Goal: Transaction & Acquisition: Purchase product/service

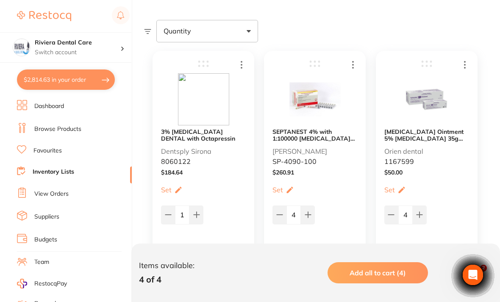
scroll to position [151, 0]
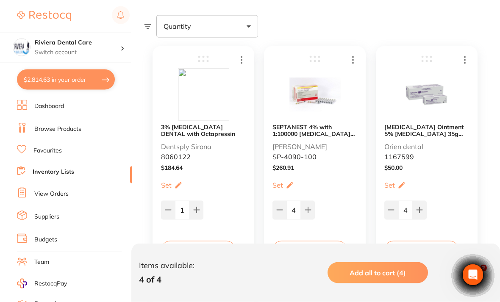
click at [197, 246] on button "Add to Cart" at bounding box center [197, 250] width 75 height 19
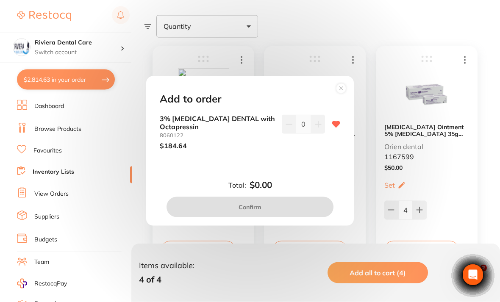
scroll to position [151, 0]
click at [316, 128] on icon at bounding box center [318, 124] width 7 height 7
type input "1"
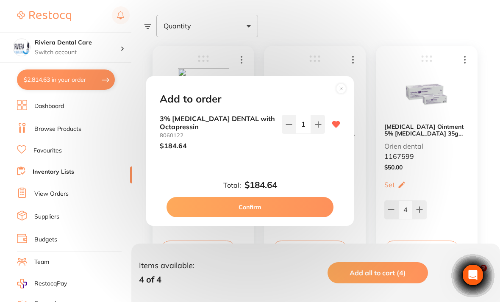
scroll to position [0, 0]
click at [257, 214] on button "Confirm" at bounding box center [249, 207] width 167 height 20
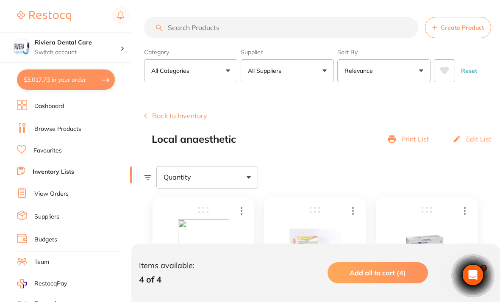
click at [170, 113] on button "Back to Inventory" at bounding box center [175, 116] width 63 height 8
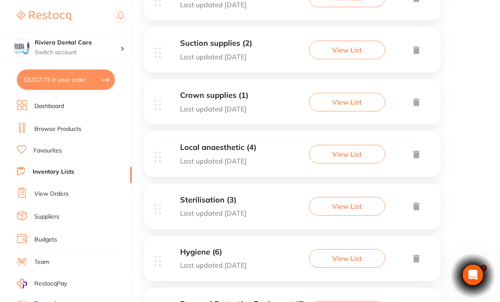
scroll to position [907, 0]
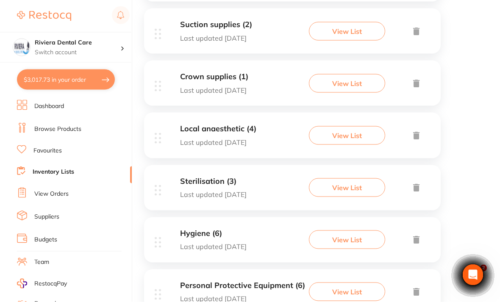
click at [350, 178] on button "View List" at bounding box center [347, 187] width 76 height 19
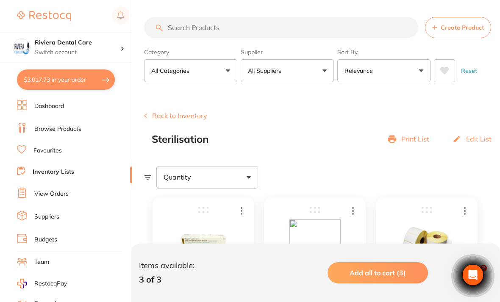
click at [166, 113] on button "Back to Inventory" at bounding box center [175, 116] width 63 height 8
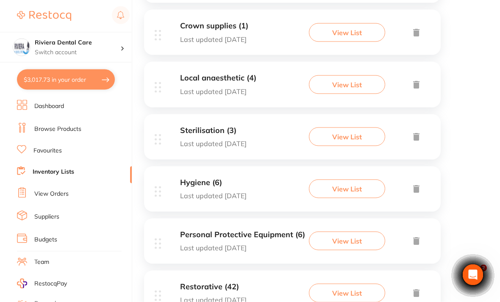
scroll to position [960, 0]
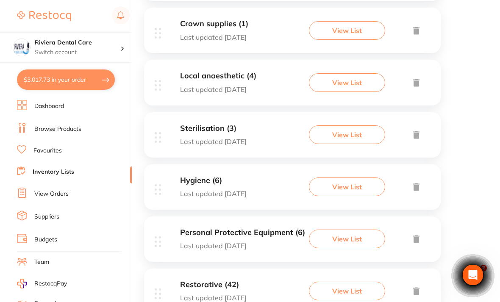
click at [343, 178] on button "View List" at bounding box center [347, 186] width 76 height 19
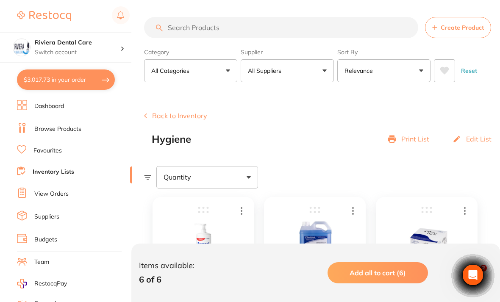
click at [175, 117] on button "Back to Inventory" at bounding box center [175, 116] width 63 height 8
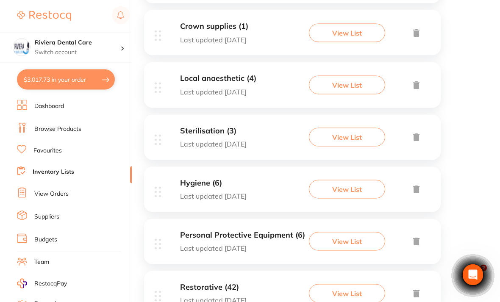
scroll to position [961, 0]
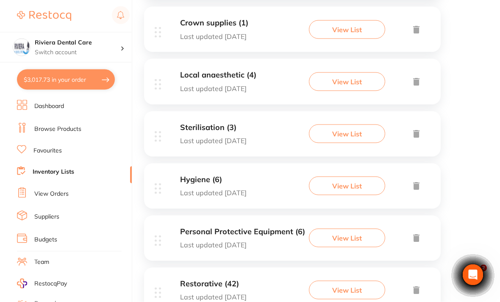
click at [340, 229] on button "View List" at bounding box center [347, 238] width 76 height 19
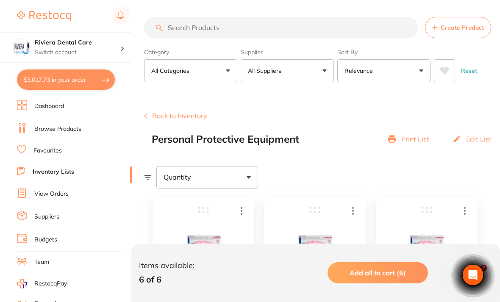
click at [166, 113] on button "Back to Inventory" at bounding box center [175, 116] width 63 height 8
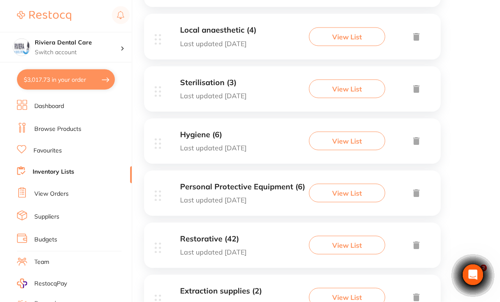
scroll to position [1011, 0]
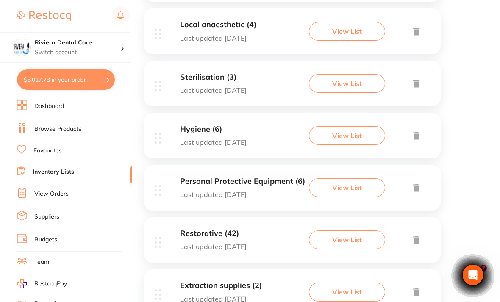
click at [342, 230] on button "View List" at bounding box center [347, 239] width 76 height 19
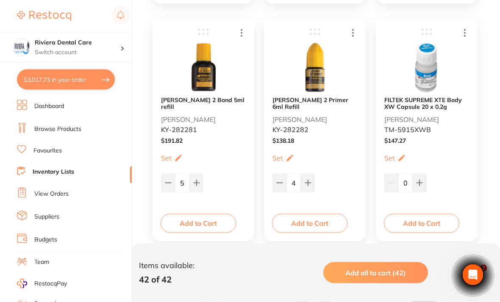
scroll to position [661, 0]
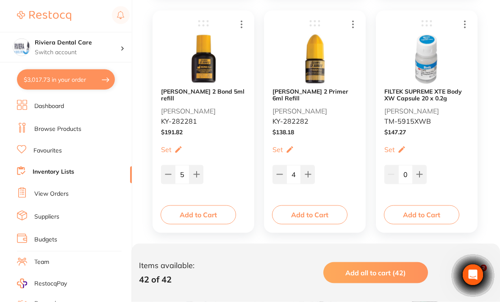
click at [199, 209] on button "Add to Cart" at bounding box center [197, 214] width 75 height 19
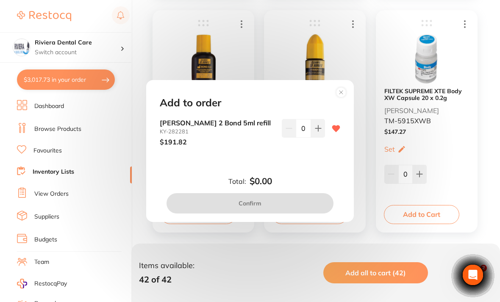
scroll to position [0, 0]
click at [318, 131] on icon at bounding box center [318, 128] width 6 height 6
type input "1"
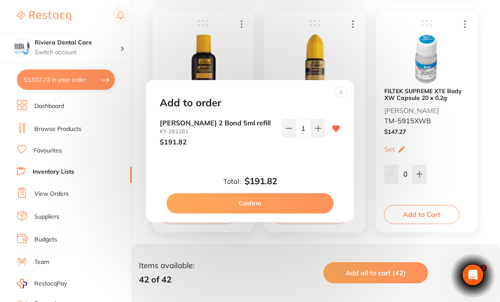
click at [254, 212] on button "Confirm" at bounding box center [249, 203] width 167 height 20
checkbox input "false"
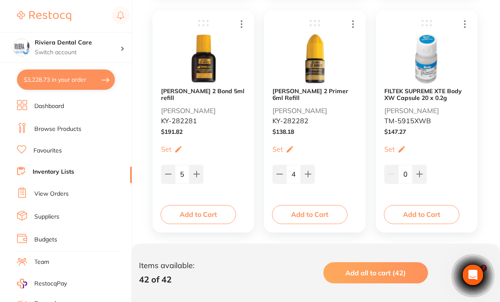
click at [307, 209] on button "Add to Cart" at bounding box center [309, 214] width 75 height 19
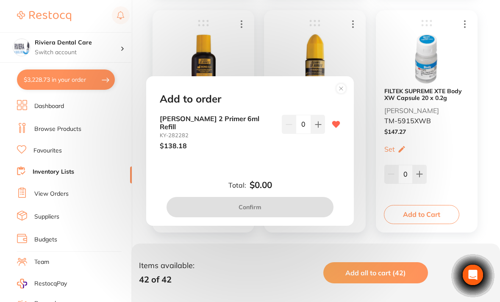
click at [319, 133] on button at bounding box center [318, 124] width 14 height 19
type input "1"
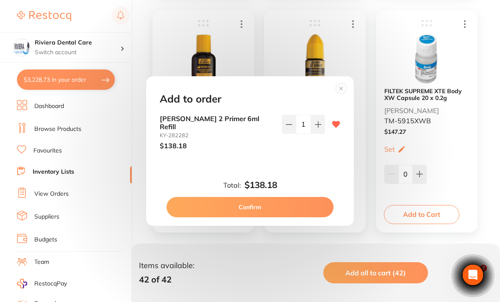
click at [248, 210] on button "Confirm" at bounding box center [249, 207] width 167 height 20
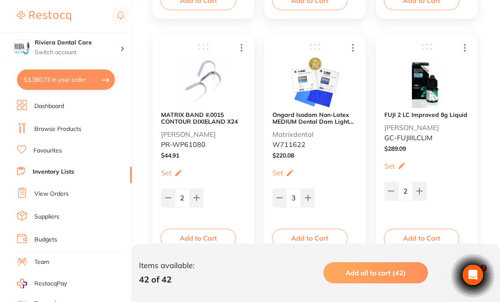
scroll to position [875, 0]
click at [325, 86] on img at bounding box center [314, 83] width 51 height 52
click at [320, 115] on b "Ongard Isodam Non-Latex MEDIUM Dental Dam Light Blue (80/pcs) 150x150mm" at bounding box center [314, 119] width 85 height 14
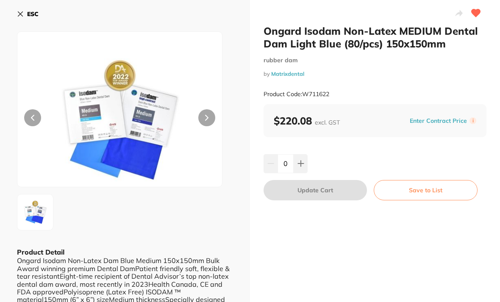
click at [302, 160] on icon at bounding box center [300, 163] width 7 height 7
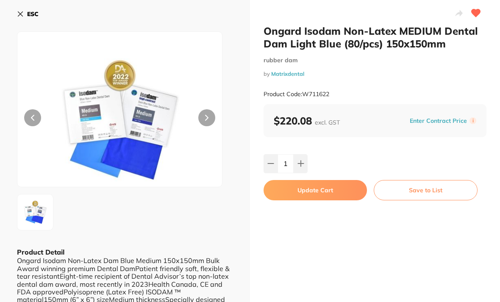
click at [303, 160] on icon at bounding box center [300, 163] width 7 height 7
type input "2"
click at [310, 187] on button "Update Cart" at bounding box center [314, 190] width 103 height 20
checkbox input "false"
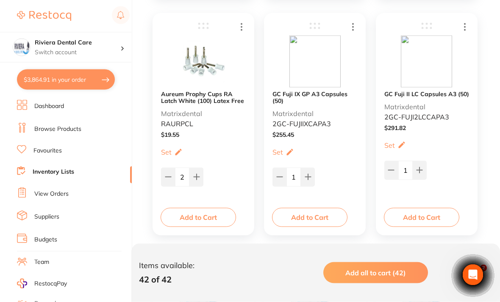
scroll to position [1847, 0]
click at [306, 72] on img at bounding box center [314, 61] width 51 height 52
click at [310, 98] on b "GC Fuji IX GP A3 Capsules (50)" at bounding box center [314, 97] width 85 height 14
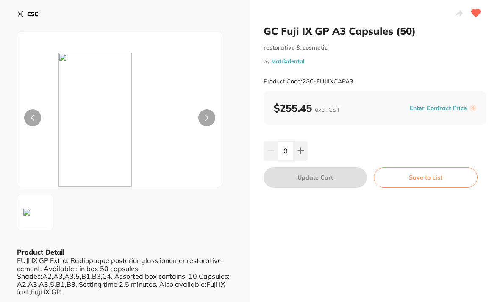
click at [30, 14] on b "ESC" at bounding box center [32, 14] width 11 height 8
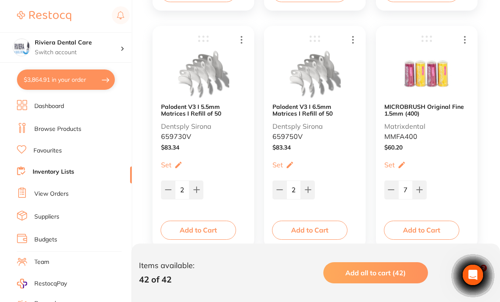
scroll to position [2778, 0]
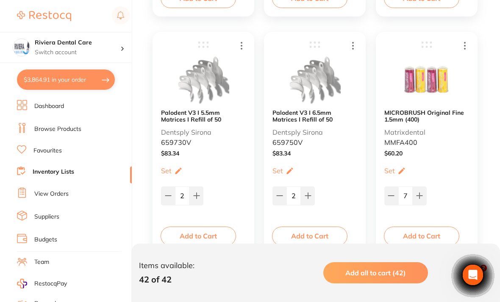
click at [422, 235] on button "Add to Cart" at bounding box center [421, 236] width 75 height 19
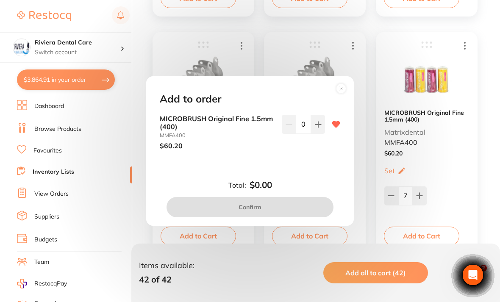
scroll to position [0, 0]
click at [320, 128] on icon at bounding box center [318, 124] width 7 height 7
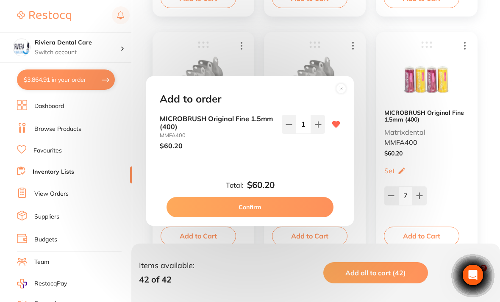
click at [318, 133] on button at bounding box center [318, 124] width 14 height 19
type input "2"
click at [251, 212] on button "Confirm" at bounding box center [249, 207] width 167 height 20
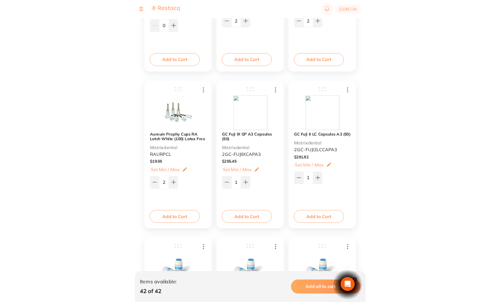
scroll to position [1814, 0]
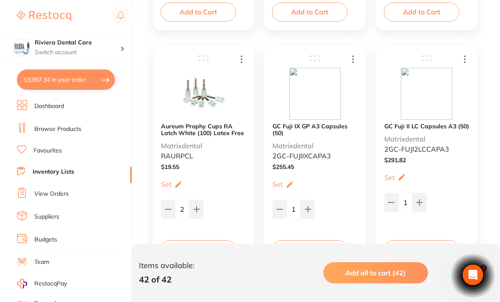
click at [350, 55] on icon at bounding box center [353, 59] width 10 height 11
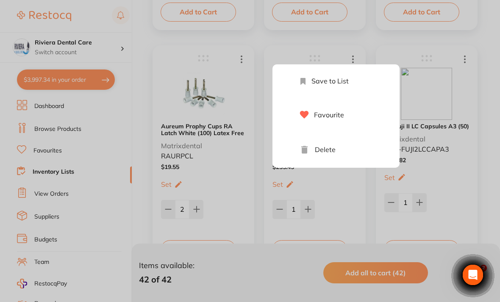
click at [322, 143] on li "Delete" at bounding box center [344, 150] width 110 height 36
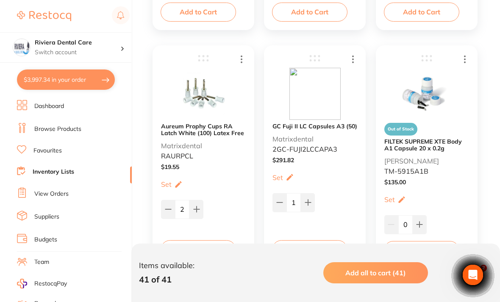
click at [44, 127] on link "Browse Products" at bounding box center [57, 129] width 47 height 8
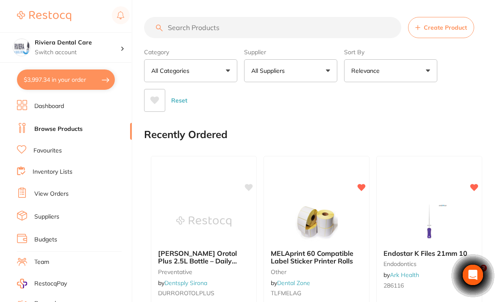
click at [186, 27] on input "search" at bounding box center [272, 27] width 257 height 21
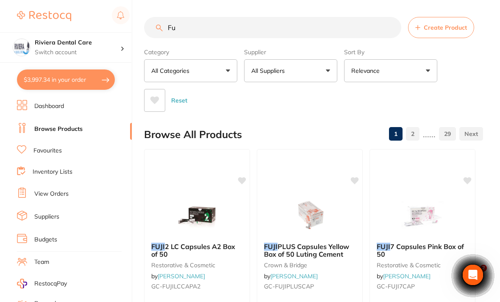
type input "F"
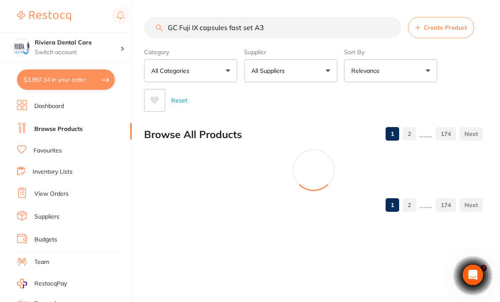
type input "GC Fuji IX capsules fast set A3"
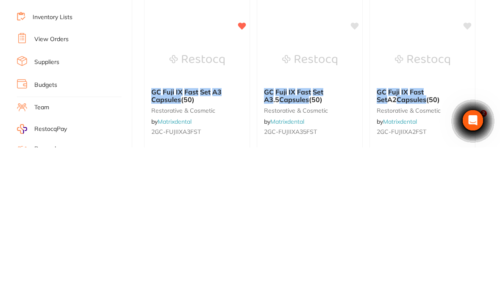
click at [197, 193] on img at bounding box center [196, 214] width 55 height 42
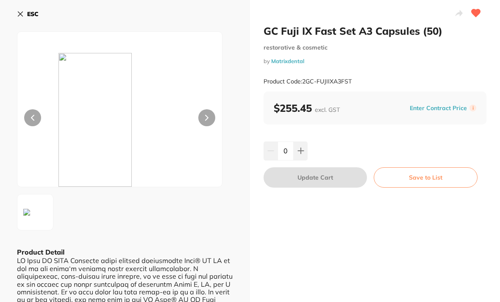
click at [427, 174] on button "Save to List" at bounding box center [425, 177] width 104 height 20
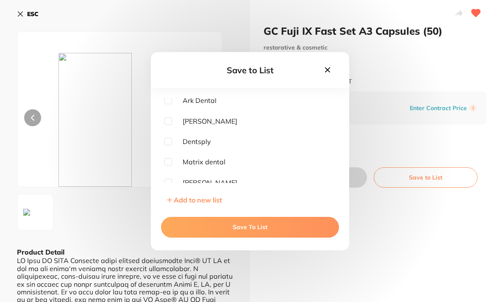
click at [171, 166] on input "checkbox" at bounding box center [168, 162] width 8 height 8
checkbox input "true"
click at [242, 237] on button "Save To List" at bounding box center [250, 227] width 178 height 20
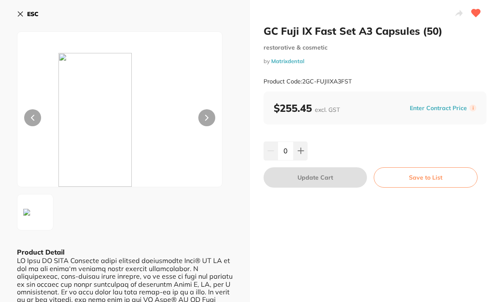
click at [248, 239] on div "ESC Product Detail" at bounding box center [125, 209] width 250 height 419
click at [301, 145] on button at bounding box center [300, 150] width 14 height 19
type input "1"
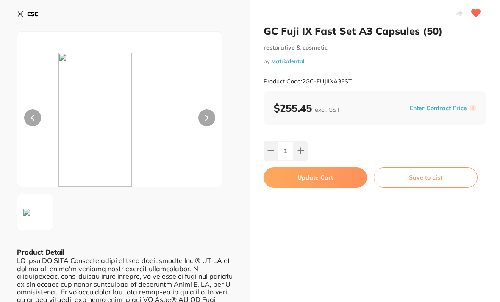
click at [307, 174] on button "Update Cart" at bounding box center [314, 177] width 103 height 20
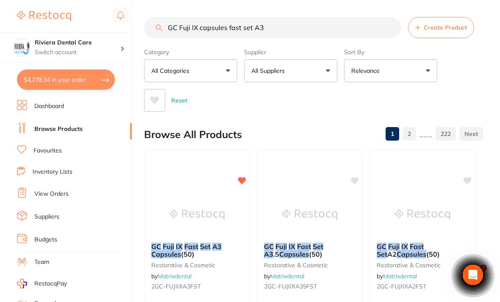
scroll to position [155, 0]
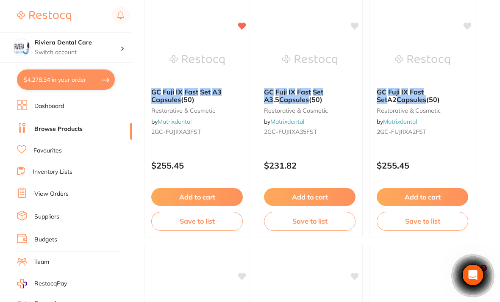
click at [51, 125] on link "Browse Products" at bounding box center [58, 129] width 48 height 8
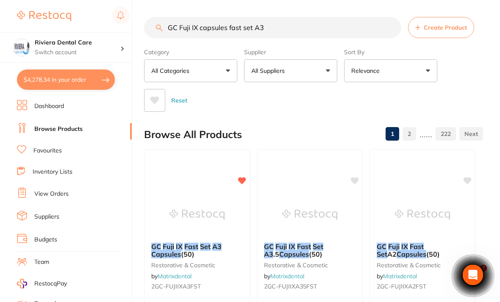
click at [275, 26] on input "GC Fuji IX capsules fast set A3" at bounding box center [272, 27] width 257 height 21
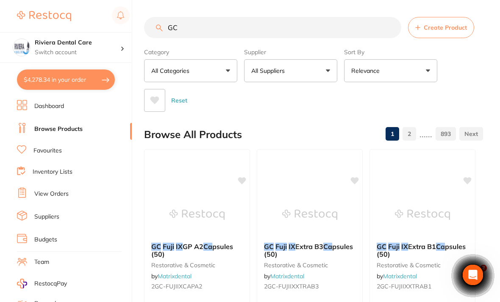
type input "G"
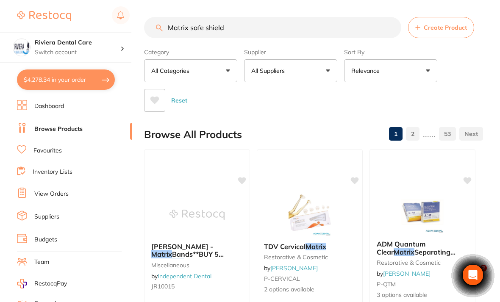
click at [467, 81] on div "Category All Categories All Categories anaesthetic burs crown & bridge disposab…" at bounding box center [313, 78] width 339 height 67
click at [243, 23] on input "Matrix safe shield" at bounding box center [272, 27] width 257 height 21
click at [242, 23] on input "Matrix safe shield" at bounding box center [272, 27] width 257 height 21
click at [233, 38] on input "Matrix safe shield" at bounding box center [272, 27] width 257 height 21
click at [236, 41] on section "Matrix safe shield Create Product Category All Categories All Categories anaest…" at bounding box center [313, 64] width 339 height 95
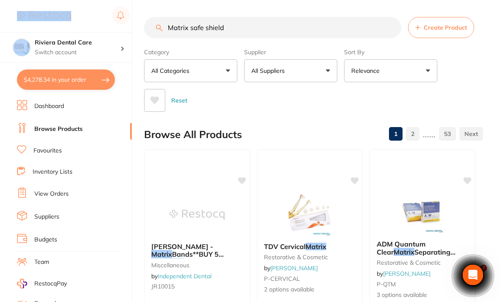
click at [236, 24] on input "Matrix safe shield" at bounding box center [272, 27] width 257 height 21
type input "M"
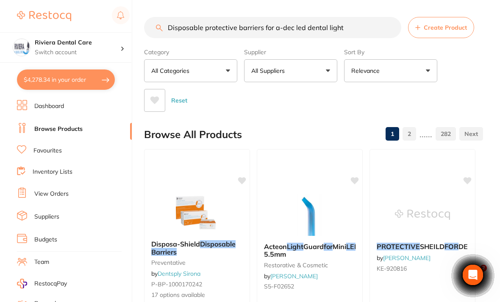
click at [469, 83] on div "Category All Categories All Categories 3D Printing anaesthetic burs Burs CAD/CA…" at bounding box center [313, 78] width 339 height 67
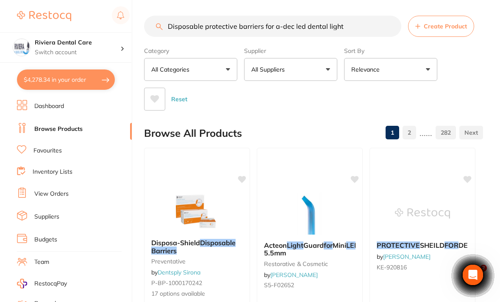
scroll to position [1, 0]
click at [350, 24] on input "Disposable protective barriers for a-dec led dental light" at bounding box center [272, 26] width 257 height 21
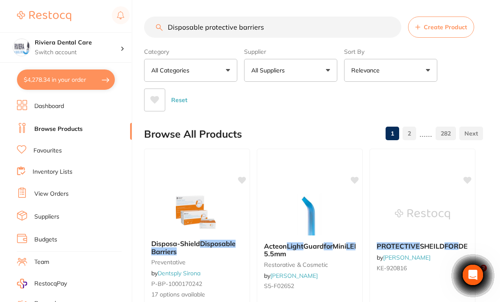
type input "Disposable"
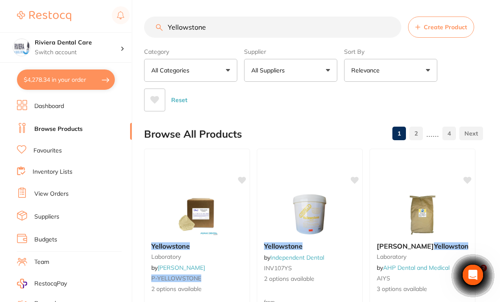
scroll to position [0, 0]
type input "Yellowstone"
click at [467, 74] on div "Category All Categories All Categories laboratory other Clear Category false Al…" at bounding box center [313, 77] width 339 height 67
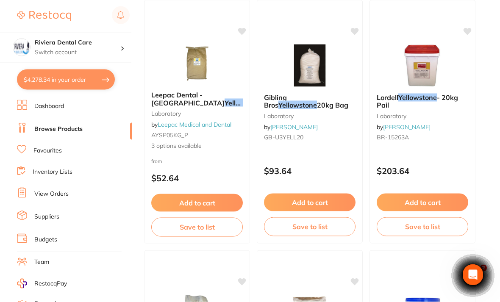
scroll to position [400, 0]
click at [431, 64] on img at bounding box center [422, 65] width 55 height 42
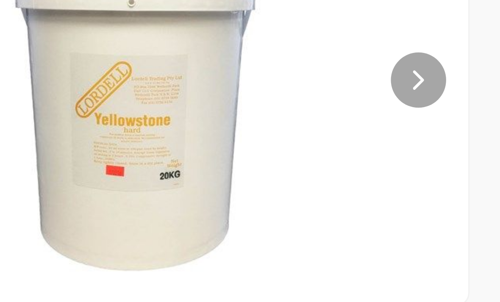
scroll to position [22, 0]
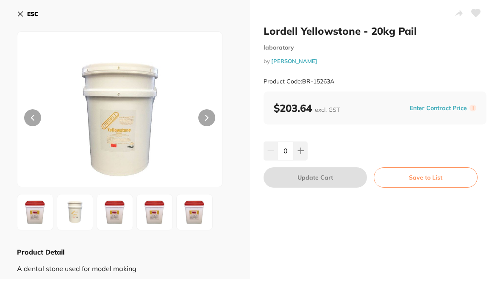
click at [209, 119] on button at bounding box center [206, 117] width 17 height 17
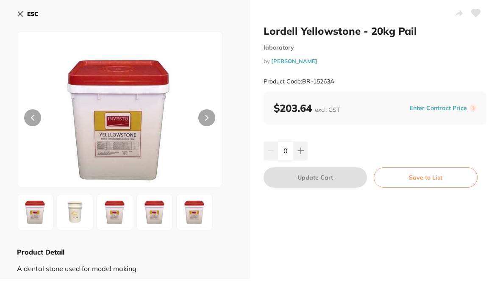
click at [203, 116] on button at bounding box center [206, 117] width 17 height 17
click at [201, 120] on button at bounding box center [206, 117] width 17 height 17
click at [207, 120] on icon at bounding box center [206, 118] width 3 height 6
click at [207, 116] on icon at bounding box center [206, 118] width 3 height 6
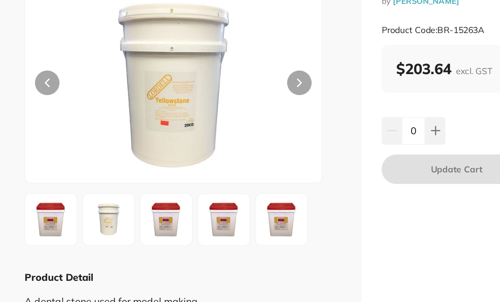
click at [244, 117] on div "ESC Product Detail A dental stone used for model making" at bounding box center [125, 139] width 250 height 279
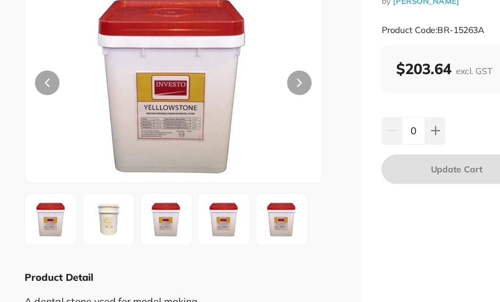
click at [312, 137] on div "Lordell Yellowstone - 20kg Pail laboratory by [PERSON_NAME] Product Code: BR-15…" at bounding box center [375, 139] width 250 height 279
click at [237, 148] on div "ESC Product Detail A dental stone used for model making" at bounding box center [125, 139] width 250 height 279
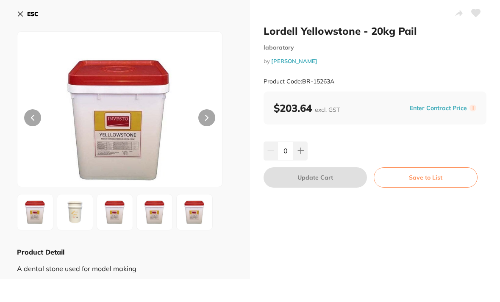
click at [474, 14] on icon at bounding box center [475, 13] width 9 height 8
click at [429, 175] on button "Save to List" at bounding box center [425, 177] width 104 height 20
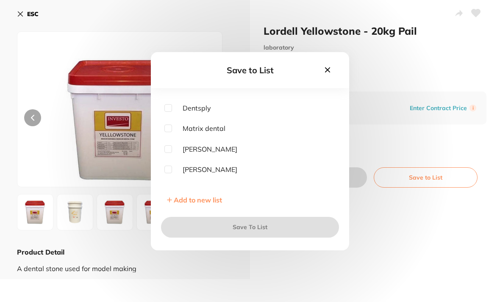
scroll to position [83, 0]
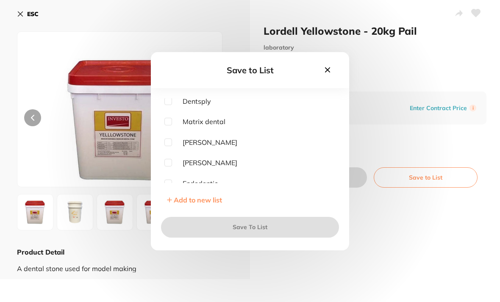
click at [169, 166] on input "checkbox" at bounding box center [168, 163] width 8 height 8
checkbox input "true"
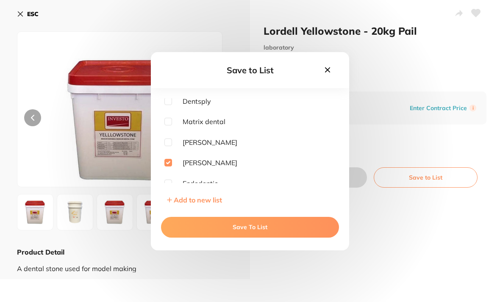
click at [248, 237] on button "Save To List" at bounding box center [250, 227] width 178 height 20
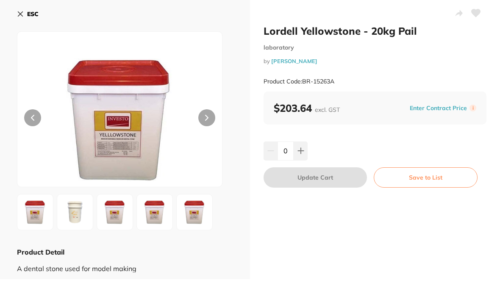
click at [20, 12] on icon at bounding box center [20, 14] width 7 height 7
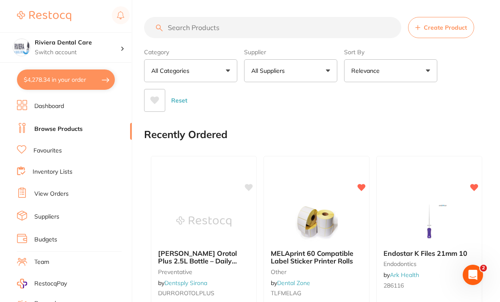
click at [174, 23] on input "search" at bounding box center [272, 27] width 257 height 21
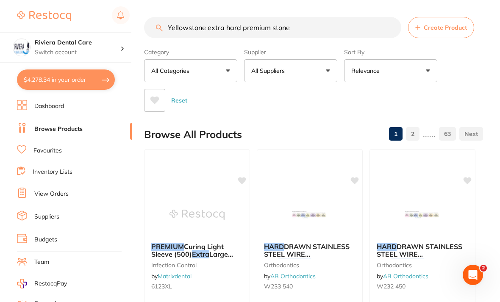
type input "Yellowstone extra hard premium stone"
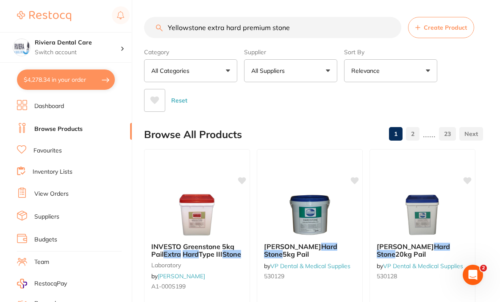
click at [475, 74] on div "Category All Categories All Categories burs equipment finishing & polishing imp…" at bounding box center [313, 78] width 339 height 67
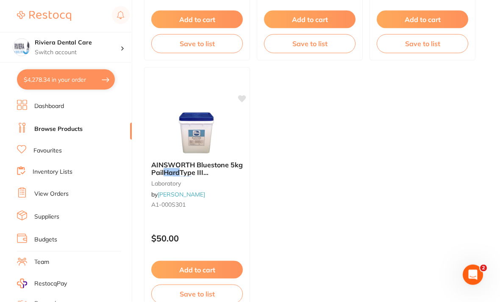
scroll to position [859, 0]
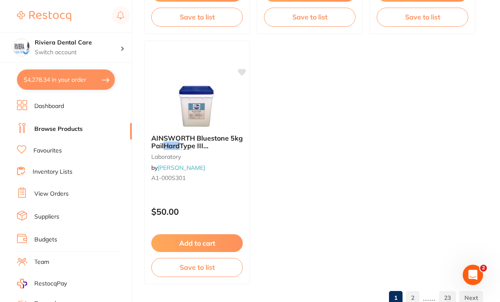
click at [416, 298] on link "2" at bounding box center [413, 297] width 14 height 17
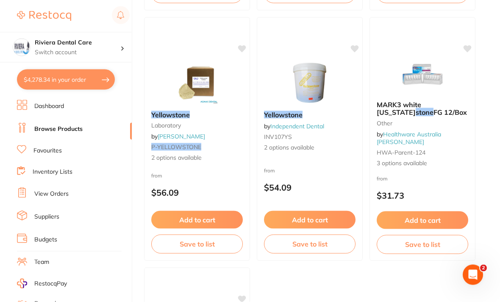
scroll to position [633, 0]
click at [310, 86] on img at bounding box center [309, 82] width 55 height 42
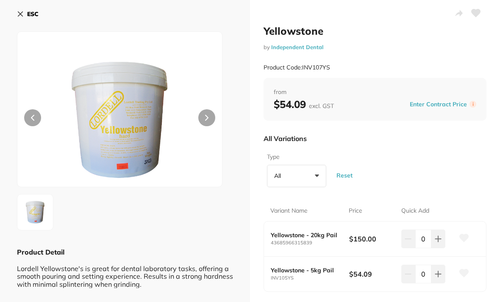
click at [23, 15] on icon at bounding box center [20, 14] width 7 height 7
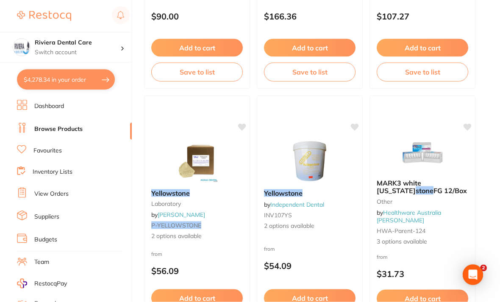
scroll to position [554, 0]
click at [49, 213] on link "Suppliers" at bounding box center [46, 217] width 25 height 8
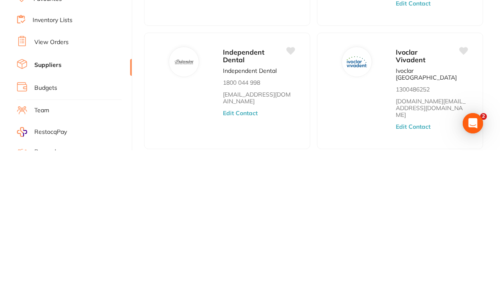
scroll to position [490, 0]
click at [233, 199] on span "Independent Dental" at bounding box center [243, 207] width 41 height 16
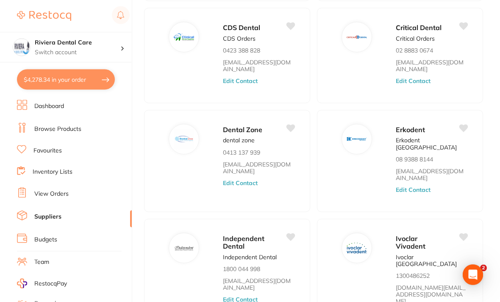
scroll to position [456, 0]
click at [47, 192] on link "View Orders" at bounding box center [51, 194] width 34 height 8
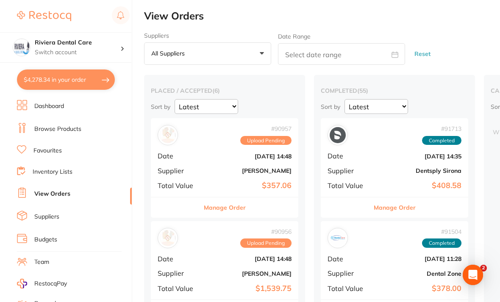
click at [62, 77] on button "$4,278.34 in your order" at bounding box center [66, 79] width 98 height 20
checkbox input "true"
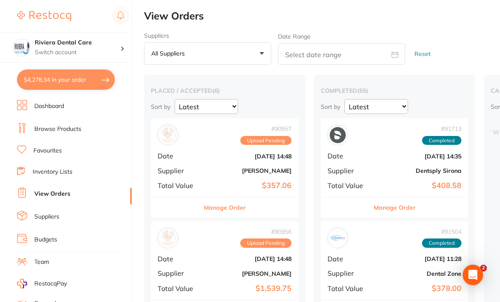
checkbox input "true"
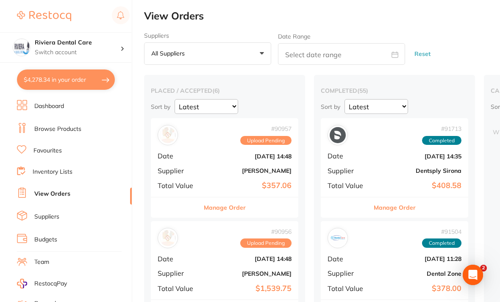
checkbox input "true"
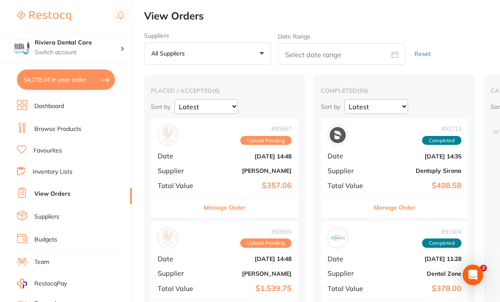
checkbox input "true"
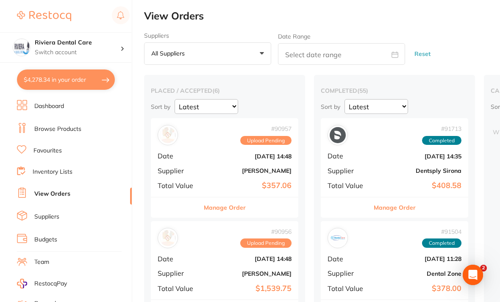
checkbox input "true"
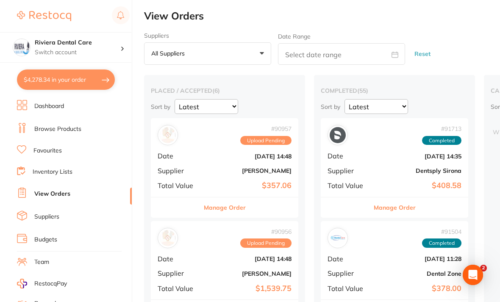
checkbox input "true"
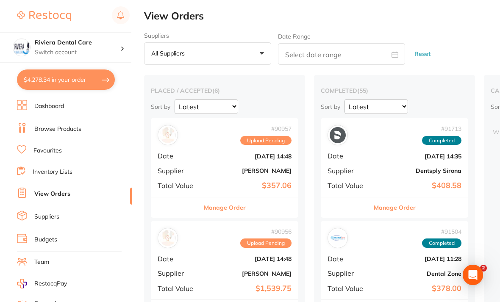
checkbox input "true"
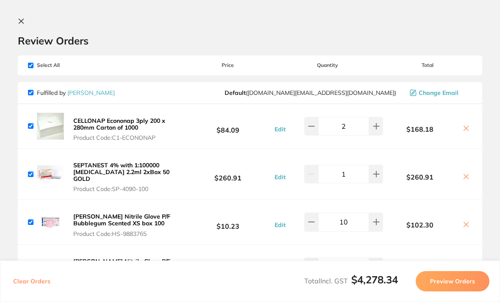
click at [24, 22] on icon at bounding box center [21, 21] width 7 height 7
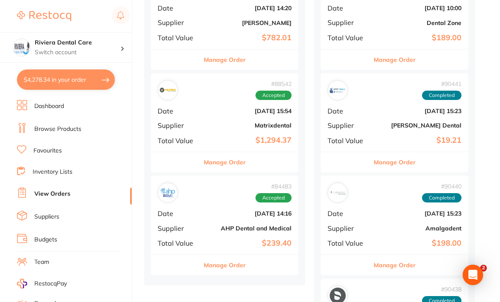
click at [55, 127] on link "Browse Products" at bounding box center [57, 129] width 47 height 8
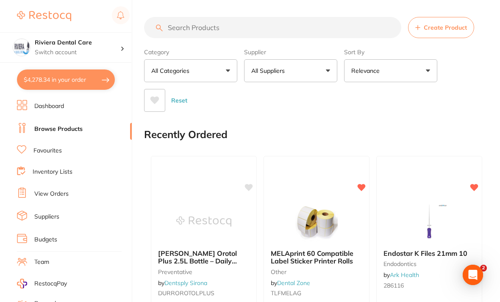
click at [57, 168] on link "Inventory Lists" at bounding box center [53, 172] width 40 height 8
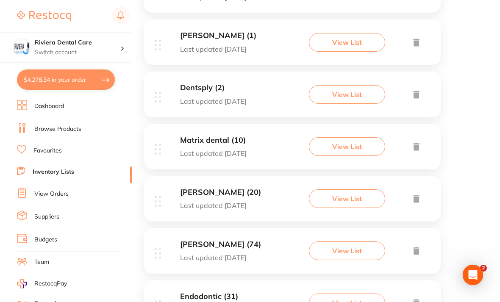
scroll to position [274, 0]
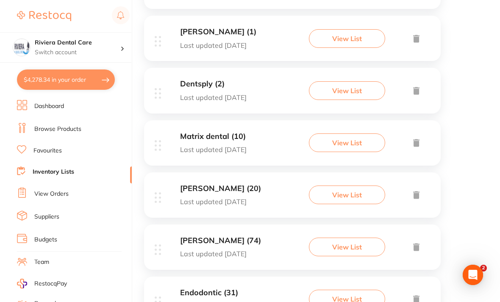
click at [354, 247] on button "View List" at bounding box center [347, 247] width 76 height 19
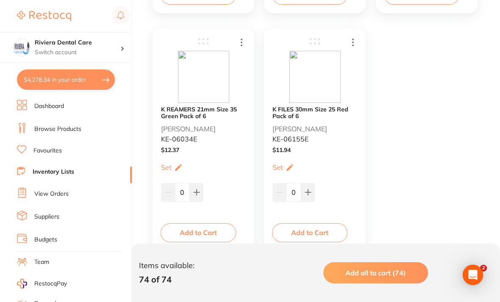
scroll to position [5874, 0]
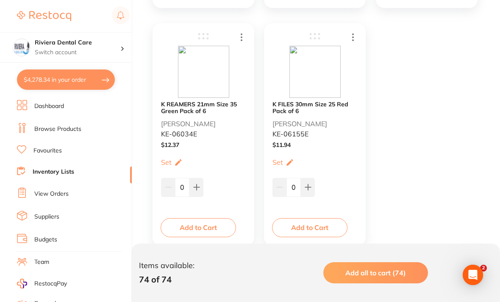
click at [52, 129] on link "Browse Products" at bounding box center [57, 129] width 47 height 8
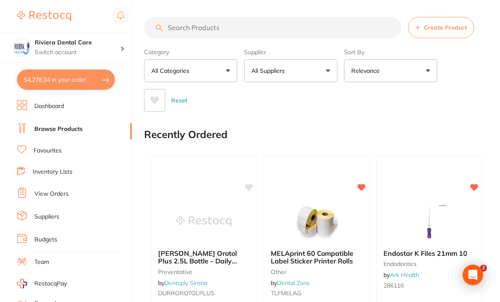
click at [178, 25] on input "search" at bounding box center [272, 27] width 257 height 21
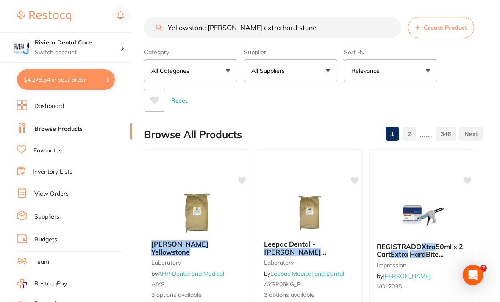
type input "Yellowstone Ainsworth extra hard stone"
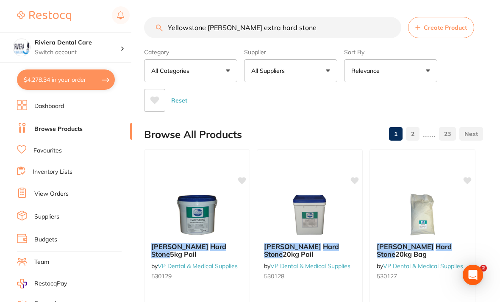
click at [464, 85] on div "Reset" at bounding box center [310, 97] width 332 height 30
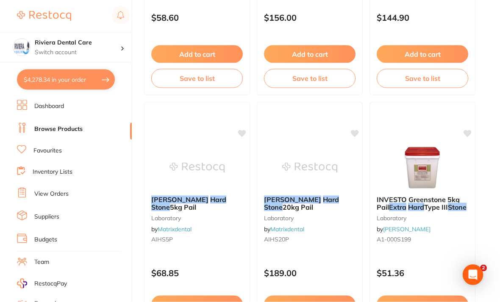
scroll to position [298, 0]
click at [312, 171] on img at bounding box center [309, 167] width 55 height 42
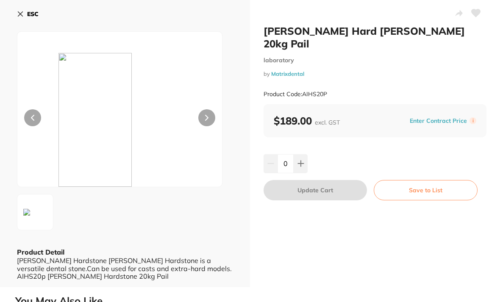
click at [18, 14] on icon at bounding box center [20, 14] width 7 height 7
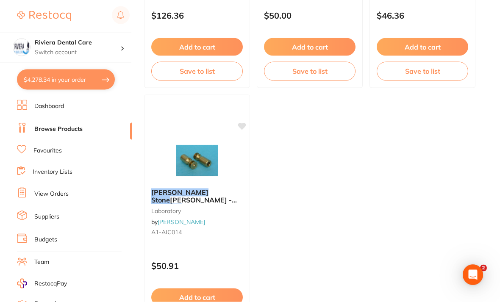
scroll to position [859, 0]
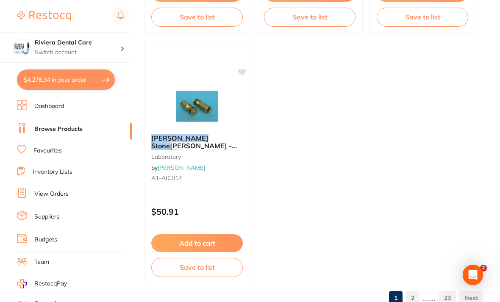
click at [417, 301] on link "2" at bounding box center [413, 297] width 14 height 17
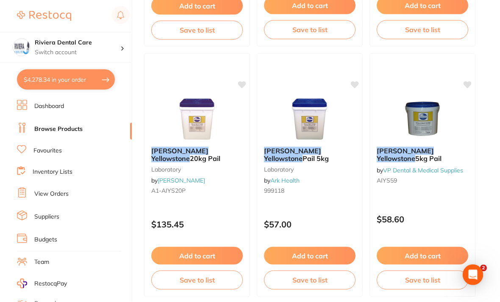
scroll to position [597, 0]
click at [302, 154] on em "Yellowstone" at bounding box center [283, 158] width 39 height 8
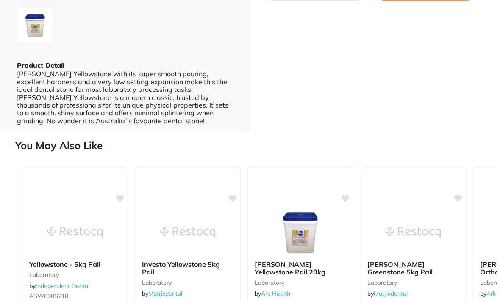
scroll to position [188, 0]
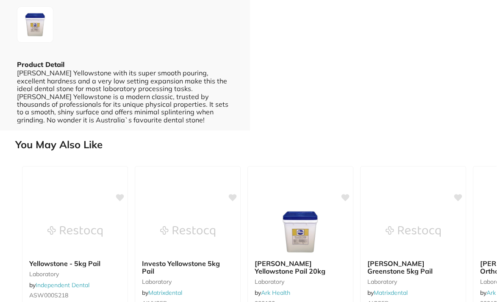
click at [301, 236] on img at bounding box center [300, 231] width 55 height 42
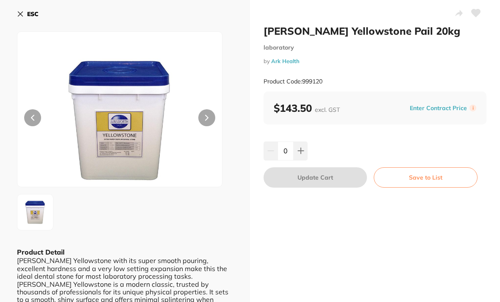
click at [472, 16] on icon at bounding box center [475, 13] width 9 height 8
click at [477, 14] on icon at bounding box center [475, 13] width 9 height 8
click at [479, 10] on icon at bounding box center [475, 13] width 9 height 8
click at [479, 13] on icon at bounding box center [475, 13] width 9 height 8
click at [478, 14] on icon at bounding box center [475, 13] width 9 height 8
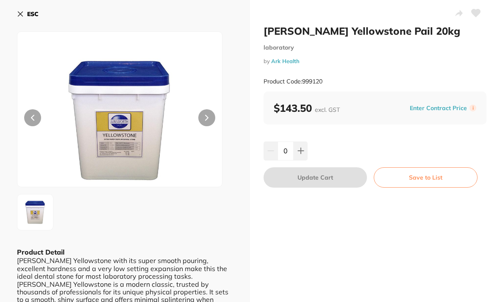
click at [478, 14] on icon at bounding box center [475, 13] width 9 height 8
click at [475, 16] on icon at bounding box center [475, 13] width 9 height 8
click at [475, 15] on icon at bounding box center [475, 13] width 9 height 8
click at [431, 180] on button "Save to List" at bounding box center [425, 177] width 104 height 20
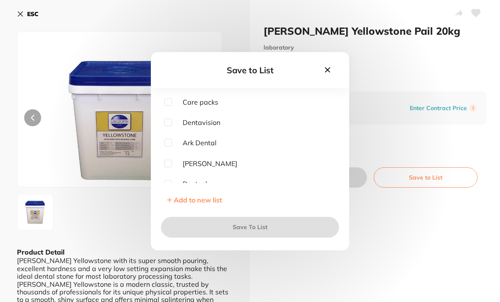
click at [169, 146] on input "checkbox" at bounding box center [168, 143] width 8 height 8
checkbox input "true"
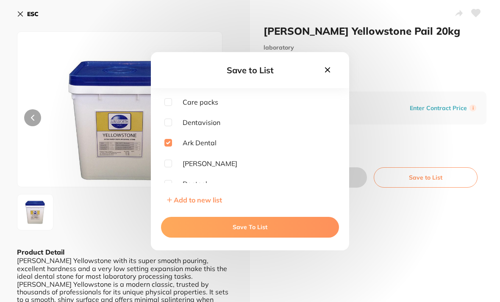
click at [243, 237] on button "Save To List" at bounding box center [250, 227] width 178 height 20
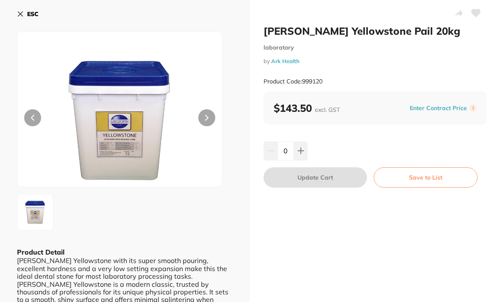
click at [304, 145] on button at bounding box center [300, 150] width 14 height 19
type input "1"
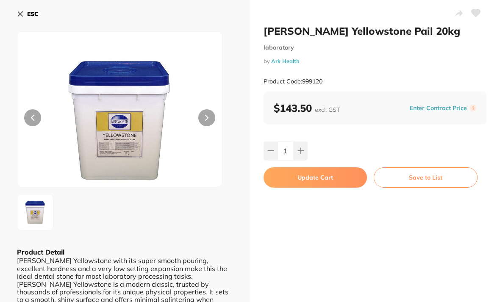
click at [315, 174] on button "Update Cart" at bounding box center [314, 177] width 103 height 20
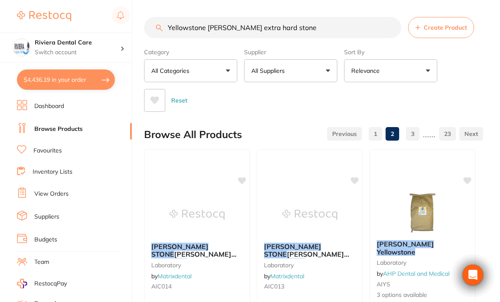
checkbox input "false"
click at [311, 25] on input "Yellowstone Ainsworth extra hard stone" at bounding box center [272, 27] width 257 height 21
type input "Yellowstone Ainsw"
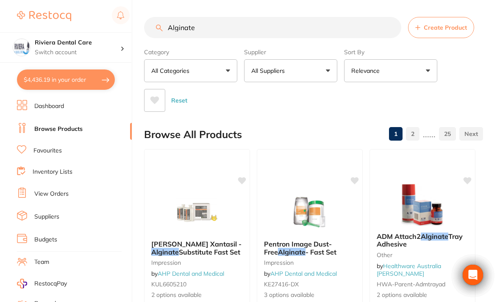
click at [465, 68] on div "Category All Categories All Categories disposables equipment impression infecti…" at bounding box center [313, 78] width 339 height 67
click at [213, 23] on input "Alginate" at bounding box center [272, 27] width 257 height 21
click at [213, 29] on input "Alginate" at bounding box center [272, 27] width 257 height 21
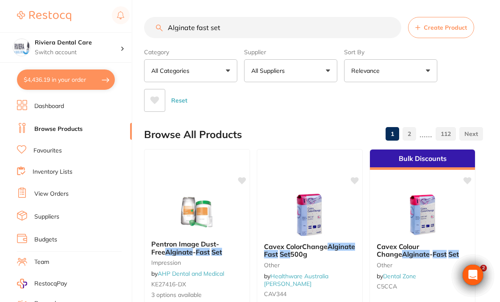
click at [469, 78] on div "Category All Categories All Categories anaesthetic articulating burs CAD/CAM cr…" at bounding box center [313, 78] width 339 height 67
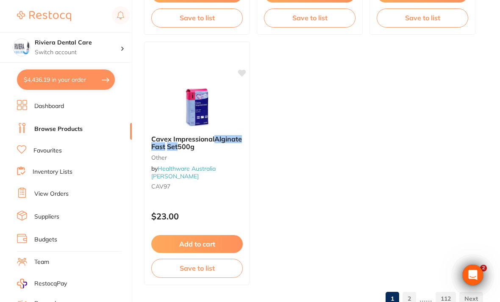
scroll to position [859, 0]
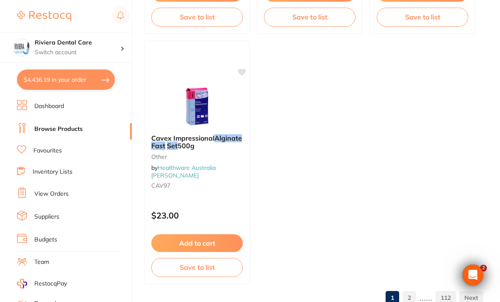
click at [411, 298] on link "2" at bounding box center [409, 297] width 14 height 17
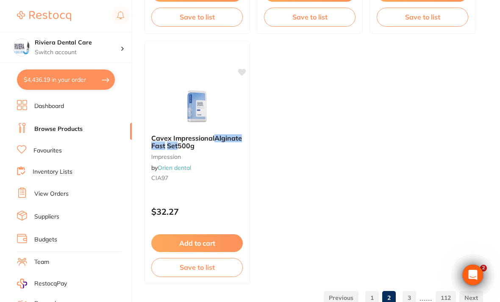
click at [373, 298] on link "1" at bounding box center [372, 297] width 14 height 17
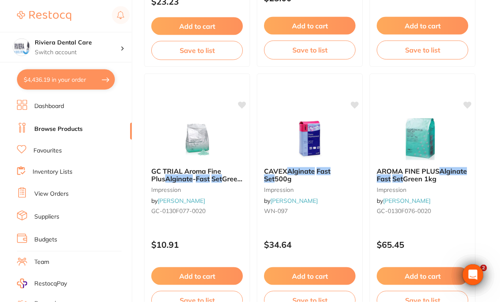
scroll to position [325, 0]
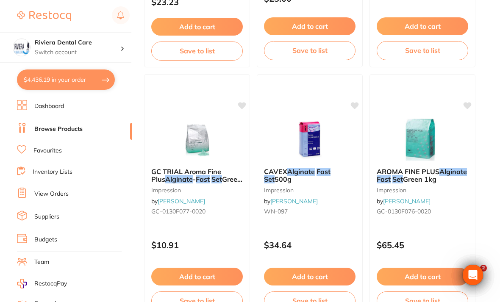
click at [206, 136] on img at bounding box center [196, 140] width 55 height 42
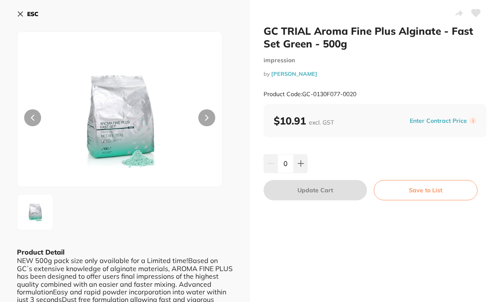
click at [19, 13] on icon at bounding box center [20, 14] width 5 height 5
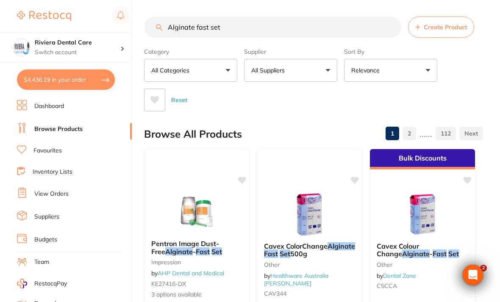
click at [160, 29] on div "Alginate fast set Create Product" at bounding box center [313, 27] width 339 height 21
click at [163, 30] on input "Alginate fast set" at bounding box center [272, 27] width 257 height 21
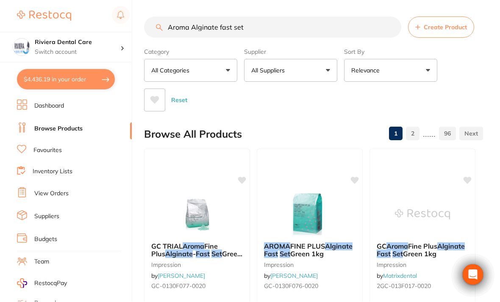
type input "Aroma Alginate fast set"
click at [473, 84] on div "Reset" at bounding box center [310, 97] width 332 height 30
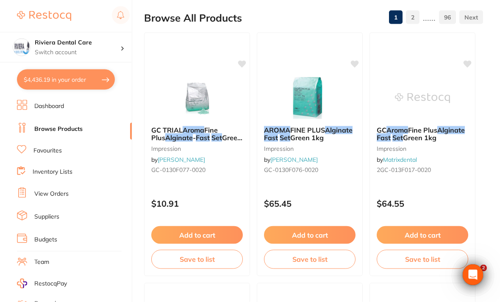
scroll to position [114, 0]
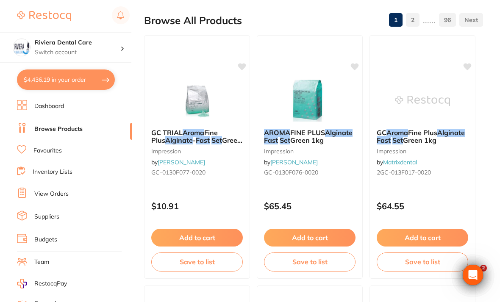
click at [410, 133] on span "Fine Plus" at bounding box center [422, 132] width 29 height 8
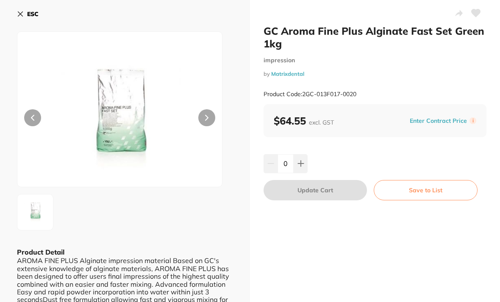
click at [475, 12] on icon at bounding box center [475, 13] width 9 height 8
click at [428, 186] on button "Save to List" at bounding box center [425, 190] width 104 height 20
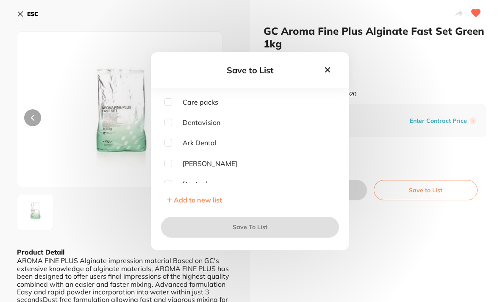
click at [323, 75] on icon at bounding box center [327, 69] width 9 height 9
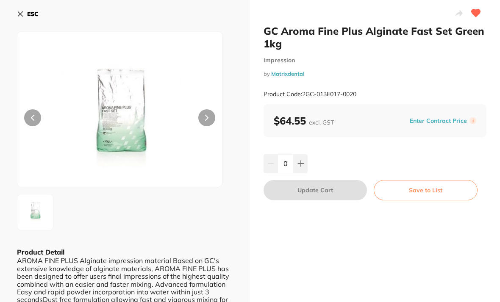
click at [425, 184] on button "Save to List" at bounding box center [425, 190] width 104 height 20
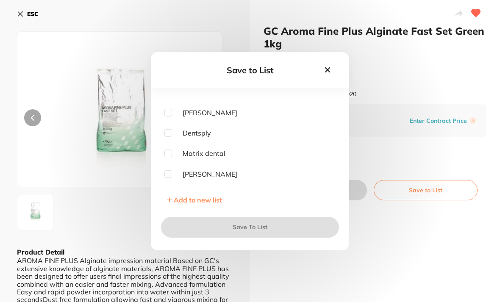
scroll to position [61, 0]
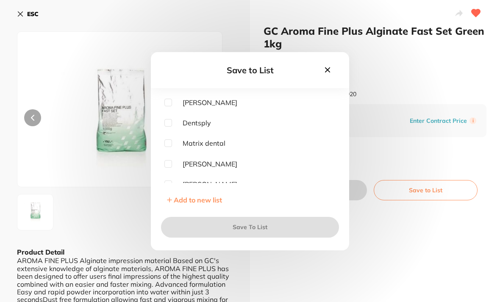
click at [171, 147] on input "checkbox" at bounding box center [168, 143] width 8 height 8
checkbox input "true"
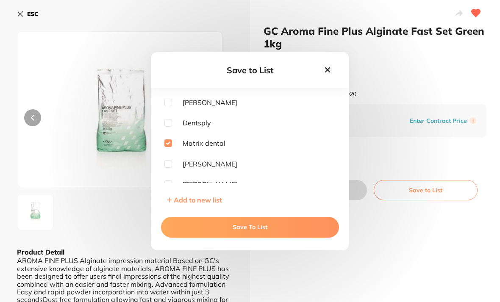
scroll to position [0, 0]
click at [246, 233] on button "Save To List" at bounding box center [250, 227] width 178 height 20
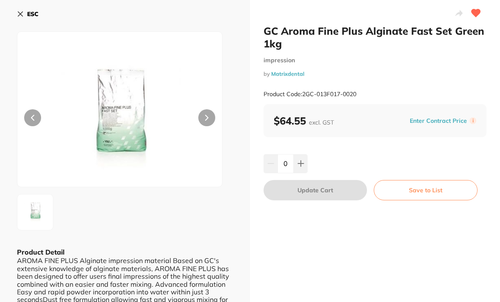
click at [297, 160] on icon at bounding box center [300, 163] width 7 height 7
type input "1"
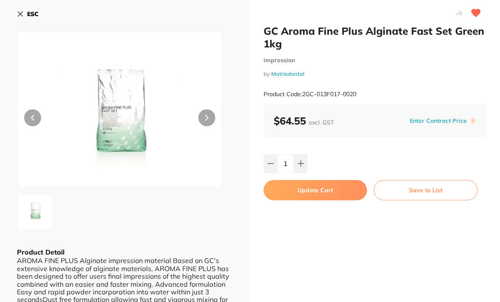
click at [311, 186] on button "Update Cart" at bounding box center [314, 190] width 103 height 20
checkbox input "false"
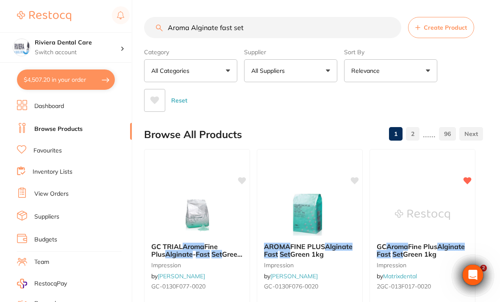
scroll to position [0, 0]
click at [253, 23] on input "Aroma Alginate fast set" at bounding box center [272, 27] width 257 height 21
type input "Ar"
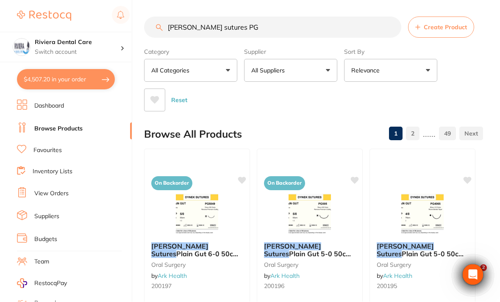
scroll to position [0, 0]
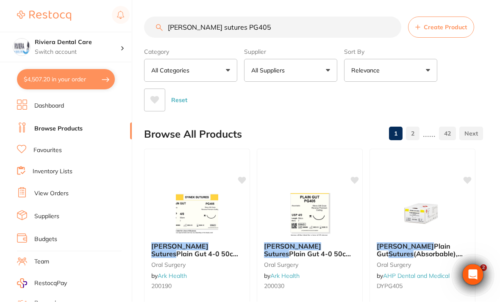
type input "Dynek sutures PG405"
click at [470, 83] on div "Reset" at bounding box center [310, 97] width 332 height 30
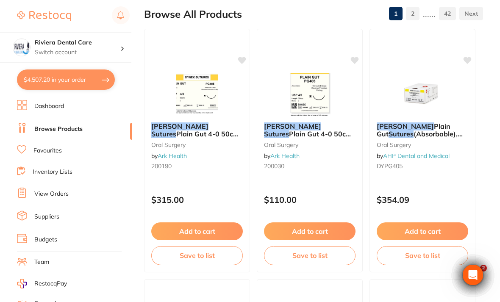
scroll to position [120, 0]
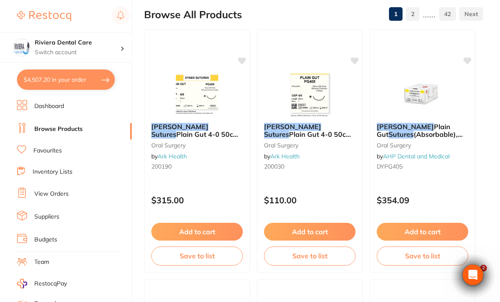
click at [193, 111] on img at bounding box center [196, 95] width 55 height 42
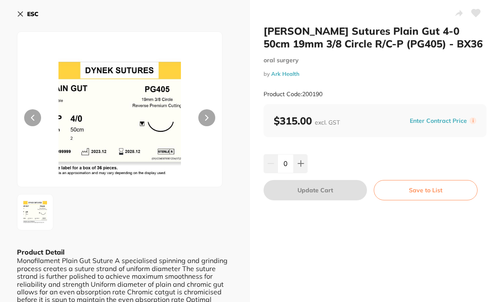
click at [428, 187] on button "Save to List" at bounding box center [425, 190] width 104 height 20
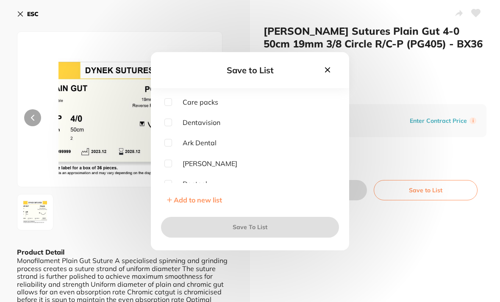
click at [174, 146] on span "Ark Dental" at bounding box center [194, 143] width 44 height 8
click at [171, 146] on input "checkbox" at bounding box center [168, 143] width 8 height 8
checkbox input "true"
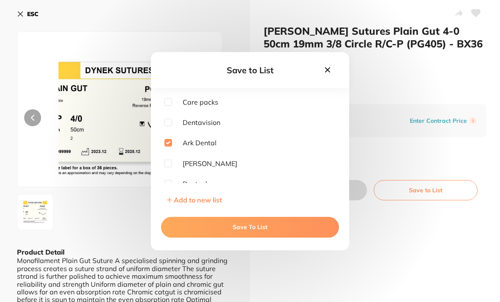
click at [249, 237] on button "Save To List" at bounding box center [250, 227] width 178 height 20
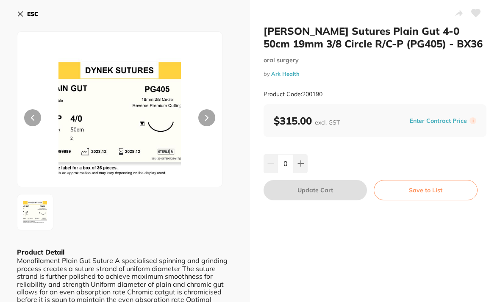
click at [479, 14] on icon at bounding box center [475, 13] width 9 height 8
click at [304, 159] on button at bounding box center [300, 163] width 14 height 19
type input "1"
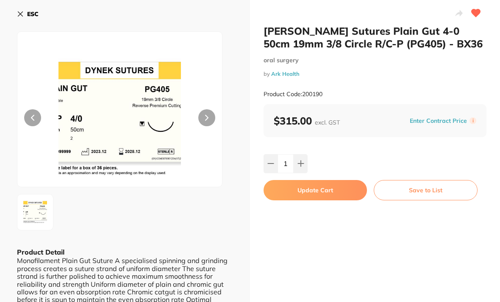
click at [316, 186] on button "Update Cart" at bounding box center [314, 190] width 103 height 20
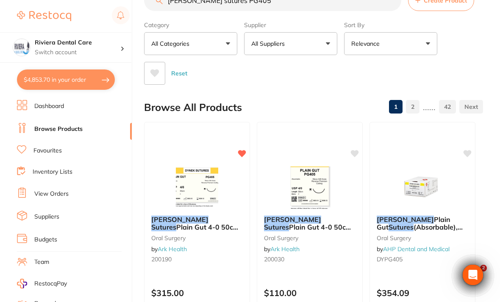
click at [47, 168] on link "Inventory Lists" at bounding box center [53, 172] width 40 height 8
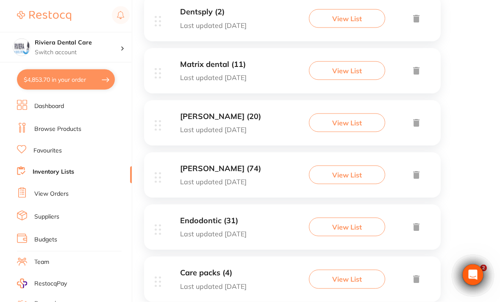
scroll to position [347, 0]
click at [344, 169] on button "View List" at bounding box center [347, 174] width 76 height 19
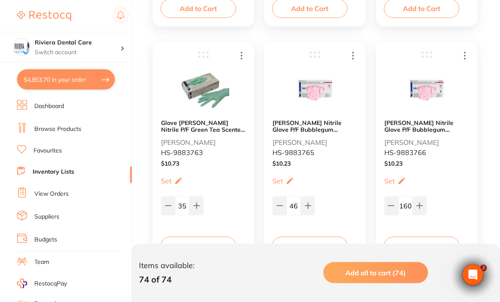
scroll to position [2293, 0]
click at [204, 92] on img at bounding box center [203, 90] width 51 height 52
click at [196, 243] on button "Add to Cart" at bounding box center [197, 245] width 75 height 19
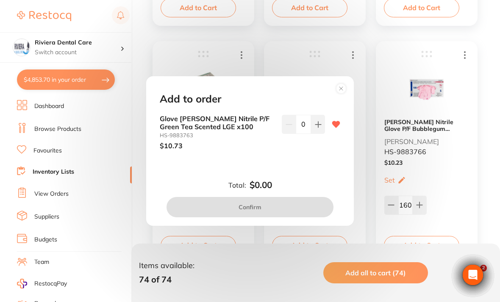
click at [321, 133] on button at bounding box center [318, 124] width 14 height 19
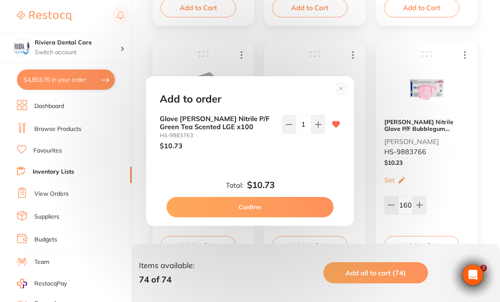
click at [321, 133] on button at bounding box center [318, 124] width 14 height 19
click at [323, 133] on button at bounding box center [318, 124] width 14 height 19
click at [322, 133] on button at bounding box center [318, 124] width 14 height 19
click at [321, 133] on button at bounding box center [318, 124] width 14 height 19
click at [320, 133] on button at bounding box center [318, 124] width 14 height 19
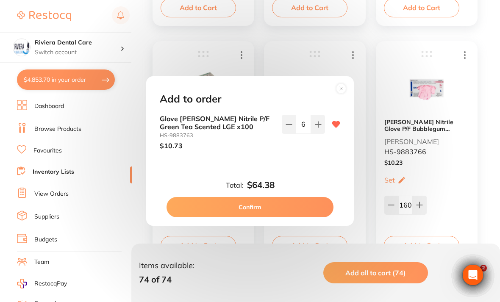
click at [316, 133] on button at bounding box center [318, 124] width 14 height 19
click at [318, 133] on button at bounding box center [318, 124] width 14 height 19
click at [317, 128] on icon at bounding box center [318, 124] width 7 height 7
click at [315, 132] on button at bounding box center [318, 124] width 14 height 19
type input "10"
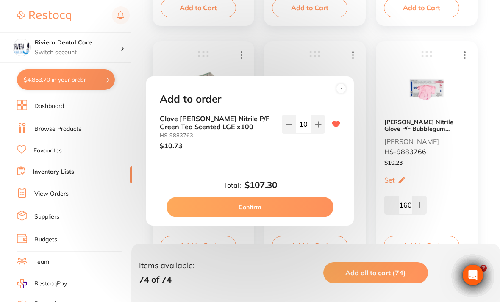
click at [257, 216] on button "Confirm" at bounding box center [249, 207] width 167 height 20
checkbox input "false"
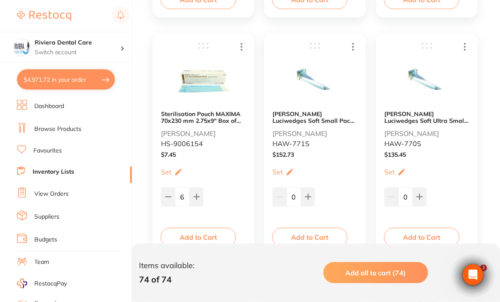
scroll to position [1095, 0]
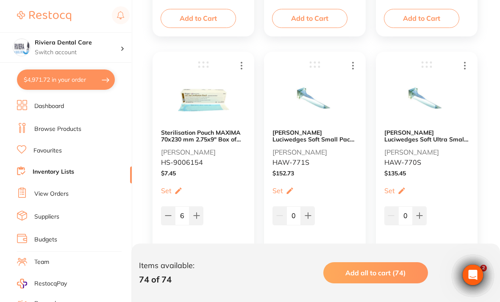
click at [51, 125] on link "Browse Products" at bounding box center [57, 129] width 47 height 8
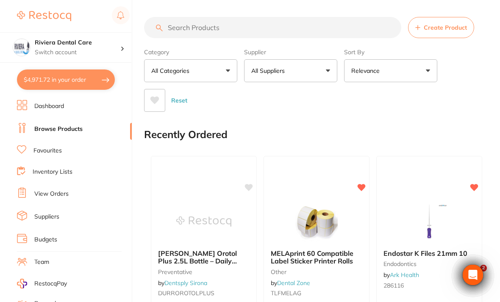
click at [172, 29] on input "search" at bounding box center [272, 27] width 257 height 21
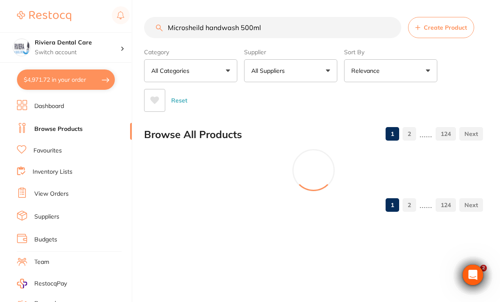
type input "Microsheild handwash 500ml"
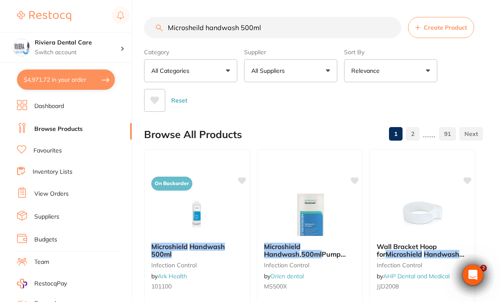
click at [455, 77] on div "Category All Categories All Categories 3D Printing burs CAD/CAM crown & bridge …" at bounding box center [313, 78] width 339 height 67
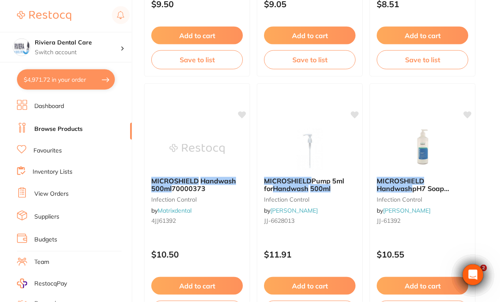
scroll to position [316, 0]
click at [425, 151] on img at bounding box center [422, 148] width 55 height 42
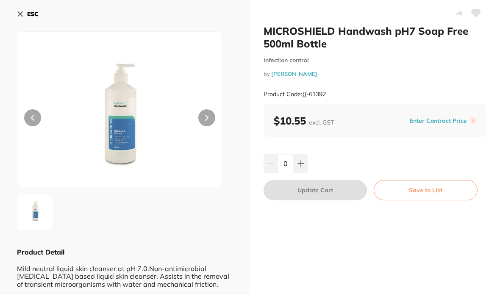
click at [473, 12] on icon at bounding box center [475, 13] width 9 height 8
click at [423, 188] on button "Save to List" at bounding box center [425, 190] width 104 height 20
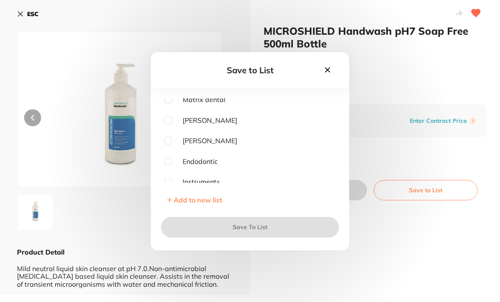
scroll to position [105, 0]
click at [171, 144] on input "checkbox" at bounding box center [168, 141] width 8 height 8
checkbox input "true"
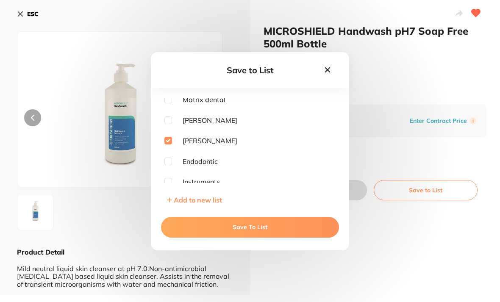
click at [246, 237] on button "Save To List" at bounding box center [250, 227] width 178 height 20
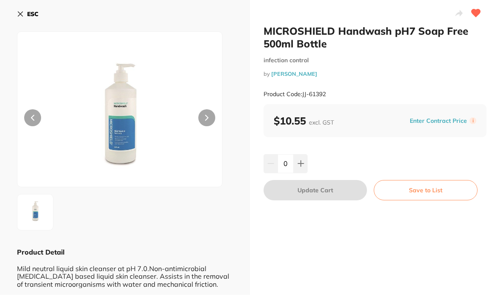
click at [303, 157] on button at bounding box center [300, 163] width 14 height 19
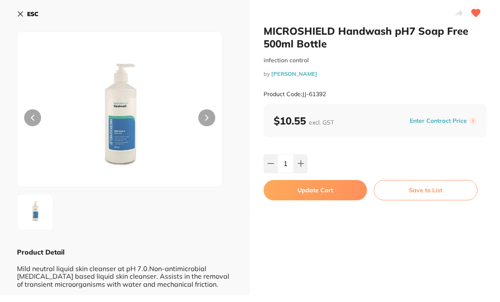
click at [300, 160] on icon at bounding box center [300, 163] width 7 height 7
click at [299, 159] on button at bounding box center [300, 163] width 14 height 19
click at [301, 163] on icon at bounding box center [300, 163] width 7 height 7
click at [303, 157] on button at bounding box center [300, 163] width 14 height 19
click at [300, 159] on button at bounding box center [300, 163] width 14 height 19
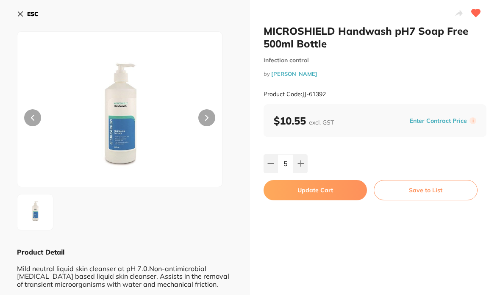
type input "6"
click at [307, 186] on button "Update Cart" at bounding box center [314, 190] width 103 height 20
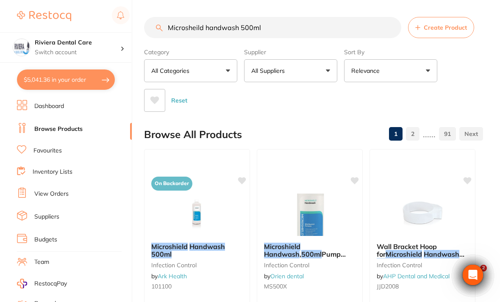
click at [273, 28] on input "Microsheild handwash 500ml" at bounding box center [272, 27] width 257 height 21
type input "Micro"
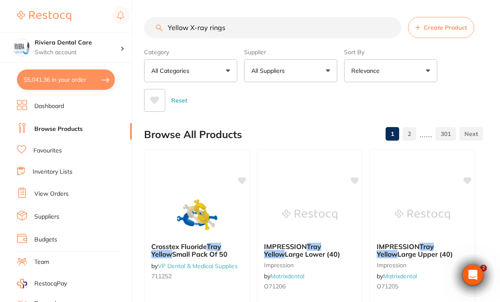
type input "Yellow X-ray rings"
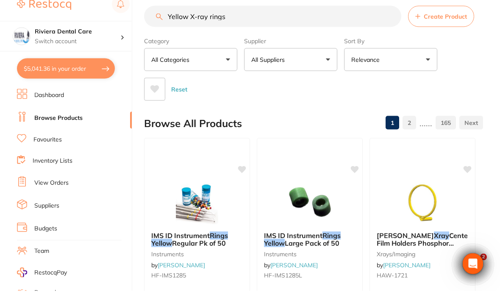
click at [465, 82] on div "Reset" at bounding box center [310, 97] width 332 height 30
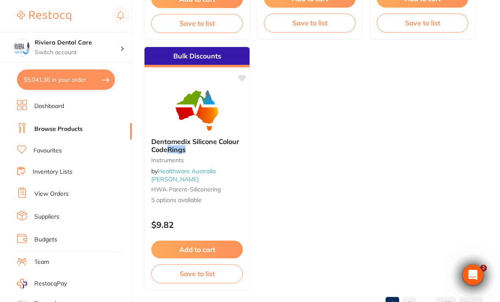
scroll to position [859, 0]
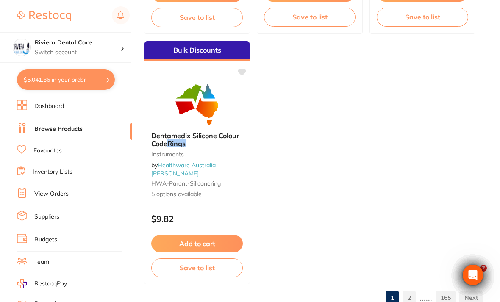
click at [412, 298] on link "2" at bounding box center [409, 297] width 14 height 17
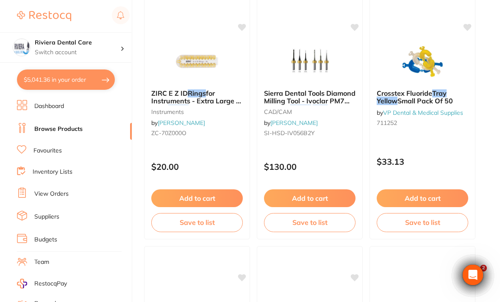
scroll to position [403, 0]
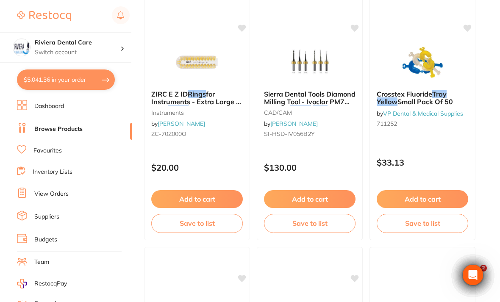
click at [51, 169] on link "Inventory Lists" at bounding box center [53, 172] width 40 height 8
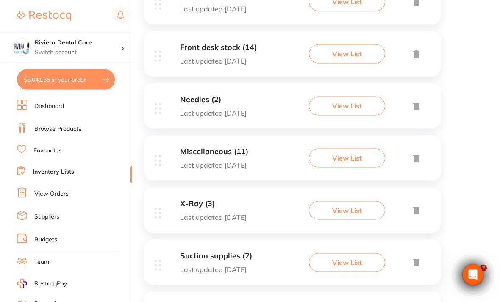
scroll to position [676, 0]
click at [345, 203] on button "View List" at bounding box center [347, 210] width 76 height 19
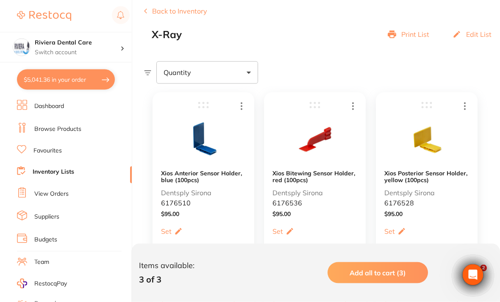
scroll to position [106, 0]
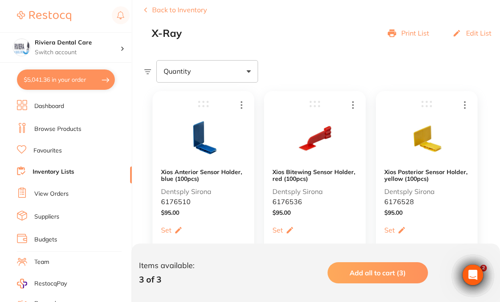
click at [55, 126] on link "Browse Products" at bounding box center [57, 129] width 47 height 8
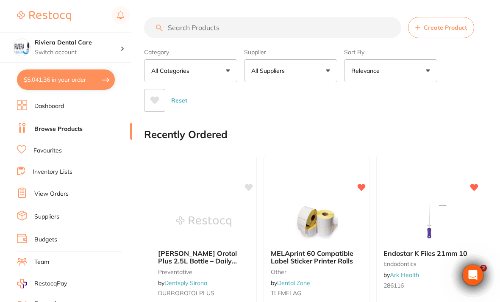
click at [182, 25] on input "search" at bounding box center [272, 27] width 257 height 21
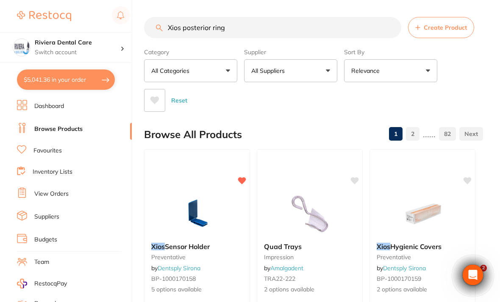
type input "Xios posterior ring"
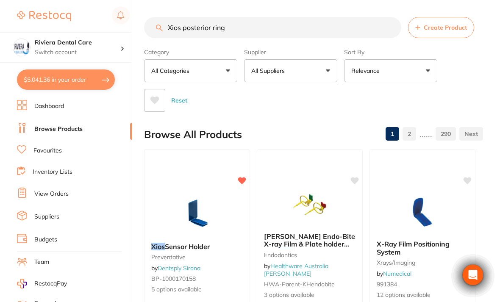
click at [453, 87] on div "Reset" at bounding box center [310, 97] width 332 height 30
click at [323, 75] on button "All Suppliers" at bounding box center [290, 70] width 93 height 23
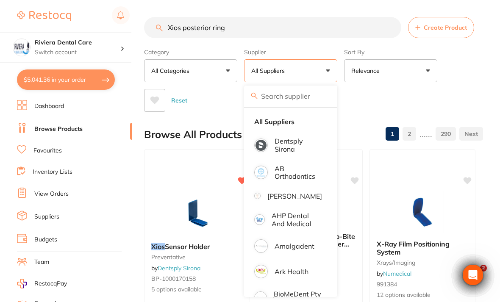
click at [285, 147] on p "Dentsply Sirona" at bounding box center [297, 145] width 47 height 16
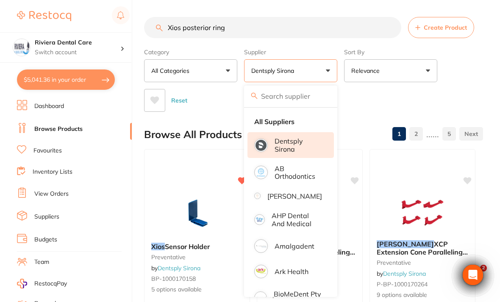
click at [462, 88] on div "Reset" at bounding box center [310, 97] width 332 height 30
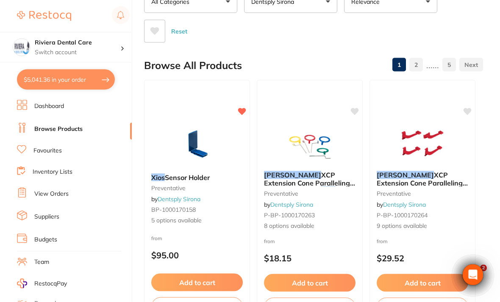
scroll to position [69, 0]
click at [317, 143] on img at bounding box center [309, 143] width 55 height 42
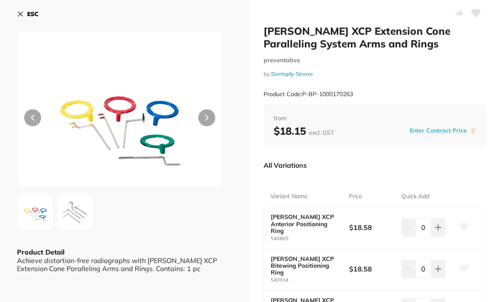
click at [22, 14] on icon at bounding box center [20, 14] width 7 height 7
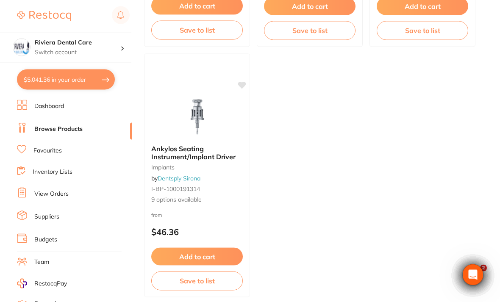
scroll to position [859, 0]
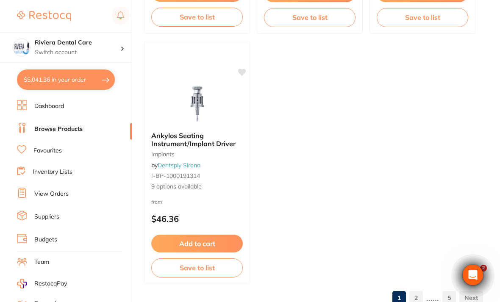
click at [415, 298] on link "2" at bounding box center [416, 297] width 14 height 17
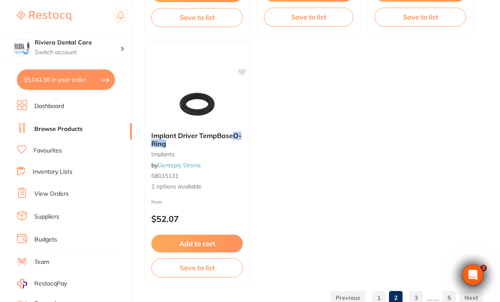
click at [417, 296] on link "3" at bounding box center [416, 297] width 14 height 17
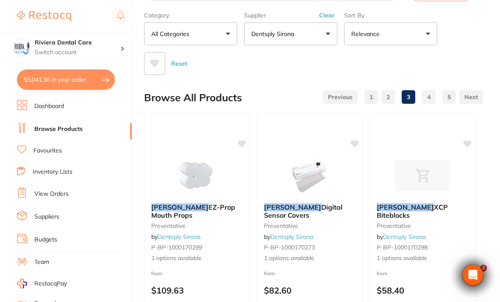
scroll to position [0, 0]
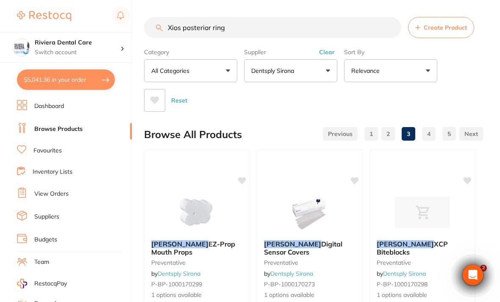
click at [227, 69] on button "All Categories" at bounding box center [190, 70] width 93 height 23
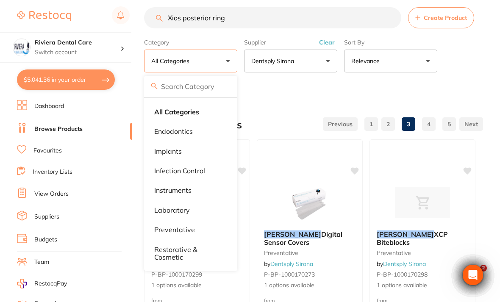
scroll to position [10, 0]
click at [326, 61] on button "Dentsply Sirona" at bounding box center [290, 60] width 93 height 23
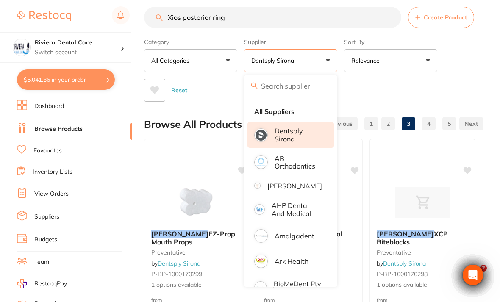
click at [272, 110] on strong "All Suppliers" at bounding box center [274, 112] width 40 height 8
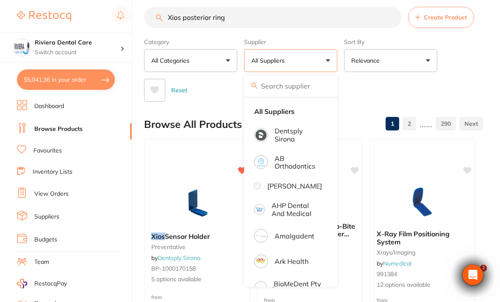
scroll to position [0, 0]
click at [461, 66] on div "Category All Categories All Categories 3D Printing anaesthetic articulating bur…" at bounding box center [313, 68] width 339 height 67
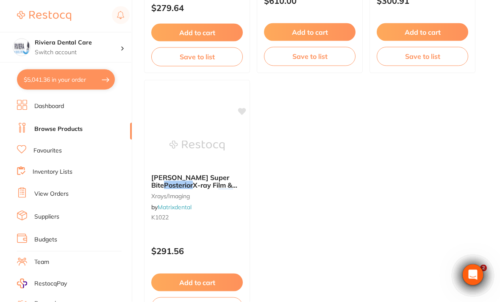
scroll to position [859, 0]
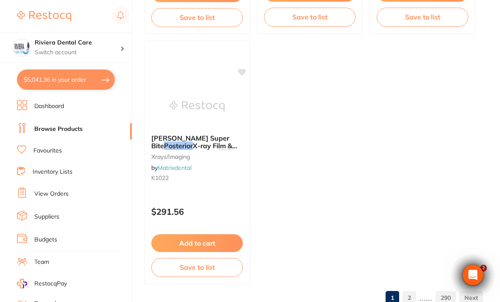
click at [413, 297] on link "2" at bounding box center [409, 297] width 14 height 17
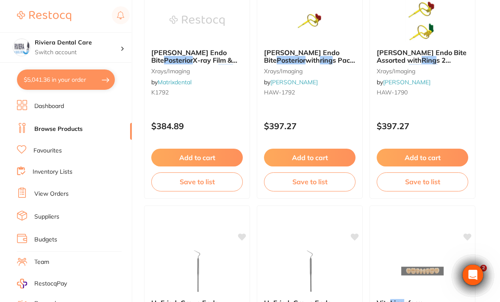
scroll to position [0, 0]
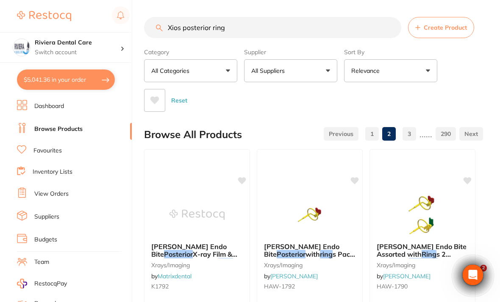
click at [372, 135] on link "1" at bounding box center [372, 133] width 14 height 17
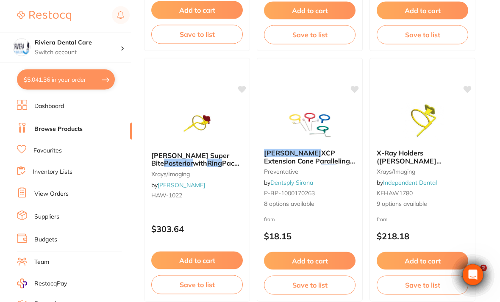
scroll to position [342, 0]
click at [315, 132] on img at bounding box center [309, 120] width 55 height 42
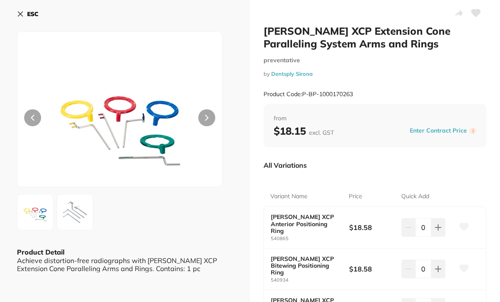
click at [207, 118] on icon at bounding box center [206, 118] width 3 height 6
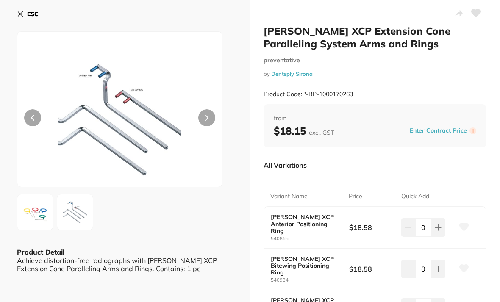
click at [204, 117] on button at bounding box center [206, 117] width 17 height 17
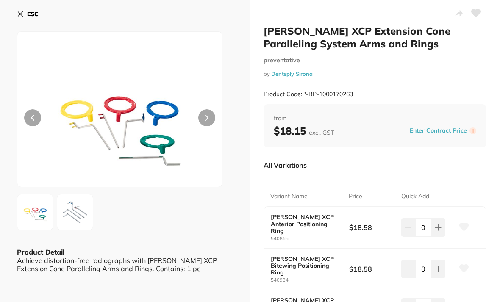
click at [22, 21] on button "ESC" at bounding box center [28, 14] width 22 height 14
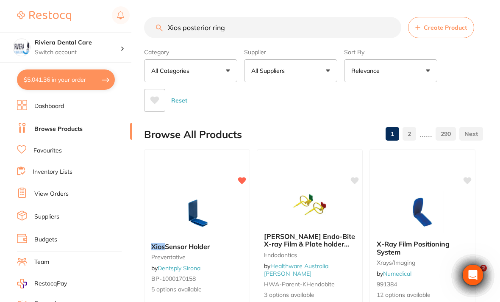
click at [224, 67] on button "All Categories" at bounding box center [190, 70] width 93 height 23
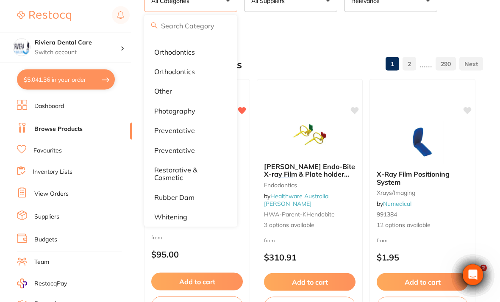
scroll to position [70, 0]
click at [167, 228] on li "xrays/imaging" at bounding box center [190, 236] width 86 height 18
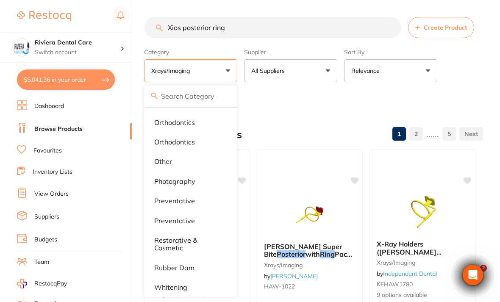
scroll to position [0, 0]
click at [326, 69] on button "All Suppliers" at bounding box center [290, 70] width 93 height 23
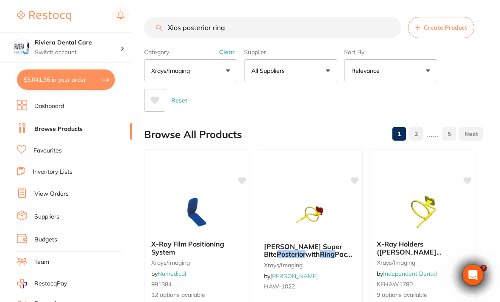
click at [226, 72] on button "xrays/imaging" at bounding box center [190, 70] width 93 height 23
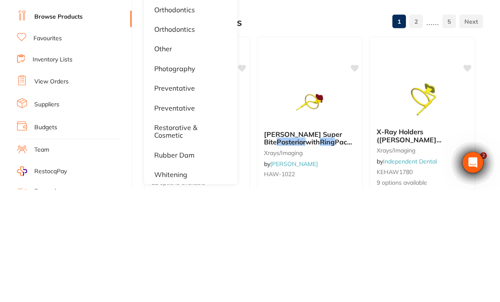
click at [173, 197] on p "preventative" at bounding box center [174, 201] width 41 height 8
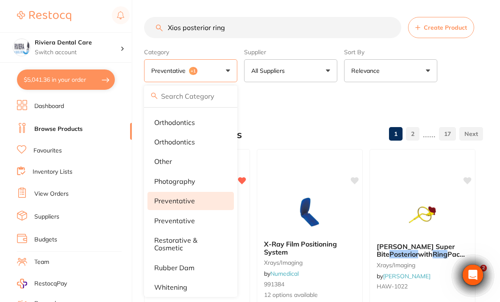
click at [320, 73] on button "All Suppliers" at bounding box center [290, 70] width 93 height 23
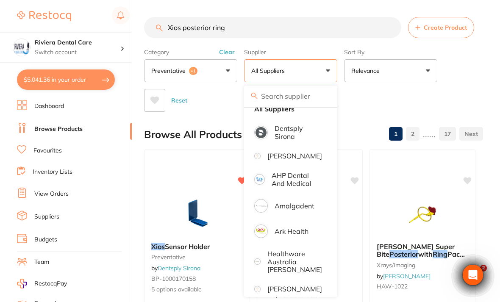
scroll to position [13, 0]
click at [285, 130] on p "Dentsply Sirona" at bounding box center [297, 132] width 47 height 16
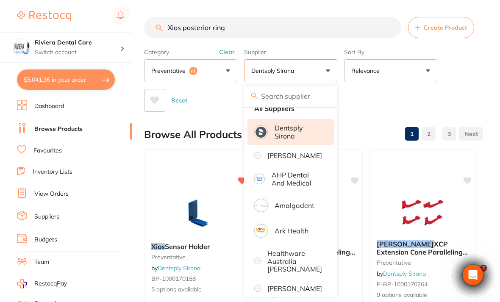
scroll to position [0, 0]
click at [472, 91] on div "Reset" at bounding box center [310, 97] width 332 height 30
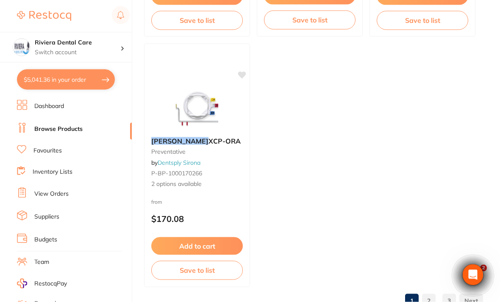
scroll to position [859, 0]
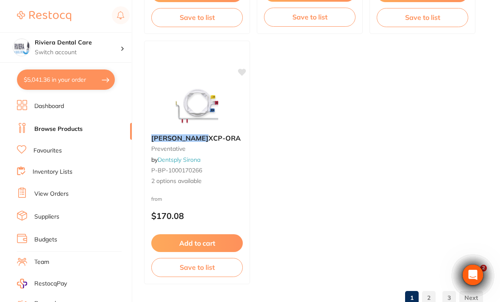
click at [429, 297] on link "2" at bounding box center [429, 297] width 14 height 17
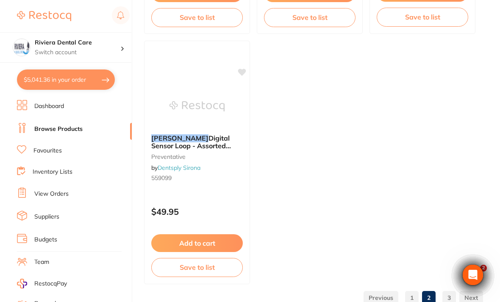
click at [446, 298] on link "3" at bounding box center [449, 297] width 14 height 17
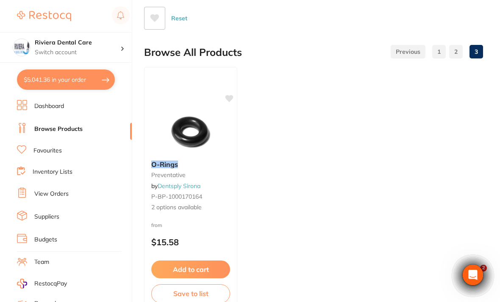
scroll to position [108, 0]
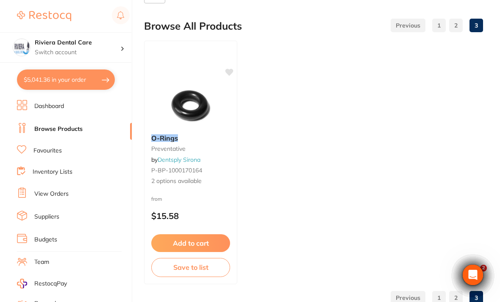
click at [439, 30] on link "1" at bounding box center [439, 25] width 14 height 17
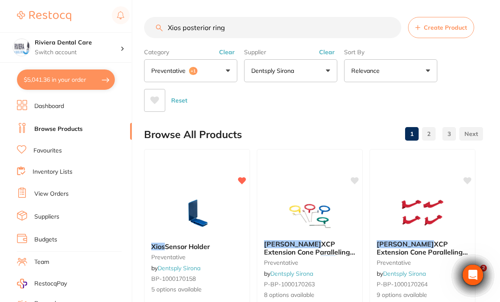
scroll to position [0, 0]
click at [320, 208] on img at bounding box center [309, 212] width 55 height 42
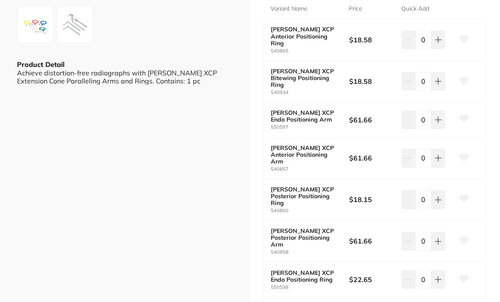
scroll to position [187, 0]
click at [300, 186] on b "[PERSON_NAME] XCP Posterior Positioning Ring" at bounding box center [306, 196] width 70 height 20
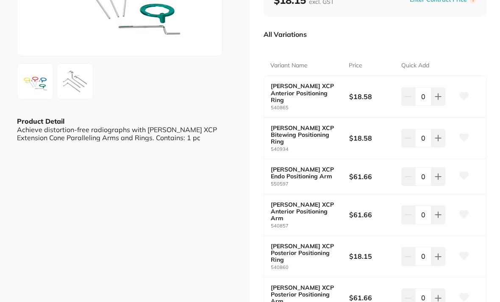
scroll to position [130, 0]
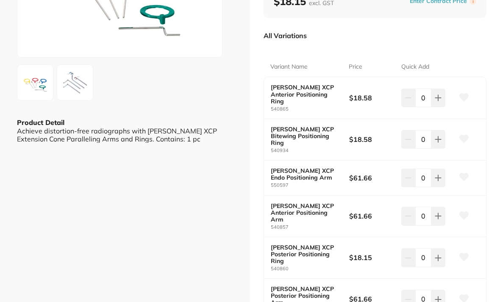
click at [437, 254] on icon at bounding box center [437, 257] width 7 height 7
click at [436, 255] on icon at bounding box center [438, 258] width 6 height 6
click at [435, 254] on icon at bounding box center [437, 257] width 7 height 7
type input "4"
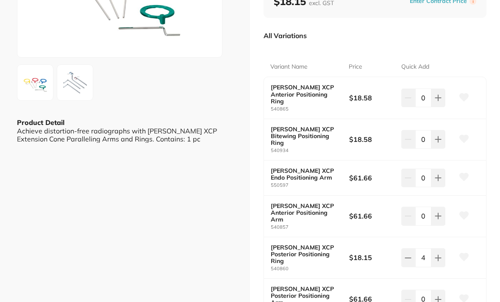
scroll to position [0, 0]
click at [467, 253] on icon at bounding box center [463, 257] width 9 height 8
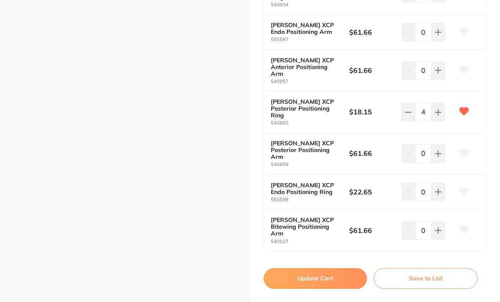
scroll to position [279, 0]
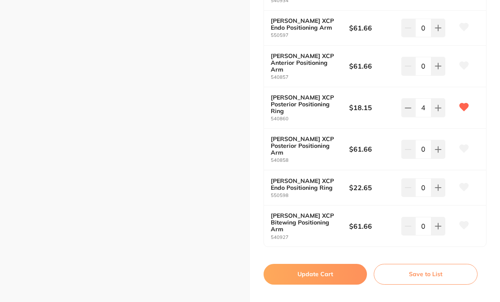
click at [461, 216] on button at bounding box center [463, 226] width 21 height 21
click at [467, 183] on icon at bounding box center [463, 187] width 9 height 8
click at [428, 264] on button "Save to List" at bounding box center [425, 274] width 104 height 20
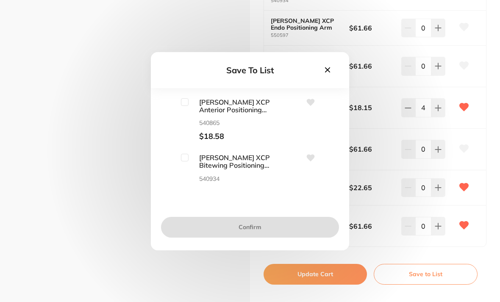
scroll to position [0, 0]
click at [310, 105] on icon at bounding box center [311, 102] width 8 height 7
click at [188, 106] on input "checkbox" at bounding box center [185, 102] width 8 height 8
checkbox input "true"
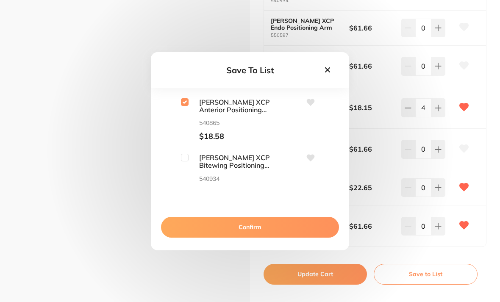
click at [187, 161] on input "checkbox" at bounding box center [185, 158] width 8 height 8
checkbox input "true"
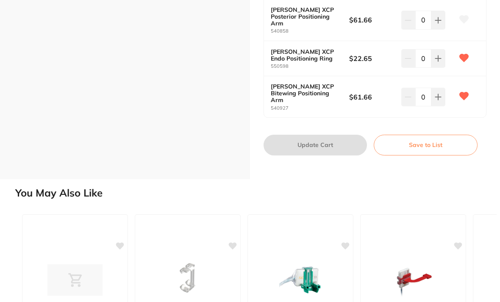
scroll to position [406, 0]
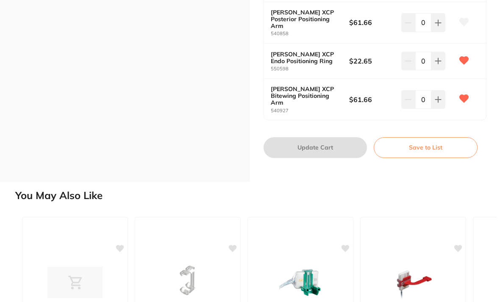
click at [422, 137] on button "Save to List" at bounding box center [425, 147] width 104 height 20
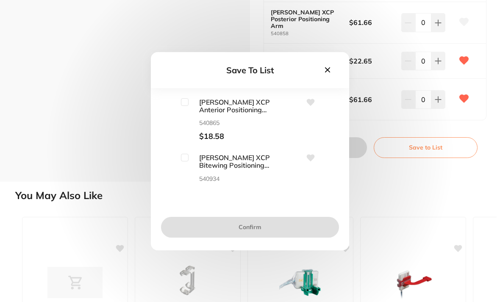
click at [185, 106] on input "checkbox" at bounding box center [185, 102] width 8 height 8
checkbox input "true"
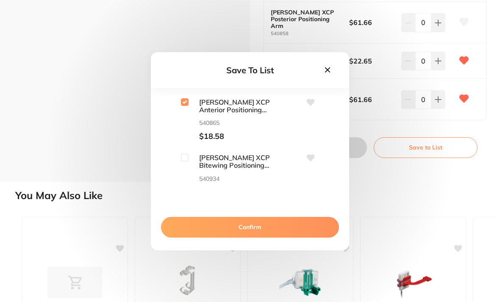
click at [188, 161] on input "checkbox" at bounding box center [185, 158] width 8 height 8
checkbox input "true"
click at [185, 210] on input "checkbox" at bounding box center [185, 214] width 8 height 8
checkbox input "true"
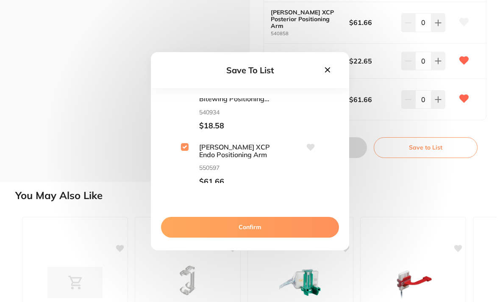
scroll to position [127, 0]
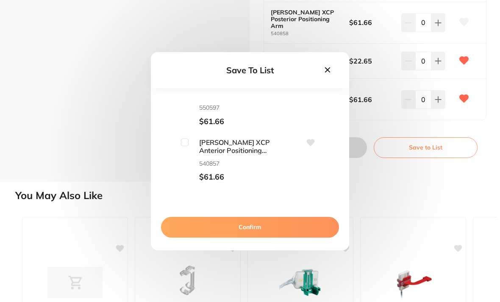
click at [188, 146] on input "checkbox" at bounding box center [185, 142] width 8 height 8
checkbox input "true"
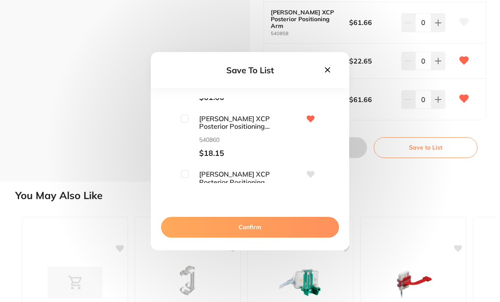
scroll to position [0, 0]
click at [187, 122] on input "checkbox" at bounding box center [185, 119] width 8 height 8
checkbox input "true"
click at [186, 178] on input "checkbox" at bounding box center [185, 174] width 8 height 8
checkbox input "true"
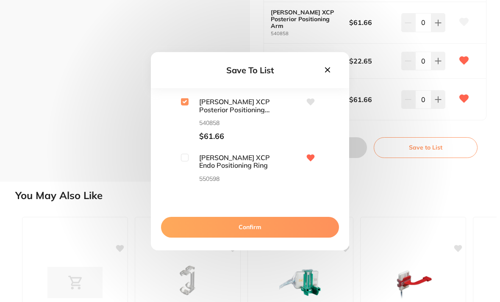
scroll to position [279, 0]
click at [187, 161] on input "checkbox" at bounding box center [185, 158] width 8 height 8
checkbox input "true"
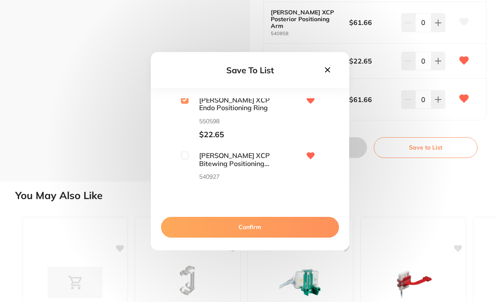
scroll to position [0, 0]
click at [187, 159] on input "checkbox" at bounding box center [185, 156] width 8 height 8
checkbox input "true"
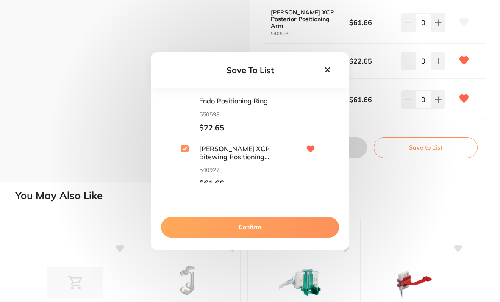
click at [249, 237] on button "Confirm" at bounding box center [250, 227] width 178 height 20
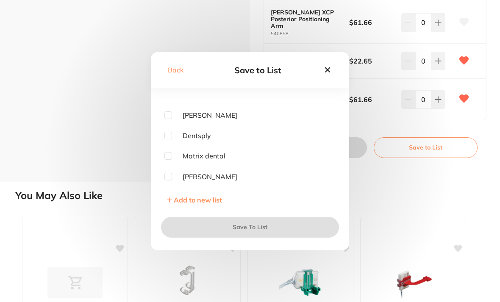
scroll to position [49, 0]
click at [169, 139] on input "checkbox" at bounding box center [168, 135] width 8 height 8
checkbox input "true"
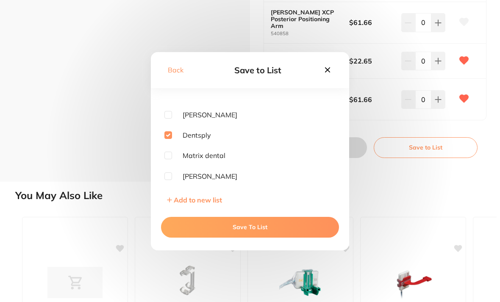
click at [252, 237] on button "Save To List" at bounding box center [250, 227] width 178 height 20
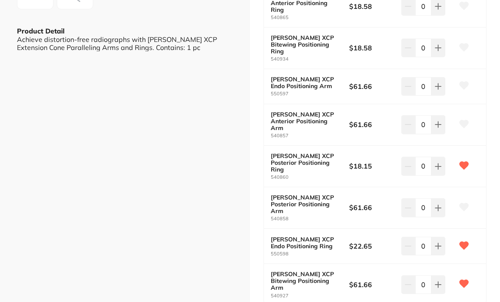
scroll to position [221, 0]
click at [437, 164] on icon at bounding box center [438, 167] width 6 height 6
click at [439, 163] on icon at bounding box center [437, 166] width 7 height 7
click at [437, 157] on button at bounding box center [438, 166] width 14 height 19
click at [440, 164] on icon at bounding box center [438, 167] width 6 height 6
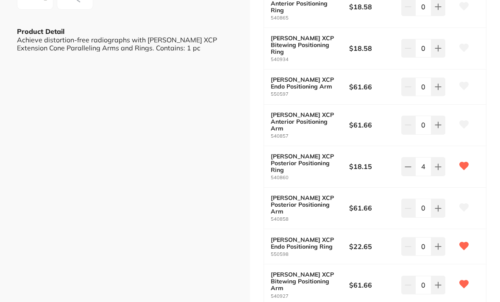
click at [439, 163] on icon at bounding box center [437, 166] width 7 height 7
type input "5"
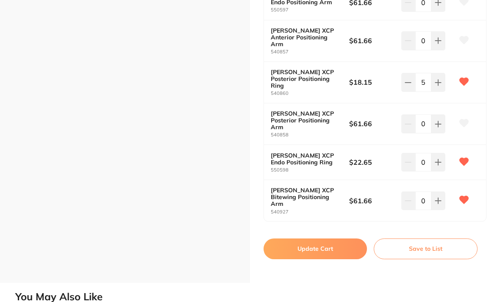
scroll to position [0, 0]
click at [311, 238] on button "Update Cart" at bounding box center [314, 248] width 103 height 20
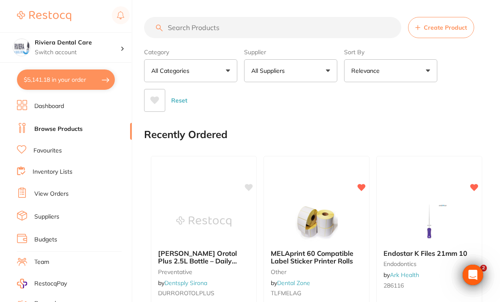
click at [51, 168] on link "Inventory Lists" at bounding box center [53, 172] width 40 height 8
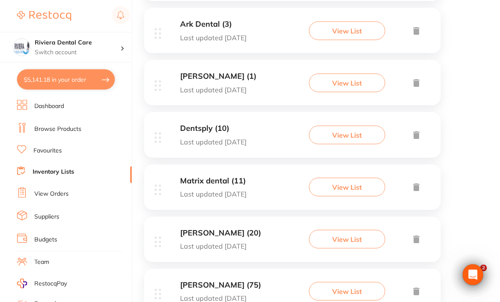
scroll to position [231, 0]
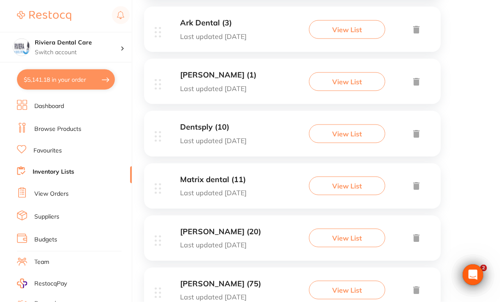
click at [349, 130] on button "View List" at bounding box center [347, 133] width 76 height 19
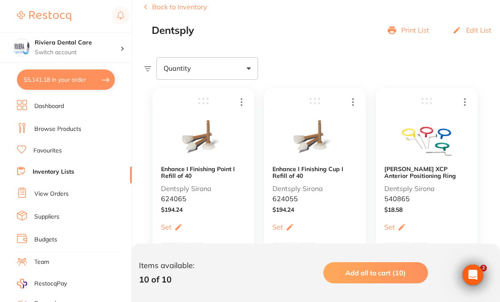
scroll to position [111, 0]
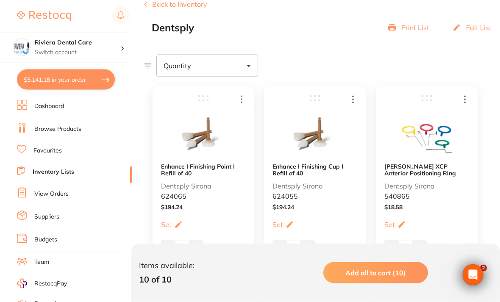
click at [439, 138] on img at bounding box center [426, 134] width 51 height 52
click at [438, 143] on img at bounding box center [426, 134] width 51 height 52
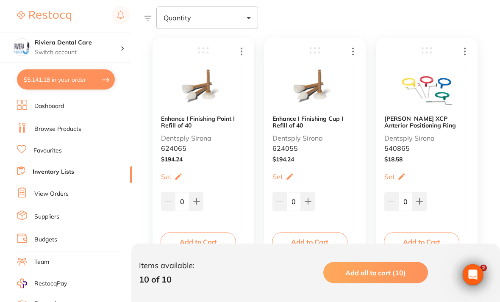
scroll to position [159, 0]
click at [418, 240] on button "Add to Cart" at bounding box center [421, 242] width 75 height 19
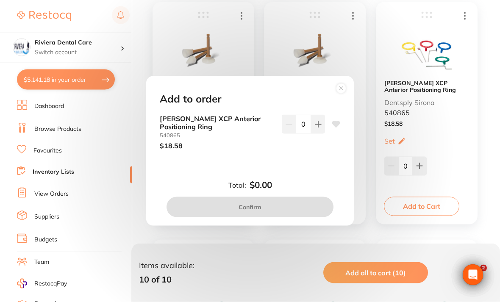
scroll to position [194, 0]
click at [343, 93] on circle at bounding box center [341, 88] width 10 height 10
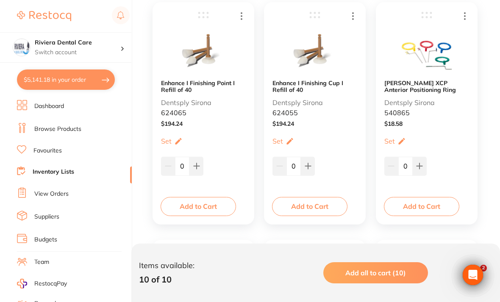
click at [439, 67] on img at bounding box center [426, 51] width 51 height 52
click at [409, 84] on b "Rinn XCP Anterior Positioning Ring" at bounding box center [426, 87] width 85 height 14
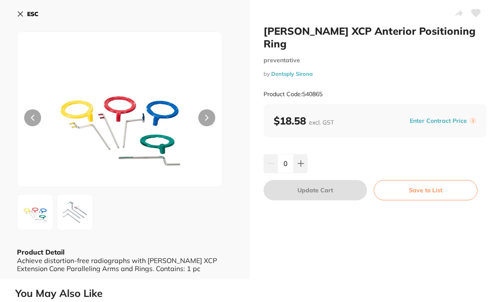
click at [24, 13] on button "ESC" at bounding box center [28, 14] width 22 height 14
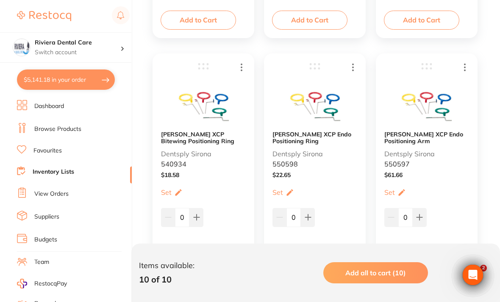
scroll to position [388, 0]
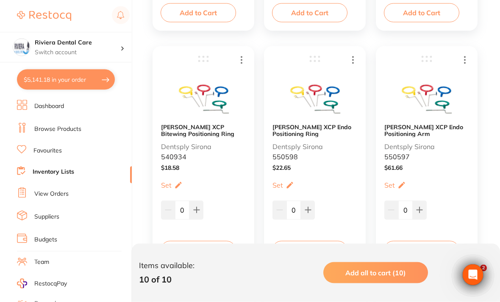
click at [199, 249] on button "Add to Cart" at bounding box center [197, 250] width 75 height 19
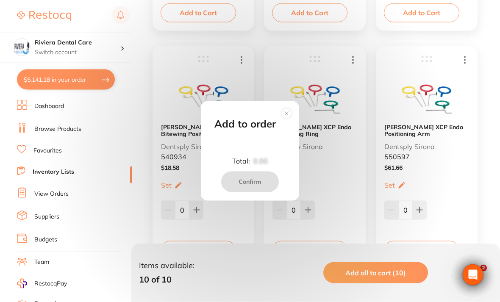
scroll to position [389, 0]
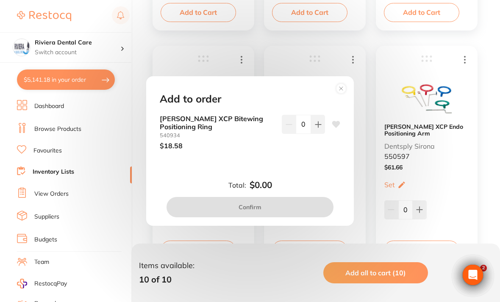
click at [312, 133] on button at bounding box center [318, 124] width 14 height 19
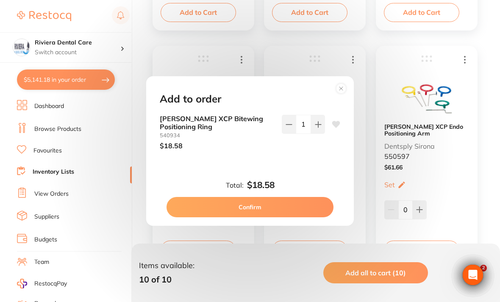
click at [315, 128] on icon at bounding box center [318, 124] width 7 height 7
type input "2"
click at [254, 210] on button "Confirm" at bounding box center [249, 207] width 167 height 20
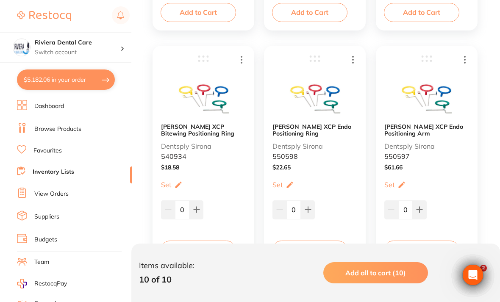
click at [54, 125] on link "Browse Products" at bounding box center [57, 129] width 47 height 8
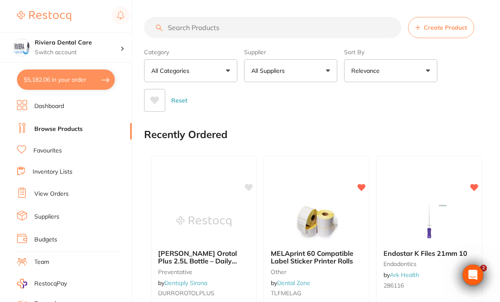
click at [174, 27] on input "search" at bounding box center [272, 27] width 257 height 21
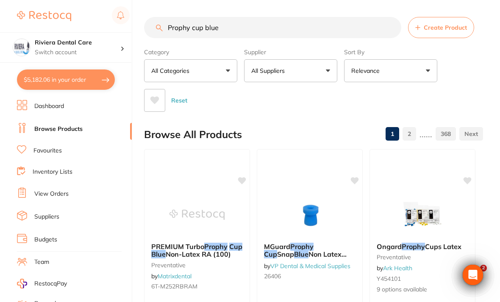
click at [203, 25] on input "Prophy cup blue" at bounding box center [272, 27] width 257 height 21
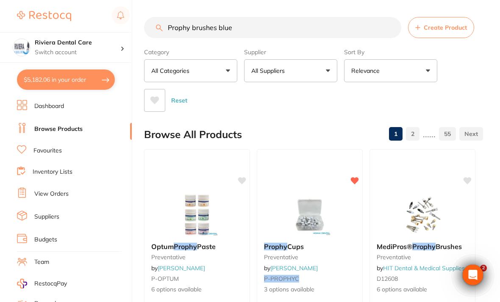
type input "Prophy brushes blue"
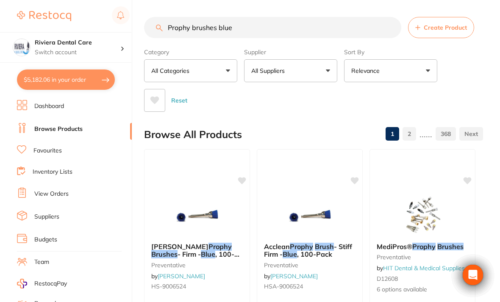
click at [450, 83] on div "Category All Categories All Categories 3D Printing anaesthetic articulating bur…" at bounding box center [313, 78] width 339 height 67
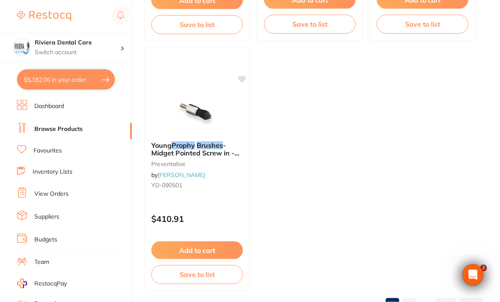
scroll to position [859, 0]
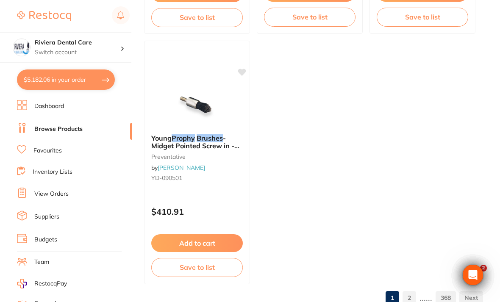
click at [410, 298] on link "2" at bounding box center [409, 297] width 14 height 17
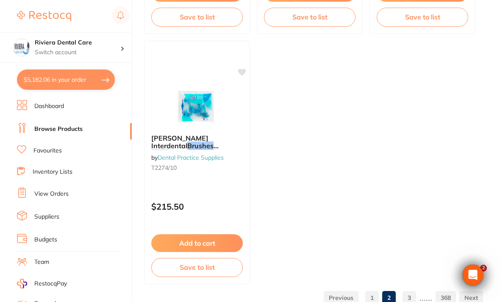
click at [373, 298] on link "1" at bounding box center [372, 297] width 14 height 17
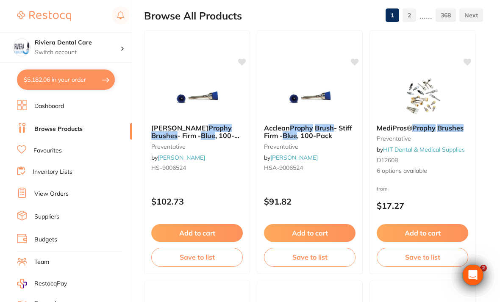
scroll to position [118, 0]
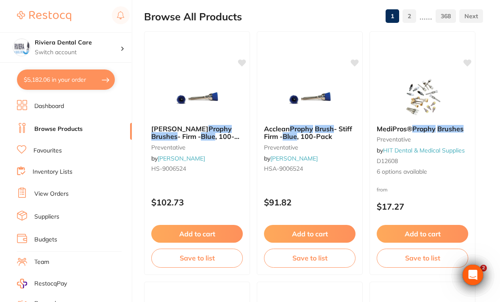
click at [303, 254] on button "Save to list" at bounding box center [309, 258] width 91 height 19
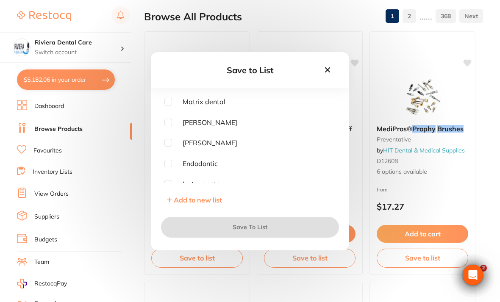
scroll to position [101, 0]
click at [168, 148] on input "checkbox" at bounding box center [168, 144] width 8 height 8
checkbox input "true"
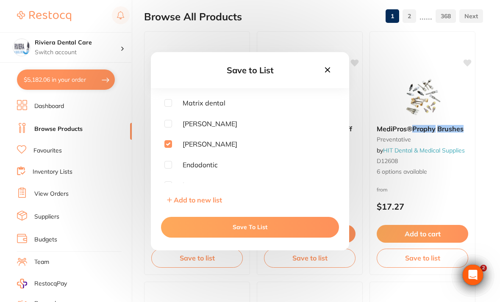
click at [252, 237] on button "Save To List" at bounding box center [250, 227] width 178 height 20
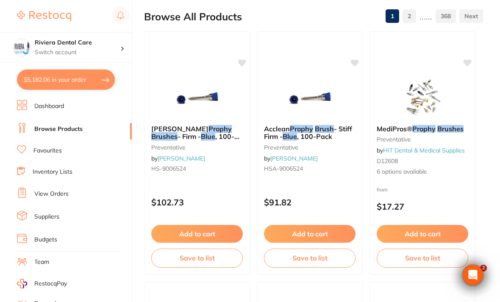
click at [312, 228] on button "Add to cart" at bounding box center [309, 234] width 91 height 18
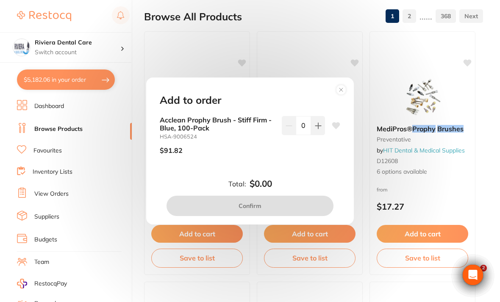
click at [316, 129] on icon at bounding box center [318, 125] width 7 height 7
type input "1"
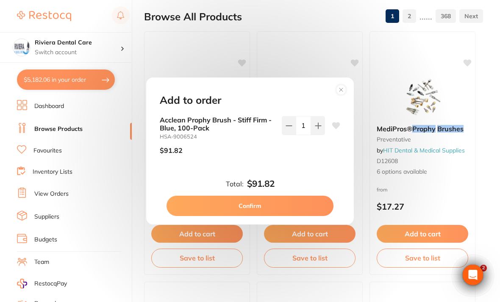
click at [257, 216] on button "Confirm" at bounding box center [249, 206] width 167 height 20
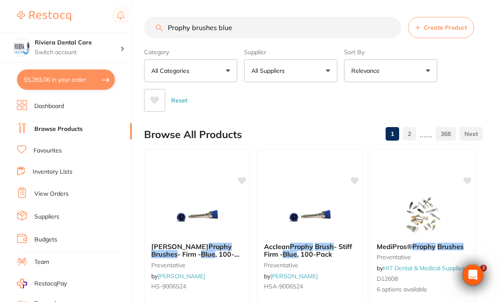
click at [245, 27] on input "Prophy brushes blue" at bounding box center [272, 27] width 257 height 21
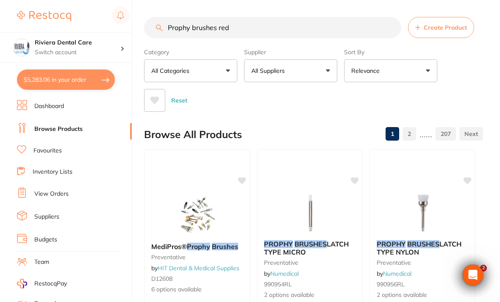
click at [463, 84] on div "Reset" at bounding box center [310, 97] width 332 height 30
click at [188, 26] on input "Prophy brushes red" at bounding box center [272, 27] width 257 height 21
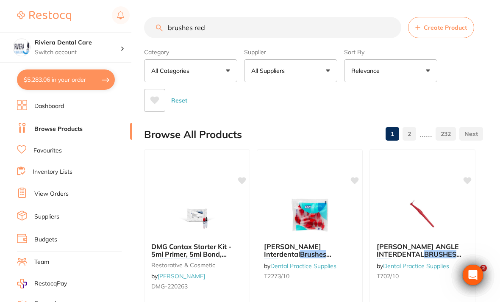
click at [472, 77] on div "Category All Categories All Categories 3D Printing anaesthetic articulating bur…" at bounding box center [313, 78] width 339 height 67
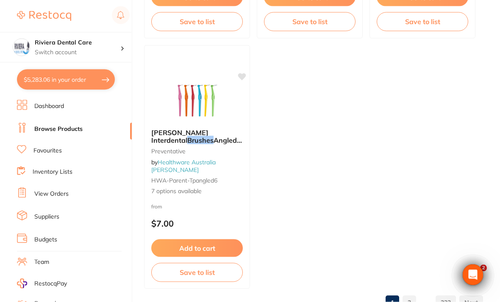
scroll to position [859, 0]
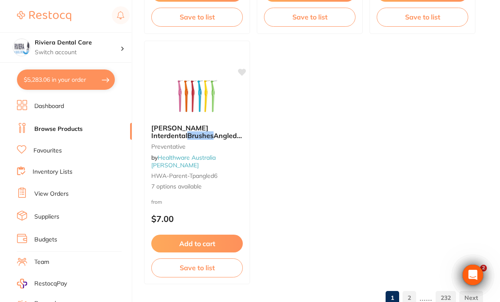
click at [412, 299] on link "2" at bounding box center [409, 297] width 14 height 17
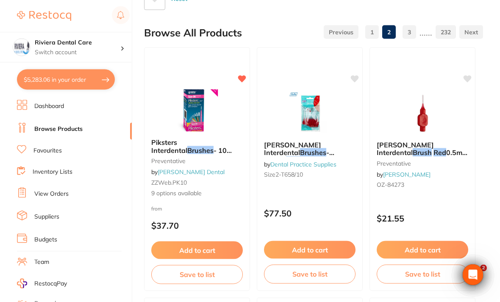
scroll to position [0, 0]
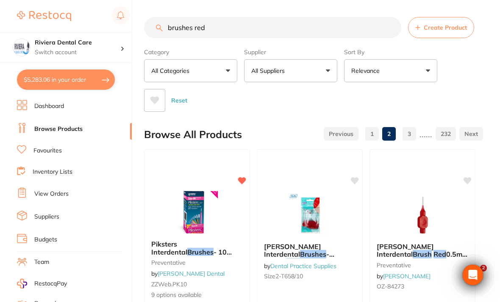
click at [168, 28] on input "brushes red" at bounding box center [272, 27] width 257 height 21
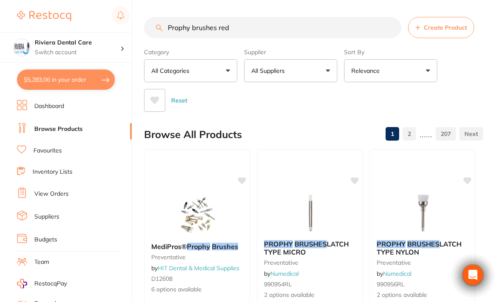
type input "Prophy brushes red"
click at [472, 77] on div "Category All Categories All Categories 3D Printing anaesthetic articulating bur…" at bounding box center [313, 78] width 339 height 67
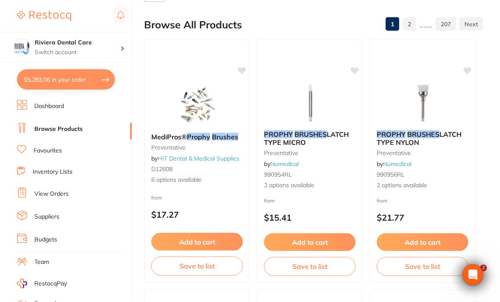
scroll to position [111, 0]
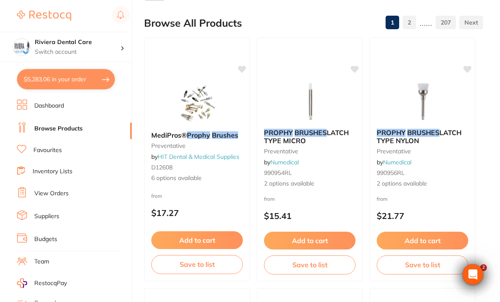
click at [420, 102] on img at bounding box center [422, 101] width 55 height 42
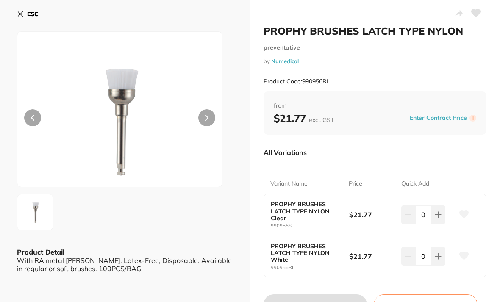
click at [19, 13] on icon at bounding box center [20, 14] width 5 height 5
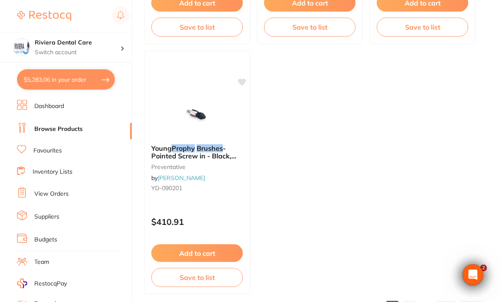
scroll to position [859, 0]
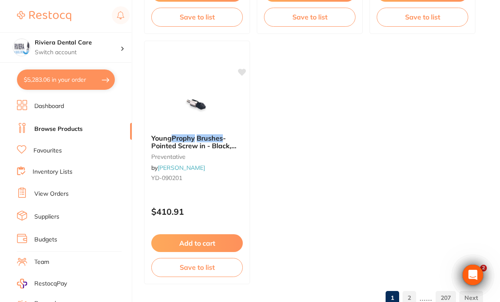
click at [411, 299] on link "2" at bounding box center [409, 297] width 14 height 17
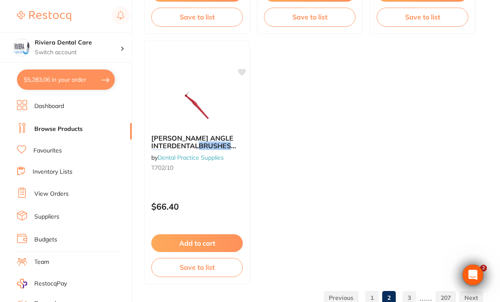
click at [409, 296] on link "3" at bounding box center [409, 297] width 14 height 17
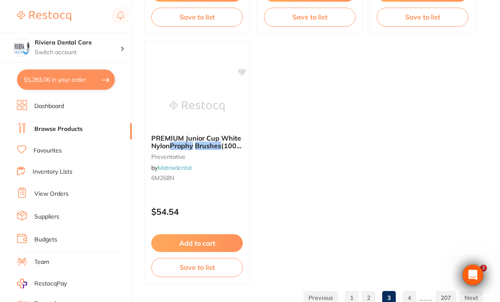
click at [409, 297] on link "4" at bounding box center [409, 297] width 14 height 17
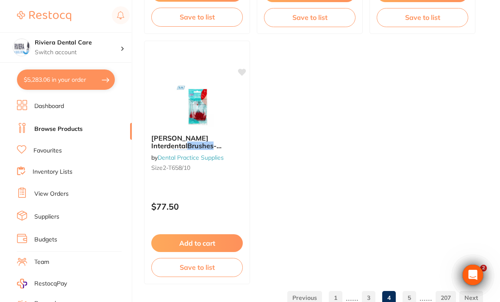
click at [409, 298] on link "5" at bounding box center [409, 297] width 14 height 17
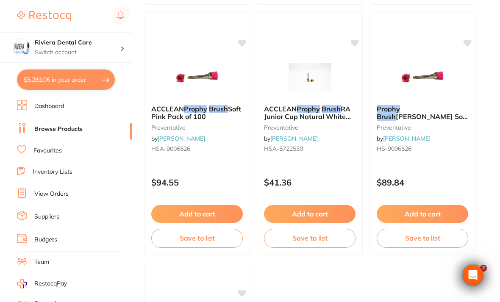
scroll to position [639, 0]
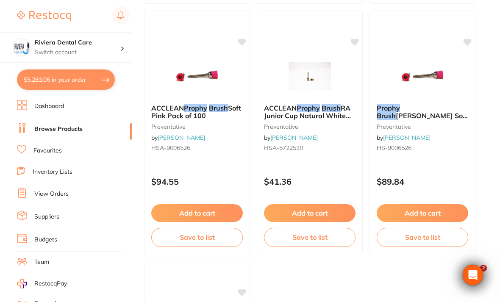
click at [428, 77] on img at bounding box center [422, 76] width 55 height 42
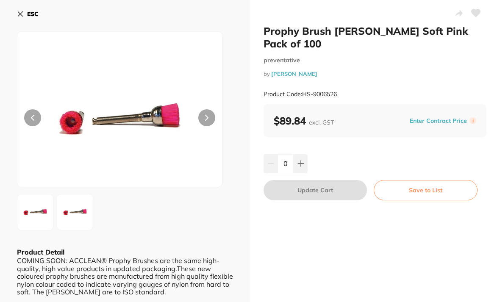
click at [420, 190] on button "Save to List" at bounding box center [425, 190] width 104 height 20
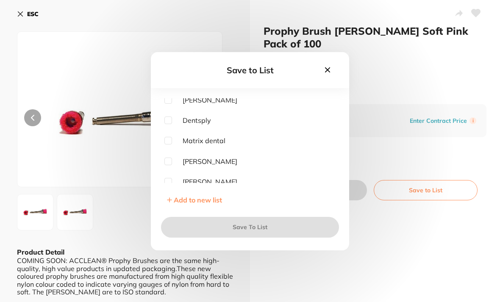
scroll to position [104, 0]
click at [166, 145] on input "checkbox" at bounding box center [168, 141] width 8 height 8
checkbox input "true"
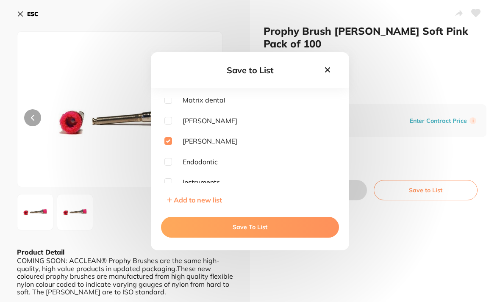
click at [247, 236] on button "Save To List" at bounding box center [250, 227] width 178 height 20
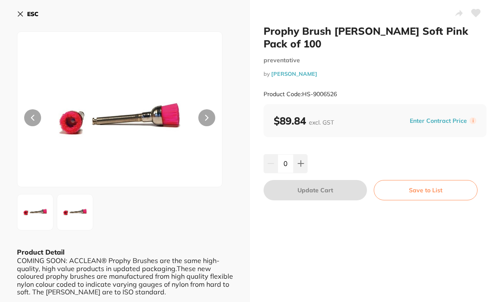
click at [479, 14] on icon at bounding box center [475, 13] width 9 height 8
click at [298, 159] on button at bounding box center [300, 163] width 14 height 19
type input "1"
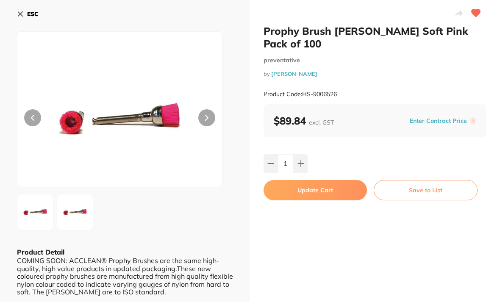
click at [315, 184] on button "Update Cart" at bounding box center [314, 190] width 103 height 20
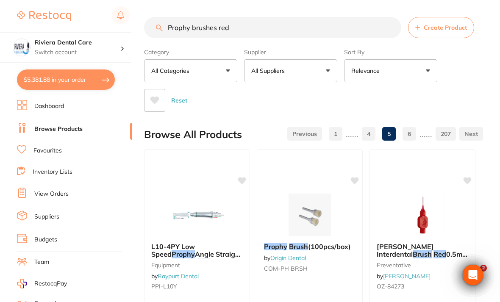
scroll to position [639, 0]
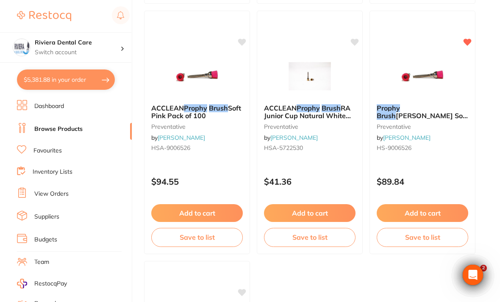
click at [43, 190] on link "View Orders" at bounding box center [51, 194] width 34 height 8
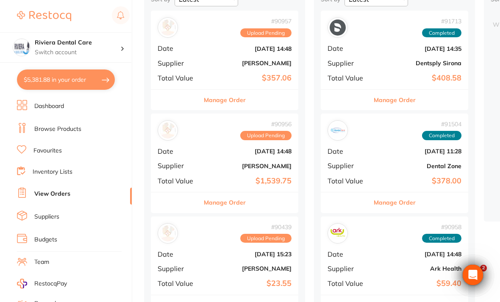
scroll to position [113, 0]
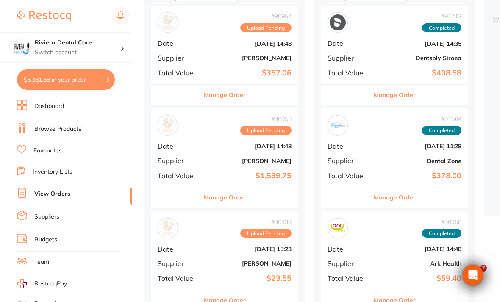
click at [217, 156] on div "# 90956 Upload Pending Date Aug 21 2025, 14:48 Supplier Henry Schein Halas Tota…" at bounding box center [224, 147] width 147 height 78
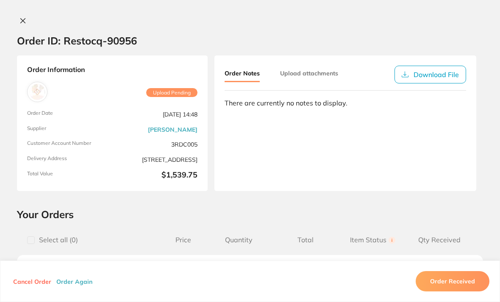
click at [25, 19] on icon at bounding box center [22, 20] width 7 height 7
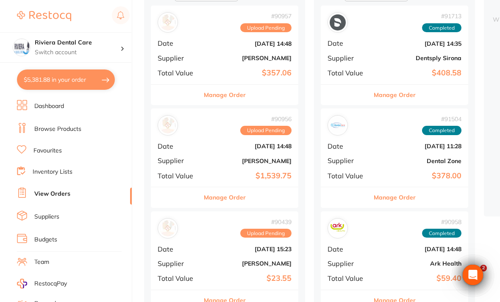
click at [219, 45] on b "Aug 21 2025, 14:48" at bounding box center [249, 43] width 85 height 7
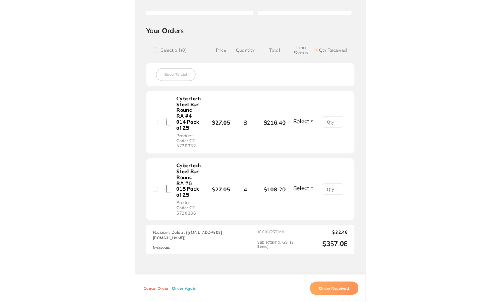
scroll to position [113, 0]
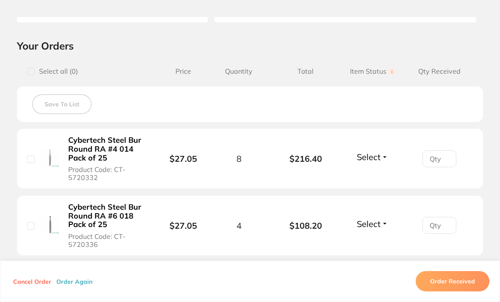
click at [456, 291] on button "Order Received" at bounding box center [452, 281] width 74 height 20
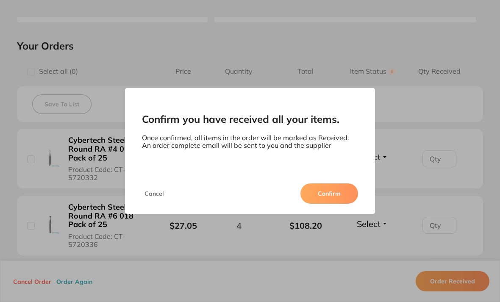
click at [332, 202] on button "Confirm" at bounding box center [329, 193] width 58 height 20
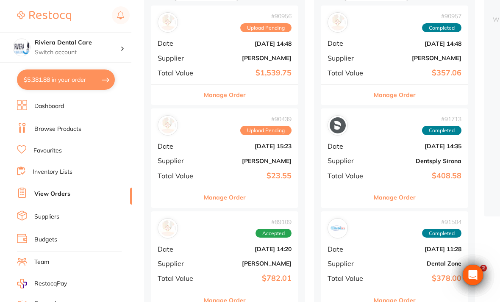
click at [229, 154] on div "# 90439 Upload Pending Date Aug 15 2025, 15:23 Supplier Adam Dental Total Value…" at bounding box center [224, 147] width 147 height 78
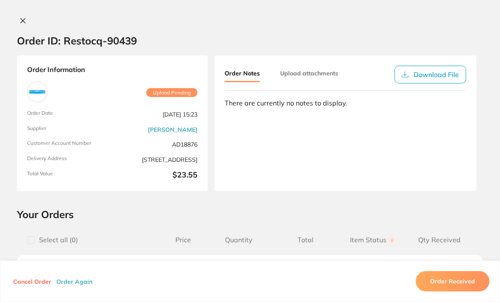
click at [28, 20] on button at bounding box center [23, 21] width 12 height 9
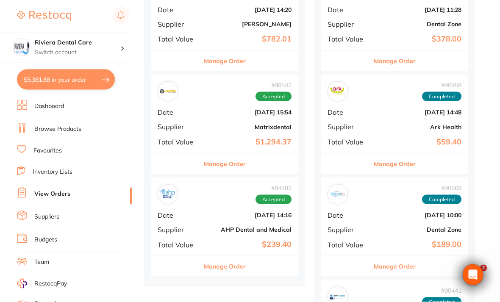
click at [213, 22] on b "[PERSON_NAME]" at bounding box center [249, 24] width 85 height 7
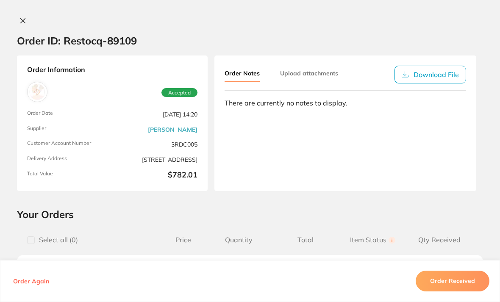
click at [25, 21] on icon at bounding box center [22, 20] width 7 height 7
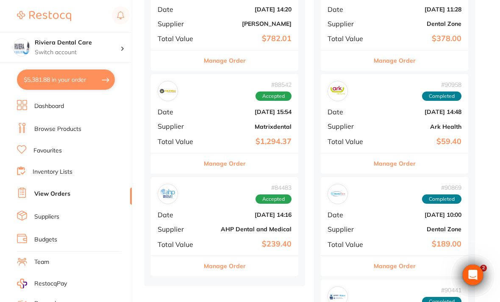
click at [227, 212] on b "Jun 26 2025, 14:16" at bounding box center [249, 214] width 85 height 7
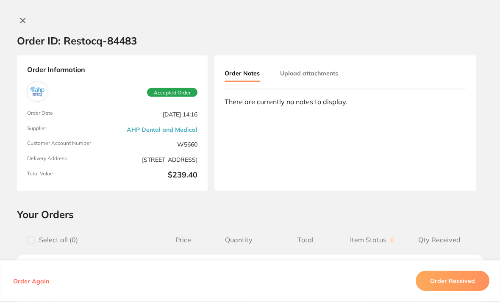
scroll to position [216, 0]
click at [26, 17] on button at bounding box center [23, 21] width 12 height 9
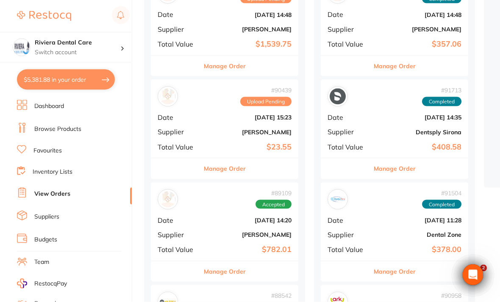
scroll to position [142, 0]
click at [217, 114] on b "[DATE] 15:23" at bounding box center [249, 116] width 85 height 7
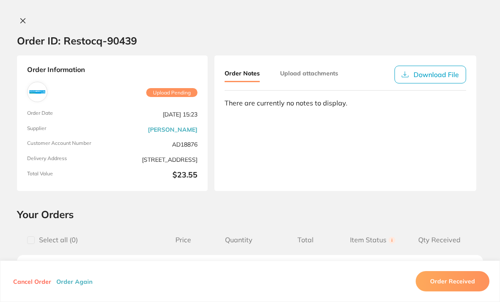
click at [25, 21] on icon at bounding box center [22, 20] width 7 height 7
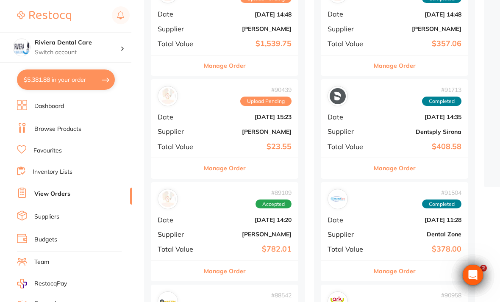
click at [226, 27] on b "[PERSON_NAME]" at bounding box center [249, 28] width 85 height 7
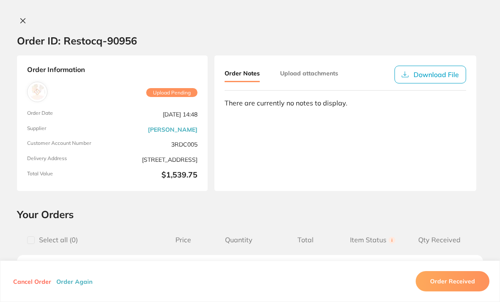
click at [28, 20] on button at bounding box center [23, 21] width 12 height 9
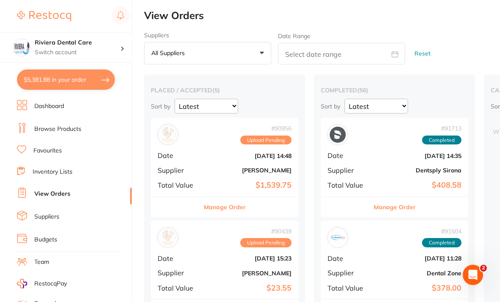
click at [57, 125] on link "Browse Products" at bounding box center [57, 129] width 47 height 8
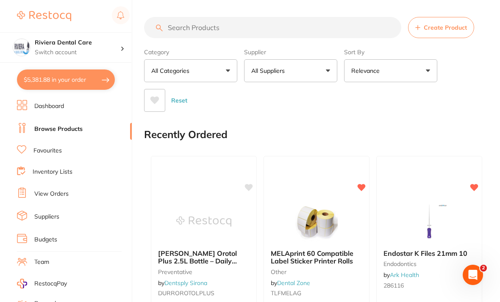
click at [174, 23] on input "search" at bounding box center [272, 27] width 257 height 21
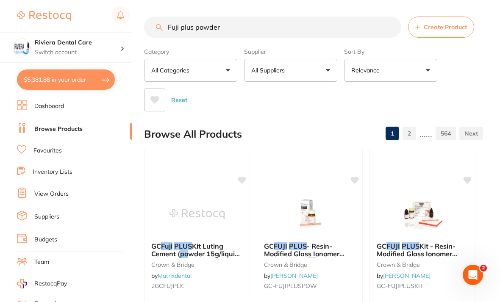
type input "Fuji plus powder"
click at [461, 79] on div "Category All Categories All Categories burs crown & bridge disposables Disposab…" at bounding box center [313, 77] width 339 height 67
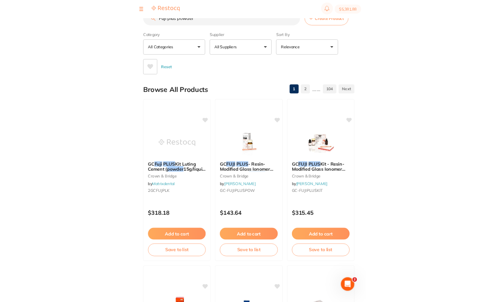
scroll to position [74, 0]
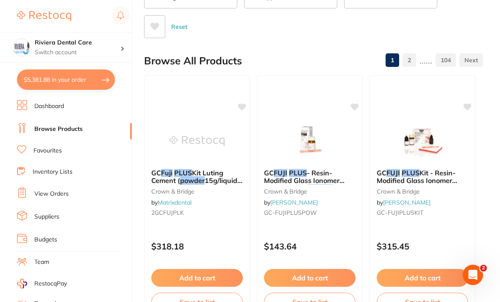
click at [15, 1] on div "Riviera Dental Care Switch account Riviera Dental Care" at bounding box center [65, 31] width 131 height 63
click at [310, 144] on img at bounding box center [309, 141] width 55 height 42
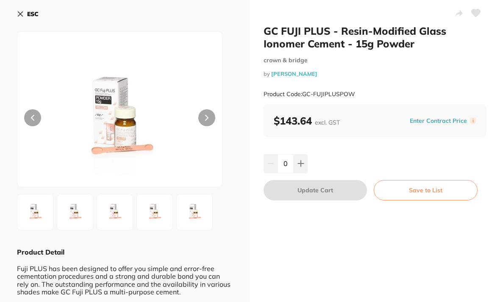
click at [425, 188] on button "Save to List" at bounding box center [425, 190] width 104 height 20
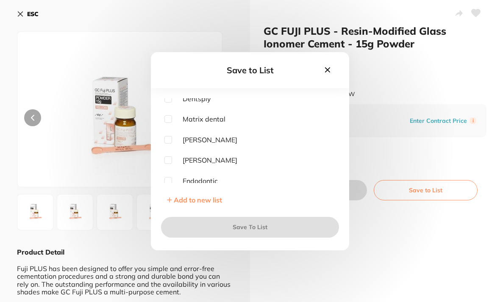
scroll to position [108, 0]
click at [168, 141] on input "checkbox" at bounding box center [168, 138] width 8 height 8
checkbox input "true"
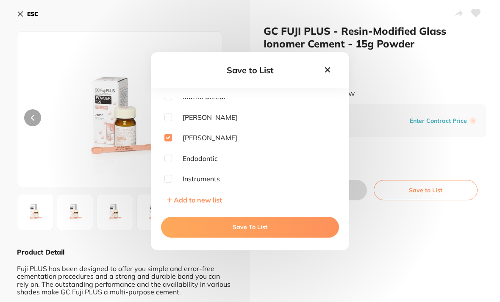
click at [251, 235] on button "Save To List" at bounding box center [250, 227] width 178 height 20
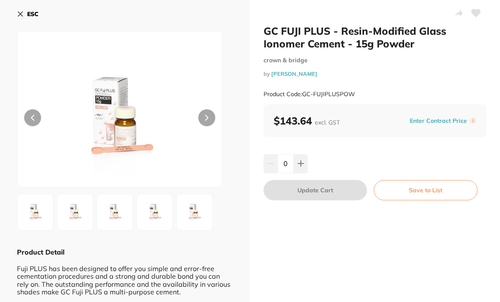
click at [300, 158] on button at bounding box center [300, 163] width 14 height 19
type input "1"
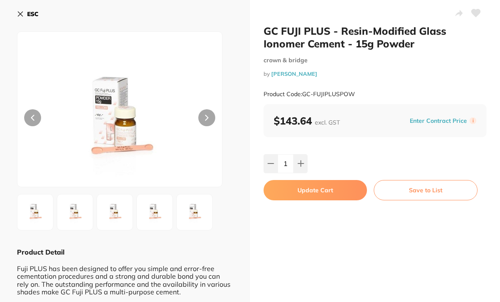
click at [317, 184] on button "Update Cart" at bounding box center [314, 190] width 103 height 20
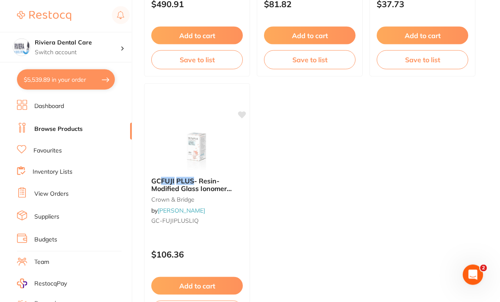
scroll to position [817, 0]
click at [213, 142] on img at bounding box center [196, 148] width 55 height 42
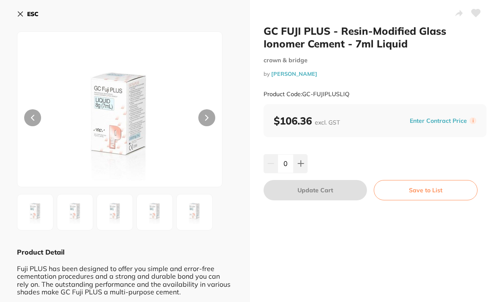
click at [476, 14] on icon at bounding box center [475, 13] width 9 height 8
click at [426, 189] on button "Save to List" at bounding box center [425, 190] width 104 height 20
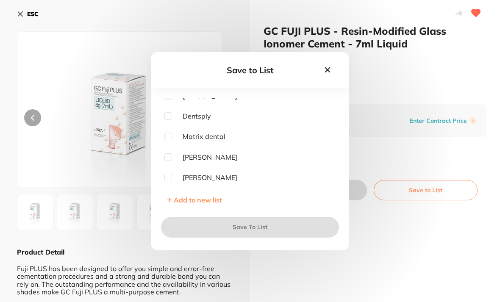
click at [169, 181] on input "checkbox" at bounding box center [168, 178] width 8 height 8
checkbox input "true"
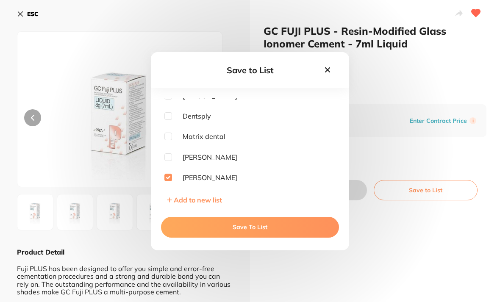
click at [255, 235] on button "Save To List" at bounding box center [250, 227] width 178 height 20
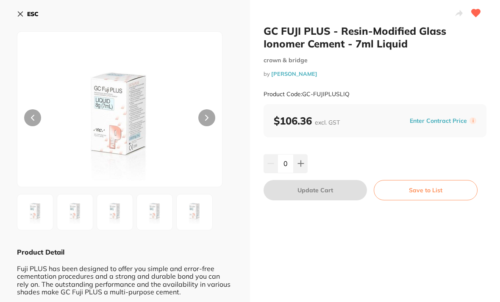
click at [15, 13] on div "ESC Product Detail Fuji PLUS has been designed to offer you simple and error-fr…" at bounding box center [125, 279] width 250 height 559
click at [22, 12] on icon at bounding box center [20, 14] width 5 height 5
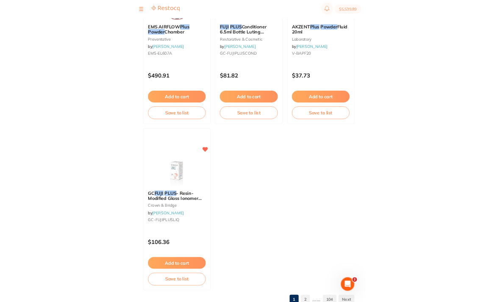
scroll to position [817, 0]
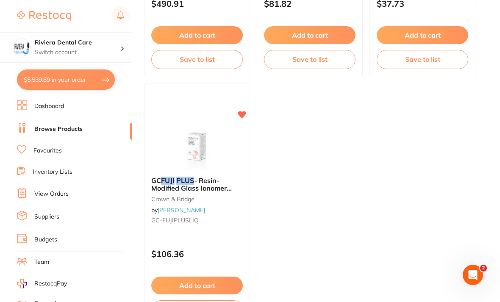
click at [50, 127] on link "Browse Products" at bounding box center [58, 129] width 48 height 8
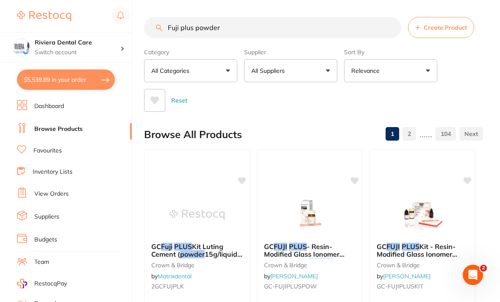
click at [233, 23] on input "Fuji plus powder" at bounding box center [272, 27] width 257 height 21
click at [241, 24] on input "MateFuji plus powder" at bounding box center [272, 27] width 257 height 21
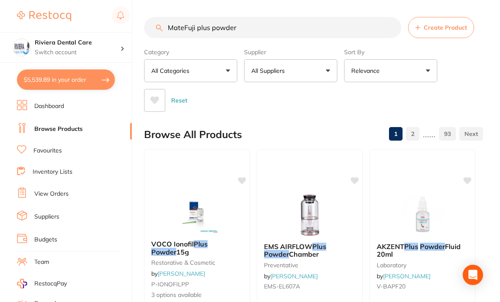
click at [249, 30] on input "MateFuji plus powder" at bounding box center [272, 27] width 257 height 21
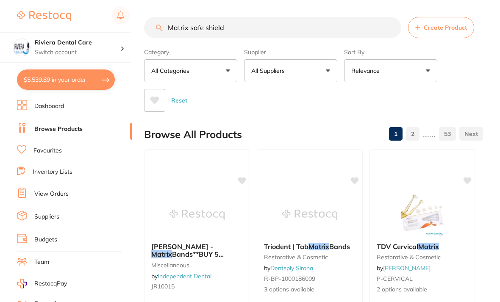
click at [463, 82] on div "Category All Categories All Categories anaesthetic burs crown & bridge disposab…" at bounding box center [313, 78] width 339 height 67
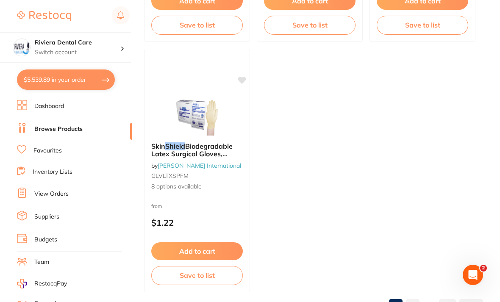
scroll to position [859, 0]
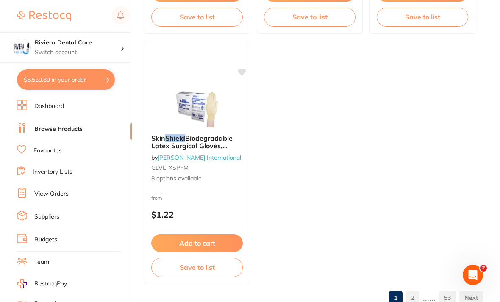
click at [48, 131] on link "Browse Products" at bounding box center [58, 129] width 48 height 8
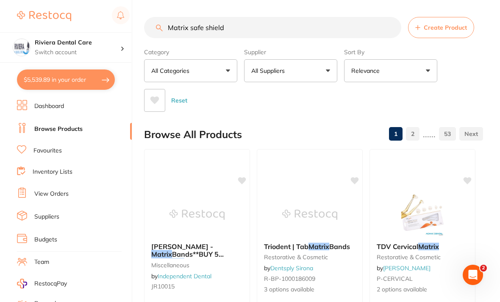
click at [240, 30] on input "Matrix safe shield" at bounding box center [272, 27] width 257 height 21
type input "M"
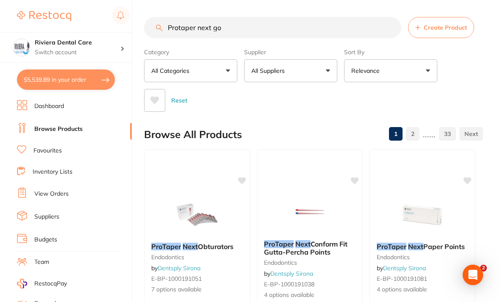
type input "Protaper next go"
click at [472, 94] on div "Reset" at bounding box center [310, 97] width 332 height 30
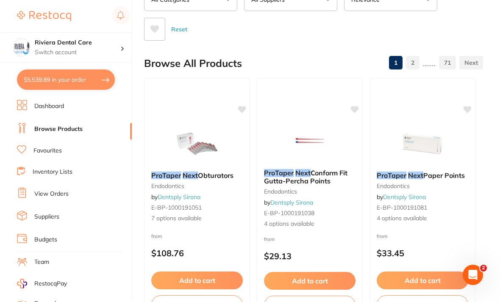
scroll to position [86, 0]
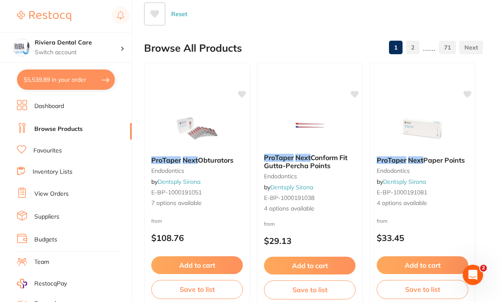
click at [316, 129] on img at bounding box center [309, 126] width 55 height 42
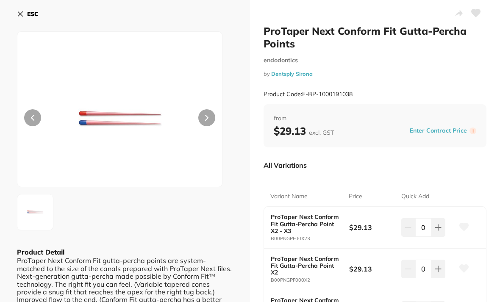
click at [481, 8] on button at bounding box center [475, 13] width 21 height 21
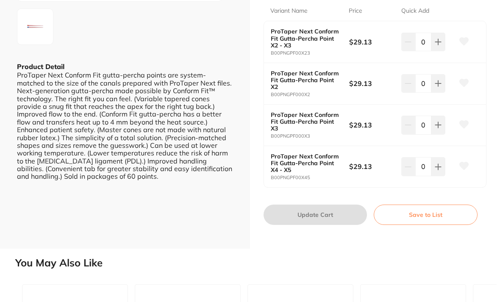
scroll to position [188, 0]
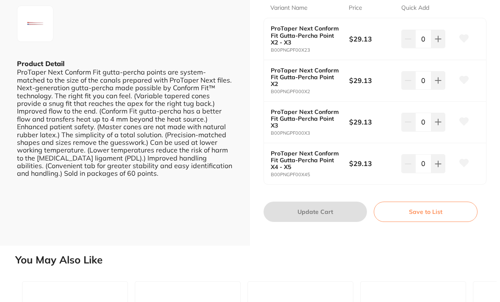
click at [420, 204] on button "Save to List" at bounding box center [425, 212] width 104 height 20
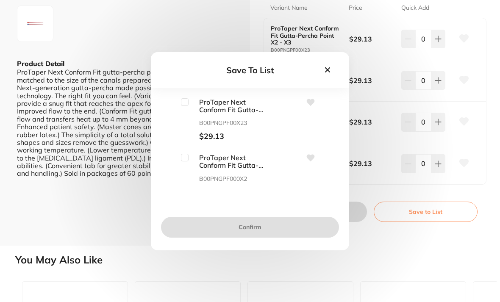
click at [184, 106] on input "checkbox" at bounding box center [185, 102] width 8 height 8
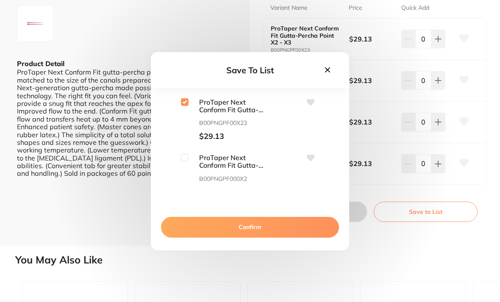
click at [188, 106] on input "checkbox" at bounding box center [185, 102] width 8 height 8
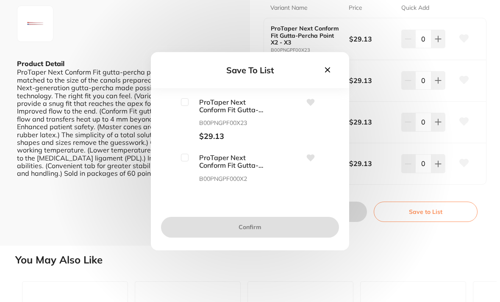
scroll to position [0, 0]
click at [188, 106] on input "checkbox" at bounding box center [185, 102] width 8 height 8
checkbox input "true"
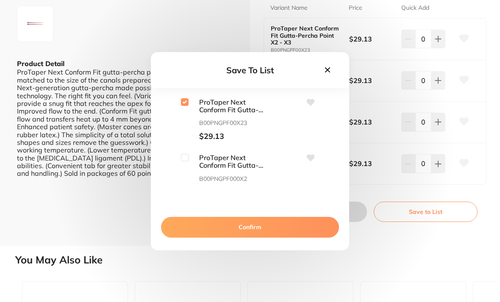
click at [188, 161] on input "checkbox" at bounding box center [185, 158] width 8 height 8
checkbox input "true"
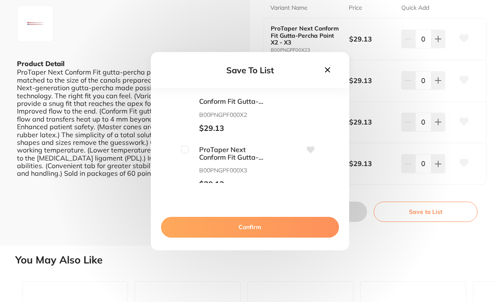
scroll to position [66, 0]
click at [188, 152] on input "checkbox" at bounding box center [185, 148] width 8 height 8
checkbox input "true"
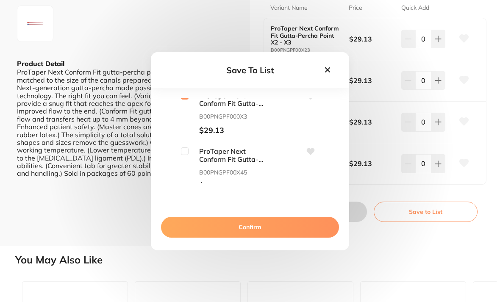
scroll to position [122, 0]
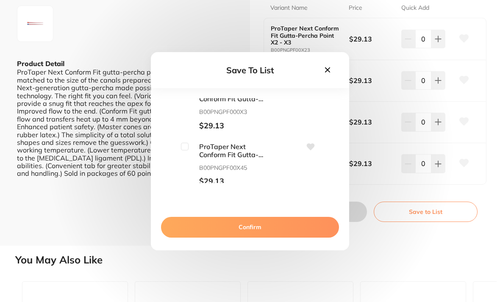
click at [187, 150] on input "checkbox" at bounding box center [185, 147] width 8 height 8
click at [184, 150] on input "checkbox" at bounding box center [185, 147] width 8 height 8
click at [187, 150] on input "checkbox" at bounding box center [185, 146] width 8 height 8
checkbox input "true"
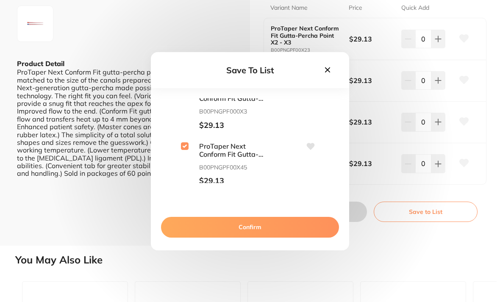
scroll to position [0, 0]
click at [249, 235] on button "Confirm" at bounding box center [250, 227] width 178 height 20
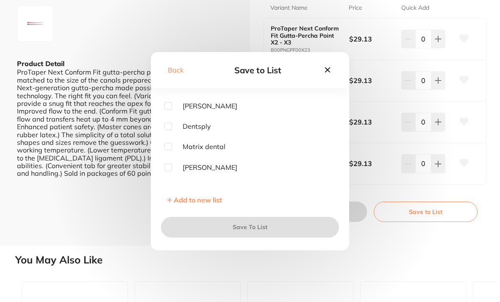
scroll to position [59, 0]
click at [170, 128] on input "checkbox" at bounding box center [168, 125] width 8 height 8
checkbox input "true"
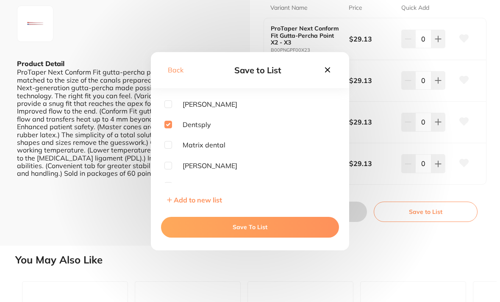
click at [257, 236] on button "Save To List" at bounding box center [250, 227] width 178 height 20
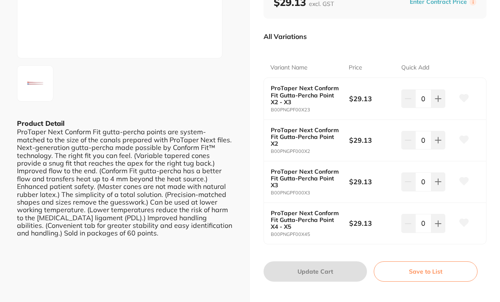
scroll to position [148, 0]
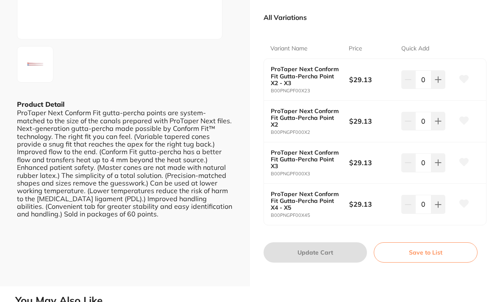
click at [436, 201] on icon at bounding box center [437, 204] width 7 height 7
type input "1"
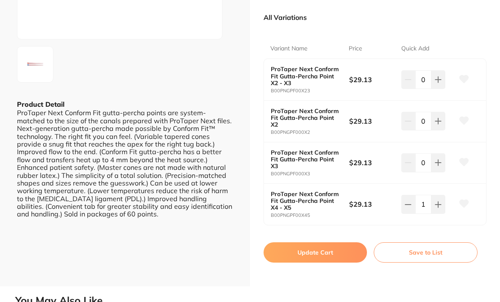
scroll to position [0, 0]
click at [312, 248] on button "Update Cart" at bounding box center [314, 252] width 103 height 20
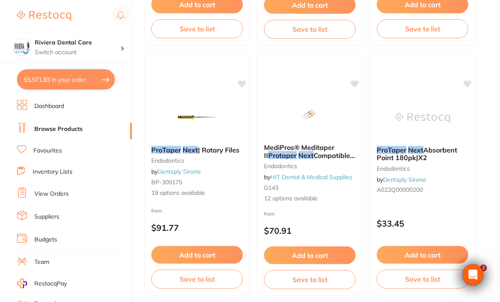
scroll to position [348, 0]
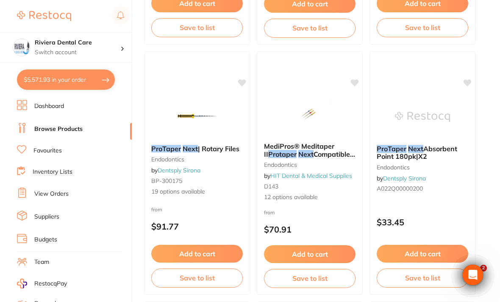
click at [449, 183] on div "ProTaper Next Absorbent Point 180pk|X2 endodontics by Dentsply Sirona A022Q0000…" at bounding box center [422, 170] width 105 height 64
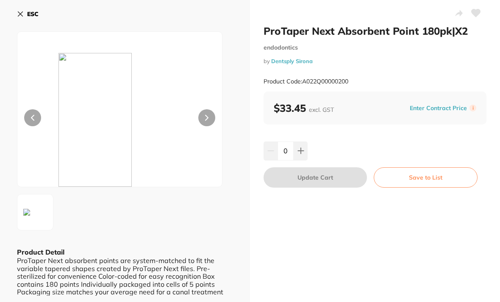
click at [478, 15] on icon at bounding box center [475, 13] width 9 height 8
click at [426, 173] on button "Save to List" at bounding box center [425, 177] width 104 height 20
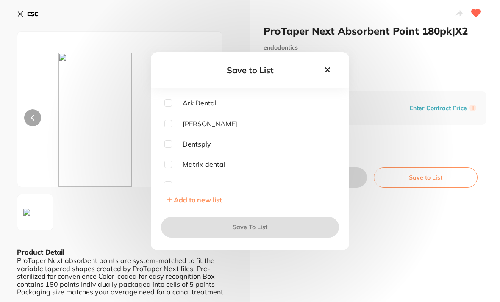
click at [171, 148] on input "checkbox" at bounding box center [168, 144] width 8 height 8
checkbox input "true"
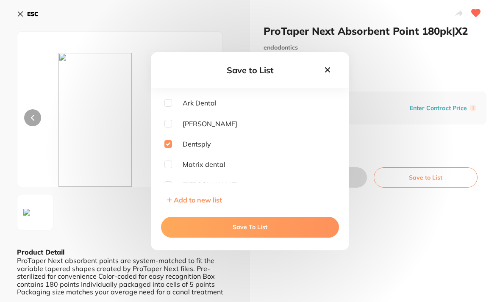
click at [251, 237] on button "Save To List" at bounding box center [250, 227] width 178 height 20
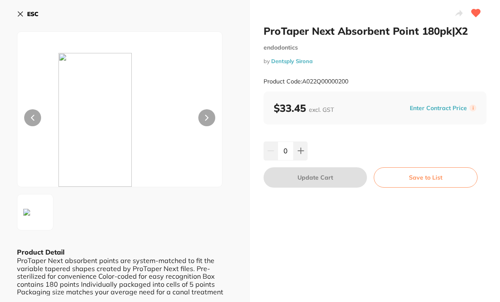
click at [301, 151] on icon at bounding box center [301, 151] width 6 height 6
type input "1"
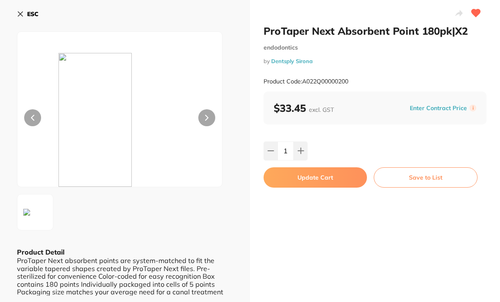
click at [312, 171] on button "Update Cart" at bounding box center [314, 177] width 103 height 20
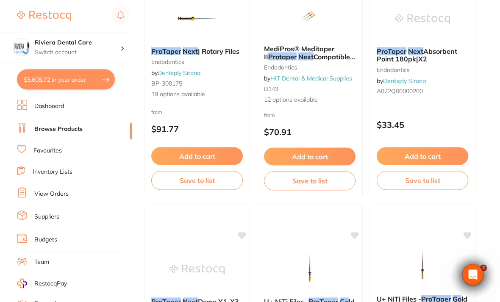
scroll to position [446, 0]
click at [425, 52] on span "Absorbent Point 180pk|X2" at bounding box center [416, 55] width 80 height 16
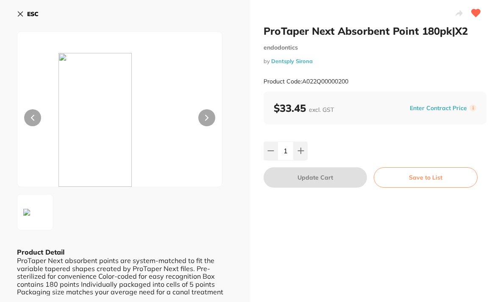
click at [22, 14] on icon at bounding box center [20, 14] width 7 height 7
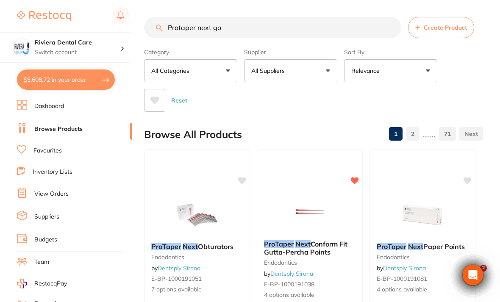
click at [236, 25] on input "Protaper next go" at bounding box center [272, 27] width 257 height 21
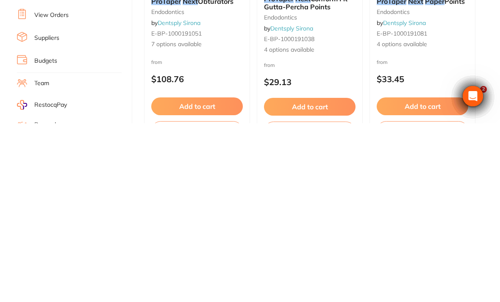
scroll to position [67, 0]
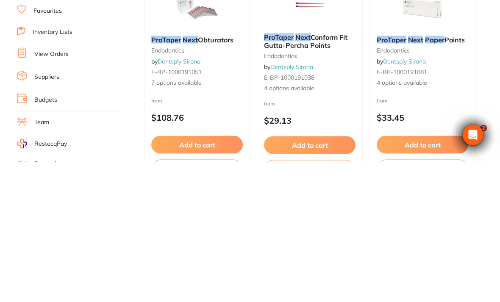
type input "Pro Taper Next"
click at [428, 187] on small "endodontics" at bounding box center [421, 190] width 91 height 7
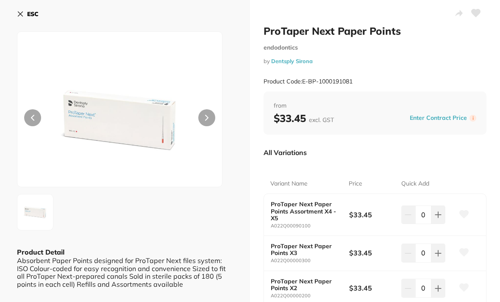
click at [481, 12] on button at bounding box center [475, 13] width 21 height 21
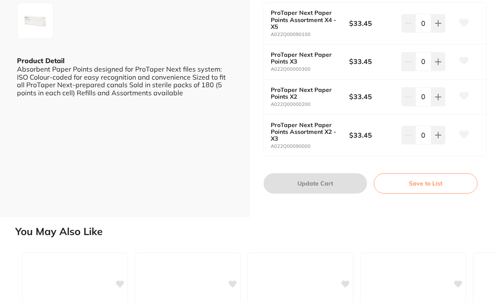
click at [426, 175] on button "Save to List" at bounding box center [425, 183] width 104 height 20
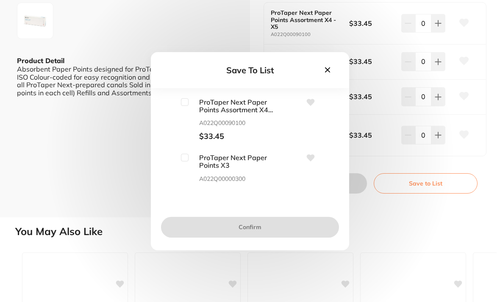
click at [186, 106] on input "checkbox" at bounding box center [185, 102] width 8 height 8
checkbox input "true"
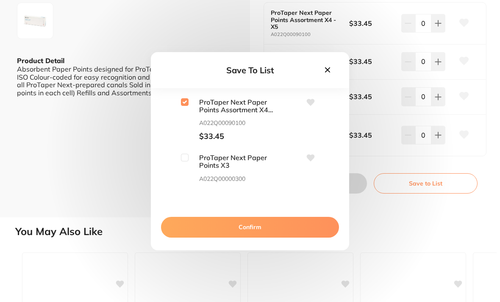
click at [185, 161] on input "checkbox" at bounding box center [185, 158] width 8 height 8
checkbox input "true"
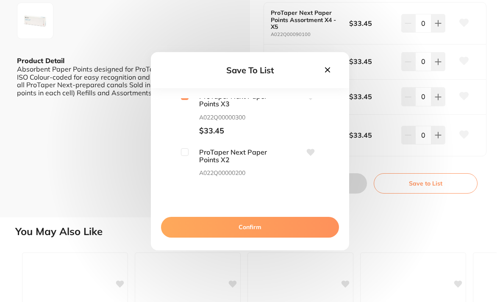
click at [187, 156] on input "checkbox" at bounding box center [185, 152] width 8 height 8
click at [187, 155] on input "checkbox" at bounding box center [185, 152] width 8 height 8
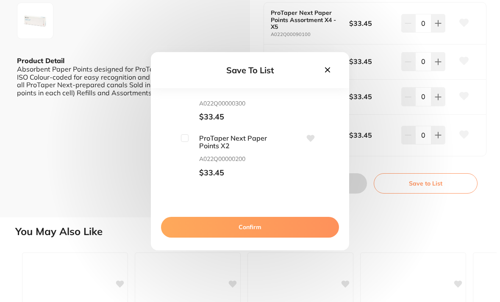
scroll to position [0, 0]
click at [187, 142] on input "checkbox" at bounding box center [185, 138] width 8 height 8
checkbox input "true"
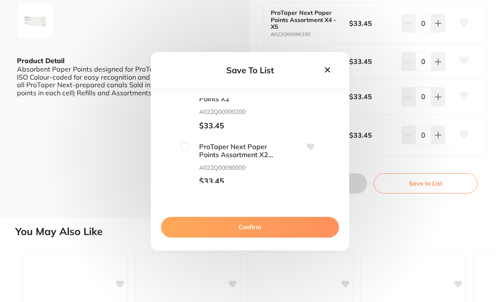
click at [187, 150] on input "checkbox" at bounding box center [185, 147] width 8 height 8
checkbox input "true"
click at [243, 237] on button "Confirm" at bounding box center [250, 227] width 178 height 20
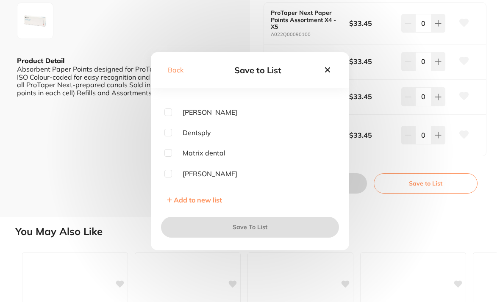
click at [170, 136] on input "checkbox" at bounding box center [168, 133] width 8 height 8
checkbox input "true"
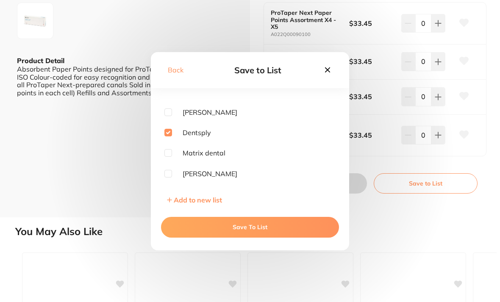
click at [252, 237] on button "Save To List" at bounding box center [250, 227] width 178 height 20
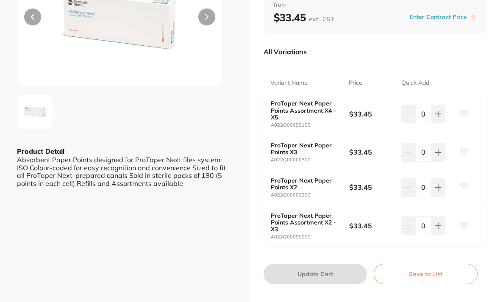
scroll to position [100, 0]
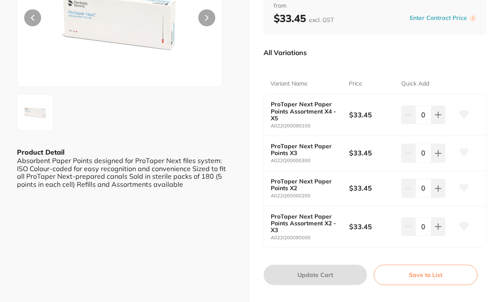
click at [440, 150] on icon at bounding box center [437, 153] width 7 height 7
type input "1"
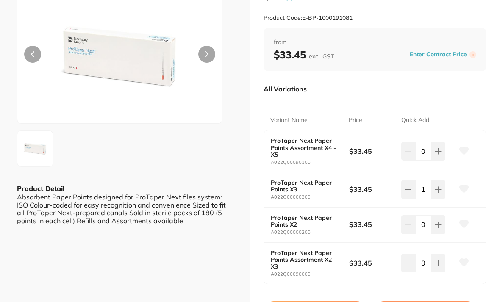
scroll to position [82, 0]
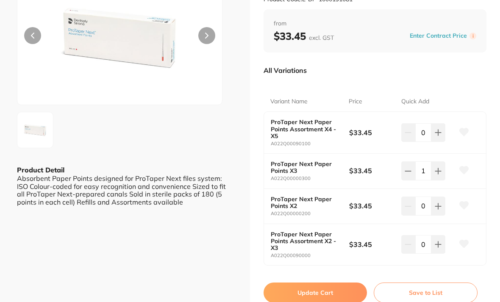
click at [309, 286] on button "Update Cart" at bounding box center [314, 292] width 103 height 20
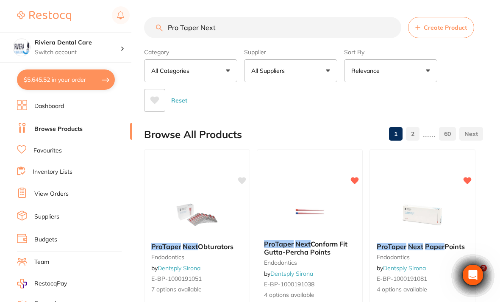
scroll to position [207, 0]
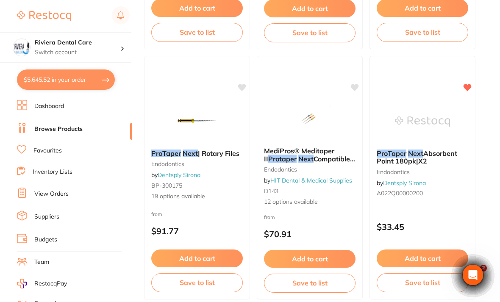
scroll to position [345, 0]
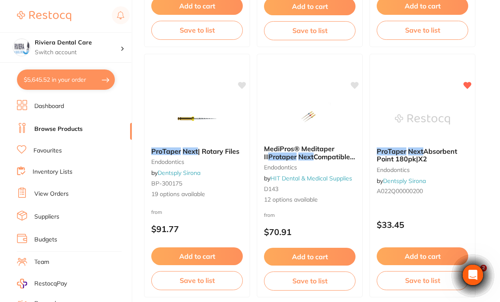
click at [197, 123] on img at bounding box center [196, 119] width 55 height 42
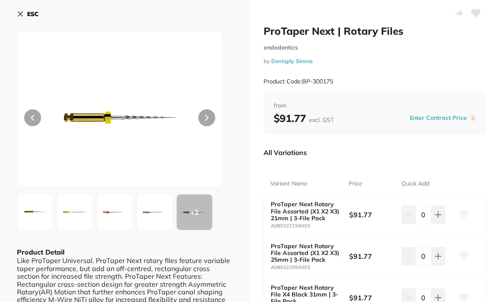
click at [478, 11] on icon at bounding box center [475, 13] width 9 height 8
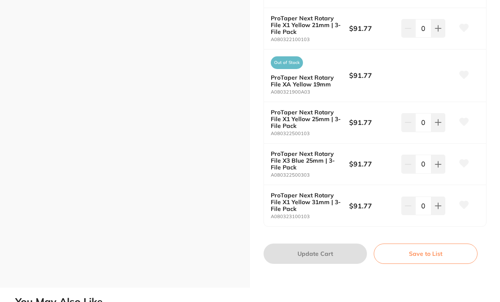
scroll to position [767, 0]
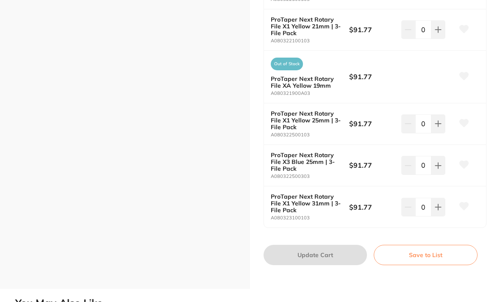
click at [426, 245] on button "Save to List" at bounding box center [425, 255] width 104 height 20
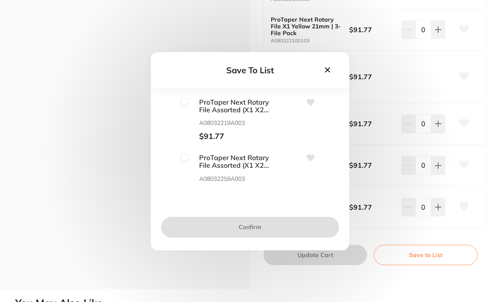
click at [186, 106] on input "checkbox" at bounding box center [185, 102] width 8 height 8
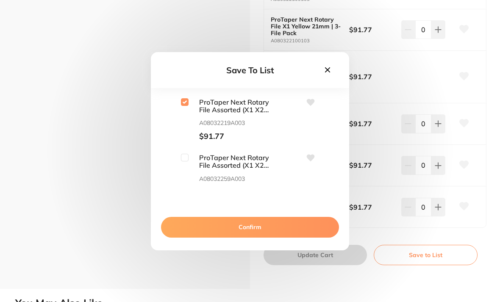
click at [185, 106] on input "checkbox" at bounding box center [185, 102] width 8 height 8
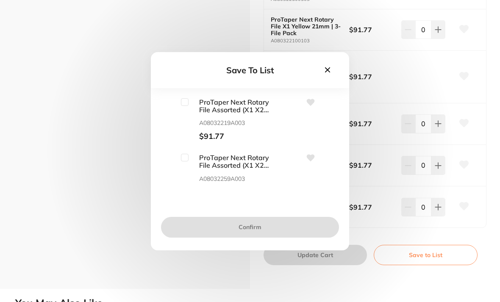
click at [188, 106] on input "checkbox" at bounding box center [185, 102] width 8 height 8
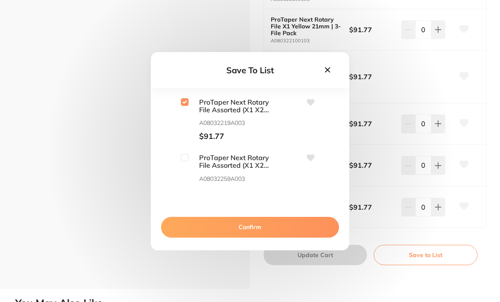
click at [186, 106] on input "checkbox" at bounding box center [185, 102] width 8 height 8
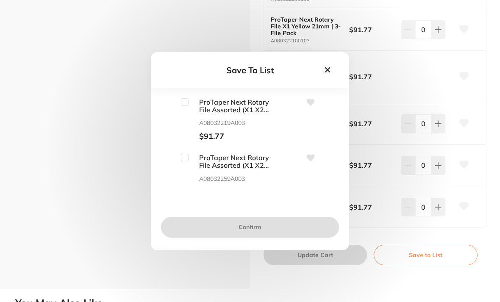
click at [186, 106] on input "checkbox" at bounding box center [185, 102] width 8 height 8
checkbox input "true"
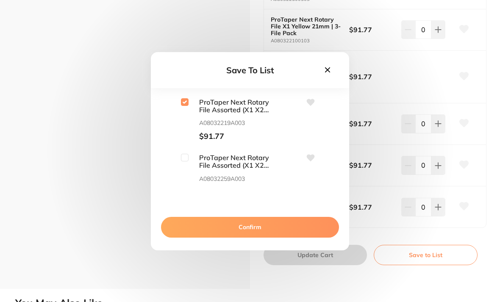
scroll to position [0, 0]
click at [185, 161] on input "checkbox" at bounding box center [185, 158] width 8 height 8
checkbox input "true"
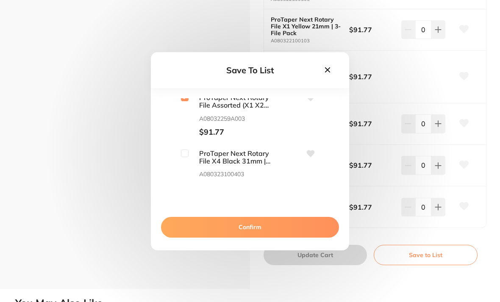
click at [185, 157] on input "checkbox" at bounding box center [185, 153] width 8 height 8
checkbox input "true"
click at [187, 205] on input "checkbox" at bounding box center [185, 209] width 8 height 8
checkbox input "true"
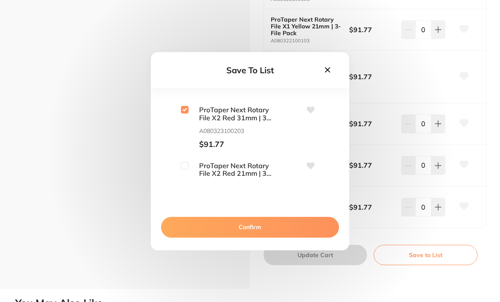
scroll to position [172, 0]
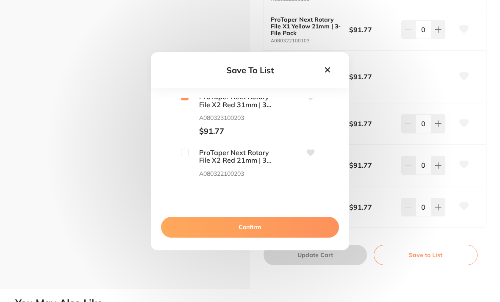
click at [187, 156] on input "checkbox" at bounding box center [185, 153] width 8 height 8
checkbox input "true"
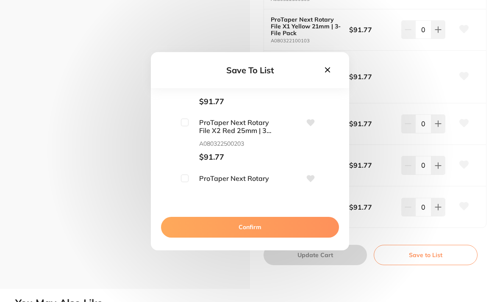
scroll to position [259, 0]
click at [186, 125] on input "checkbox" at bounding box center [185, 121] width 8 height 8
checkbox input "true"
click at [188, 181] on input "checkbox" at bounding box center [185, 177] width 8 height 8
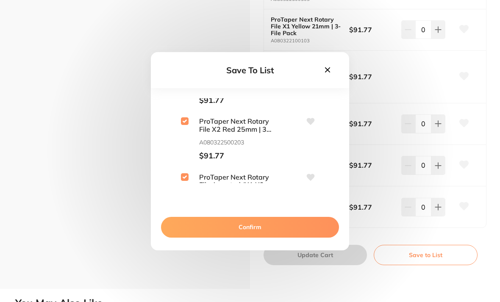
checkbox input "true"
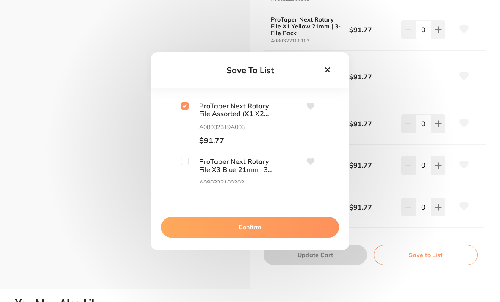
scroll to position [334, 0]
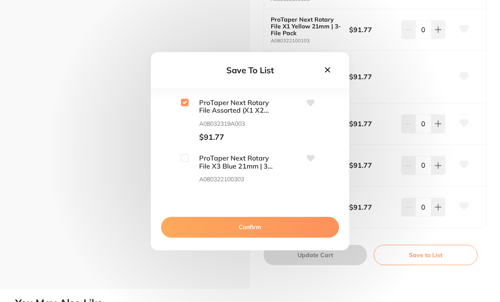
click at [184, 162] on input "checkbox" at bounding box center [185, 158] width 8 height 8
checkbox input "true"
click at [187, 210] on input "checkbox" at bounding box center [185, 214] width 8 height 8
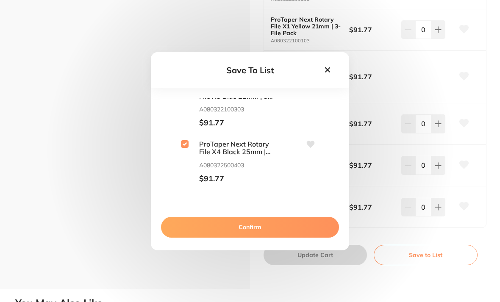
click at [187, 148] on input "checkbox" at bounding box center [185, 144] width 8 height 8
checkbox input "false"
click at [187, 196] on input "checkbox" at bounding box center [185, 200] width 8 height 8
checkbox input "true"
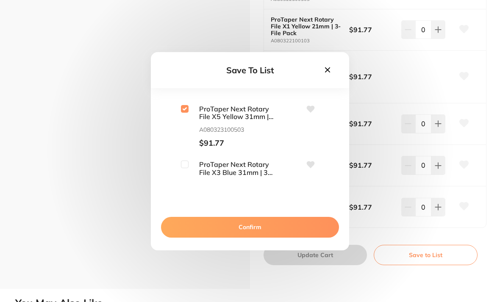
scroll to position [0, 0]
click at [188, 168] on input "checkbox" at bounding box center [185, 164] width 8 height 8
checkbox input "true"
click at [186, 216] on input "checkbox" at bounding box center [185, 220] width 8 height 8
checkbox input "true"
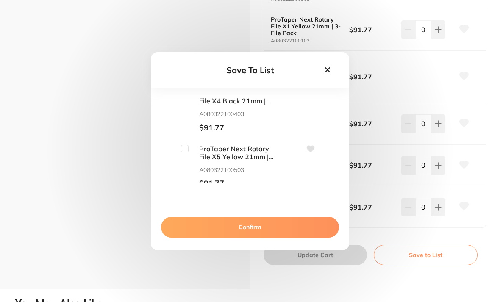
scroll to position [622, 0]
click at [185, 152] on input "checkbox" at bounding box center [185, 148] width 8 height 8
checkbox input "true"
click at [186, 200] on input "checkbox" at bounding box center [185, 204] width 8 height 8
checkbox input "true"
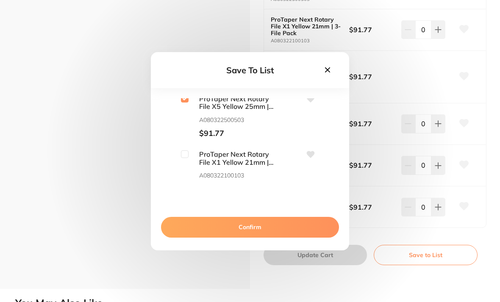
scroll to position [728, 0]
click at [186, 157] on input "checkbox" at bounding box center [185, 154] width 8 height 8
checkbox input "true"
click at [186, 206] on input "checkbox" at bounding box center [185, 210] width 8 height 8
checkbox input "true"
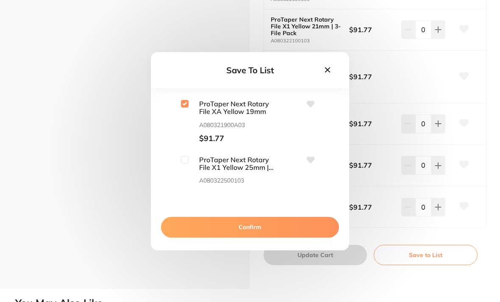
scroll to position [835, 0]
click at [185, 162] on input "checkbox" at bounding box center [185, 158] width 8 height 8
checkbox input "true"
click at [187, 210] on input "checkbox" at bounding box center [185, 214] width 8 height 8
click at [186, 210] on input "checkbox" at bounding box center [185, 214] width 8 height 8
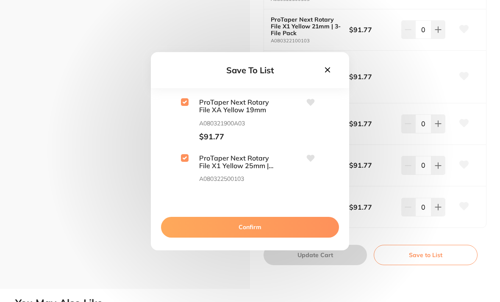
click at [188, 210] on input "checkbox" at bounding box center [185, 214] width 8 height 8
checkbox input "true"
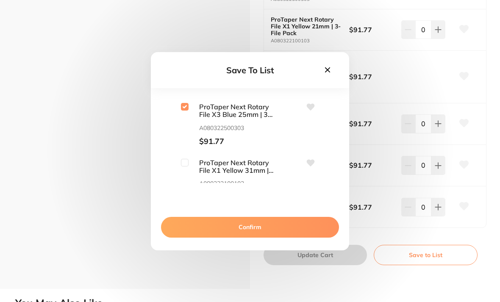
scroll to position [942, 0]
click at [185, 165] on input "checkbox" at bounding box center [185, 162] width 8 height 8
checkbox input "true"
click at [251, 237] on button "Confirm" at bounding box center [250, 227] width 178 height 20
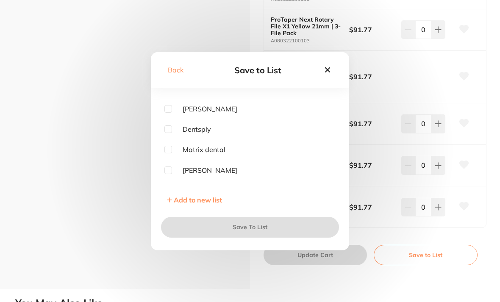
scroll to position [0, 0]
click at [171, 133] on input "checkbox" at bounding box center [168, 129] width 8 height 8
checkbox input "true"
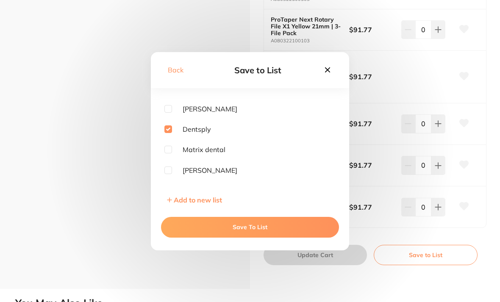
click at [250, 237] on button "Save To List" at bounding box center [250, 227] width 178 height 20
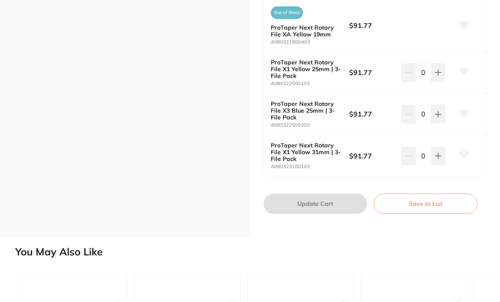
scroll to position [818, 0]
click at [438, 152] on icon at bounding box center [438, 155] width 6 height 6
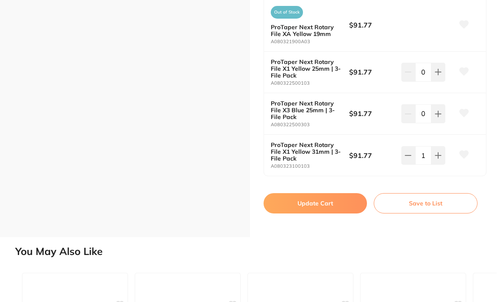
click at [438, 152] on icon at bounding box center [438, 155] width 6 height 6
type input "2"
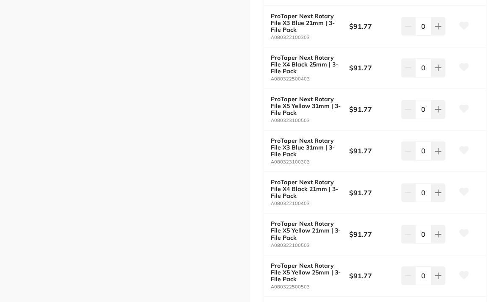
scroll to position [479, 0]
click at [436, 148] on icon at bounding box center [437, 151] width 7 height 7
type input "2"
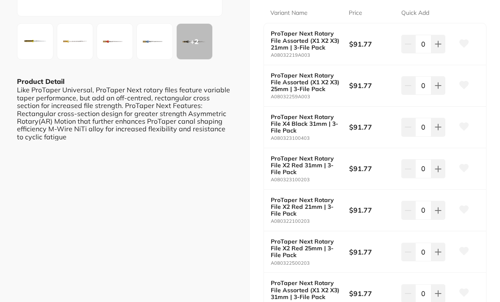
scroll to position [171, 0]
click at [436, 168] on icon at bounding box center [437, 168] width 7 height 7
click at [438, 166] on icon at bounding box center [438, 169] width 6 height 6
type input "2"
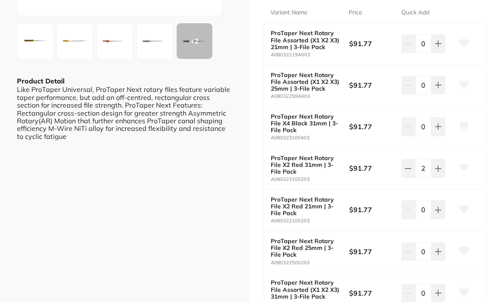
click at [435, 123] on icon at bounding box center [437, 126] width 7 height 7
click at [438, 124] on icon at bounding box center [438, 127] width 6 height 6
type input "2"
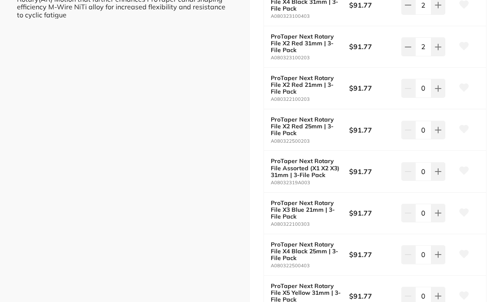
scroll to position [291, 0]
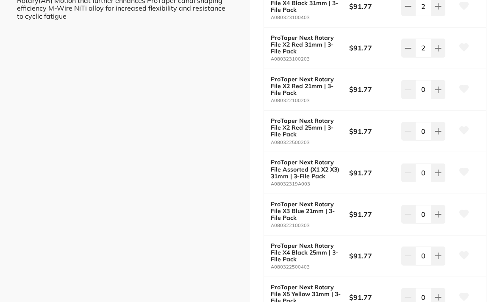
click at [438, 128] on icon at bounding box center [438, 131] width 6 height 6
click at [439, 123] on button at bounding box center [438, 131] width 14 height 19
type input "2"
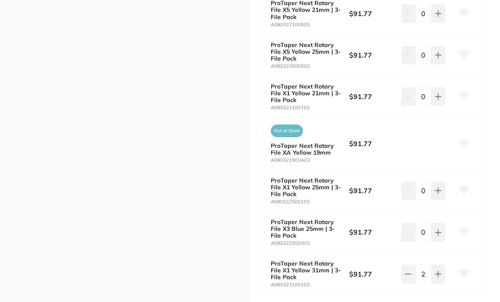
scroll to position [712, 0]
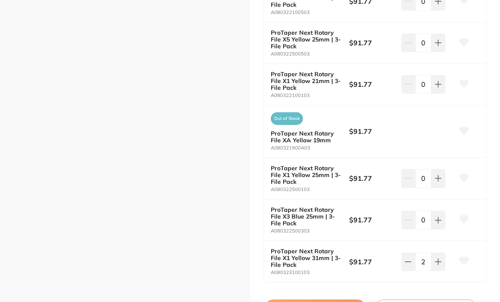
click at [437, 175] on icon at bounding box center [437, 178] width 7 height 7
click at [439, 175] on icon at bounding box center [437, 178] width 7 height 7
type input "2"
click at [437, 217] on icon at bounding box center [437, 220] width 7 height 7
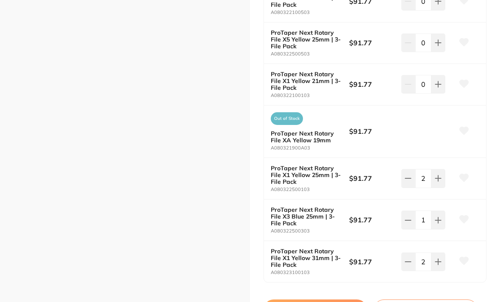
click at [438, 217] on icon at bounding box center [438, 220] width 6 height 6
type input "2"
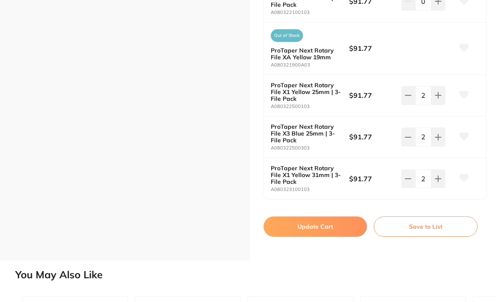
scroll to position [796, 0]
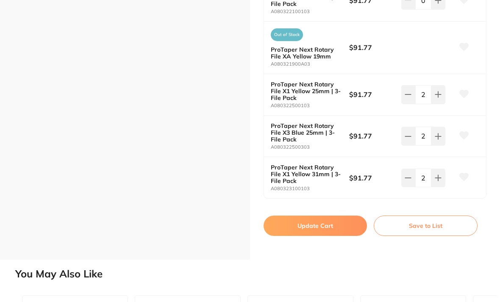
click at [321, 216] on button "Update Cart" at bounding box center [314, 226] width 103 height 20
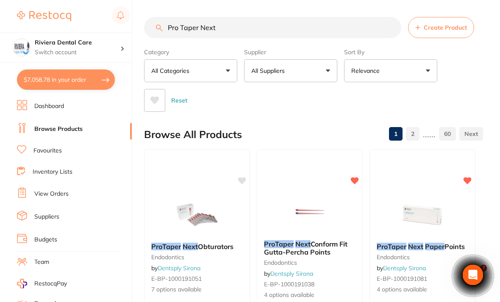
click at [237, 26] on input "Pro Taper Next" at bounding box center [272, 27] width 257 height 21
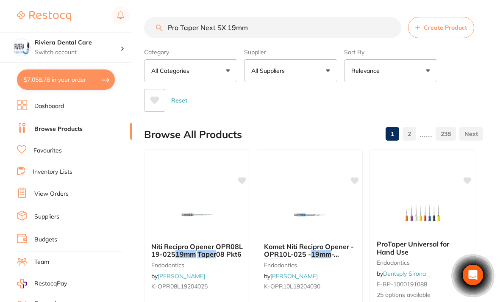
click at [456, 64] on div "Category All Categories All Categories 3D Printing anaesthetic articulating bur…" at bounding box center [313, 78] width 339 height 67
click at [210, 26] on input "Pro Taper Next SX 19mm" at bounding box center [272, 27] width 257 height 21
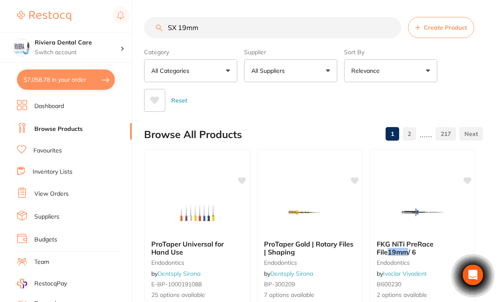
click at [165, 28] on input "SX 19mm" at bounding box center [272, 27] width 257 height 21
type input "SX 19mm"
click at [467, 91] on div "Reset" at bounding box center [310, 97] width 332 height 30
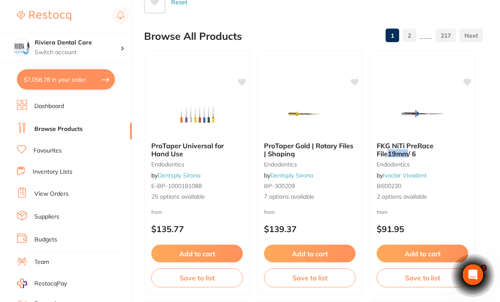
scroll to position [98, 0]
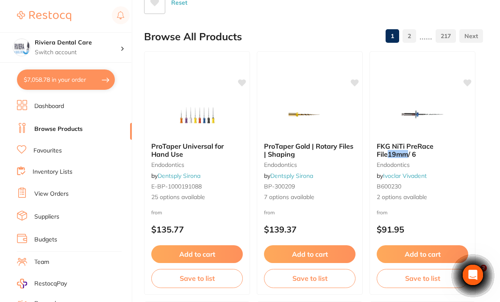
click at [307, 116] on img at bounding box center [309, 114] width 55 height 42
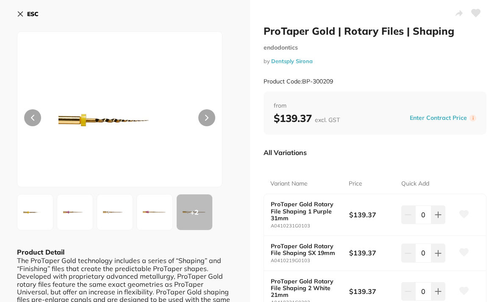
click at [464, 250] on icon at bounding box center [463, 253] width 9 height 8
click at [479, 12] on icon at bounding box center [475, 13] width 9 height 8
click at [477, 17] on icon at bounding box center [475, 13] width 9 height 8
click at [480, 13] on button at bounding box center [475, 13] width 21 height 21
click at [468, 17] on button at bounding box center [475, 13] width 21 height 21
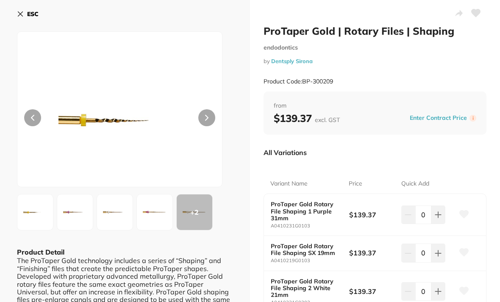
click at [479, 8] on button at bounding box center [475, 13] width 21 height 21
click at [478, 15] on icon at bounding box center [475, 13] width 9 height 8
click at [476, 11] on icon at bounding box center [475, 13] width 9 height 8
click at [477, 14] on icon at bounding box center [475, 13] width 9 height 8
click at [472, 14] on icon at bounding box center [475, 13] width 9 height 8
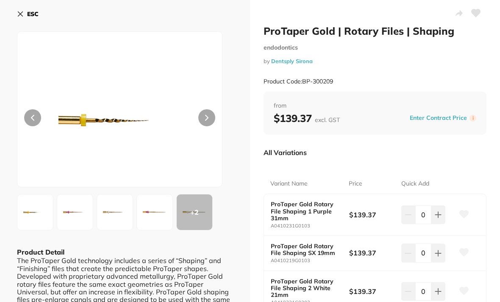
click at [476, 13] on icon at bounding box center [475, 13] width 9 height 8
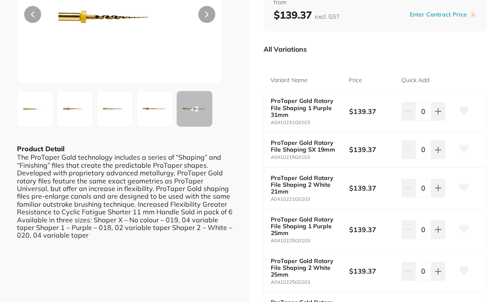
scroll to position [102, 0]
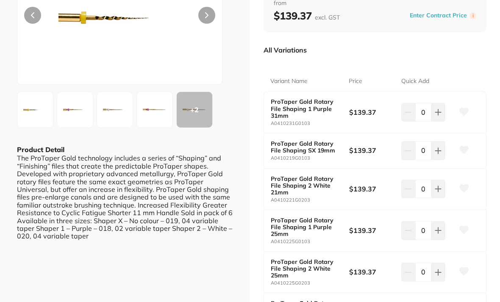
click at [466, 146] on icon at bounding box center [463, 150] width 9 height 8
click at [440, 148] on icon at bounding box center [437, 150] width 7 height 7
click at [437, 148] on icon at bounding box center [437, 150] width 7 height 7
type input "2"
click at [467, 146] on icon at bounding box center [463, 150] width 9 height 8
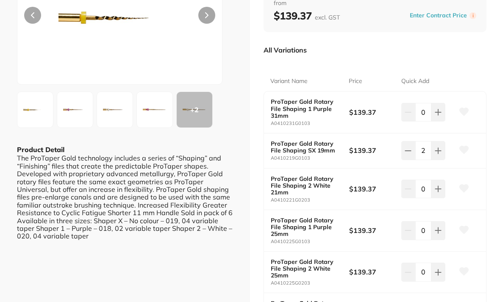
scroll to position [0, 0]
click at [466, 146] on icon at bounding box center [463, 150] width 9 height 8
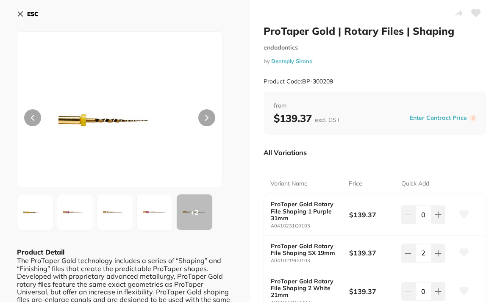
click at [475, 12] on icon at bounding box center [475, 13] width 9 height 8
click at [478, 14] on icon at bounding box center [475, 13] width 9 height 8
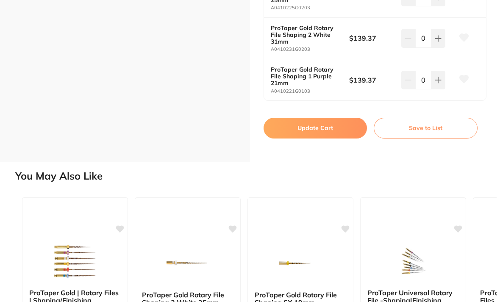
scroll to position [379, 0]
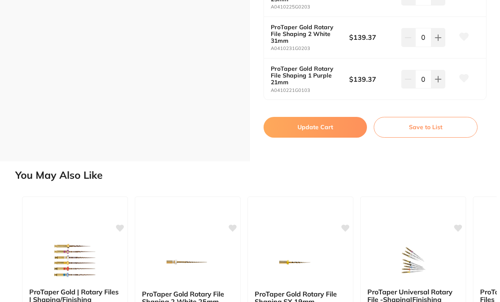
click at [423, 120] on button "Save to List" at bounding box center [425, 127] width 104 height 20
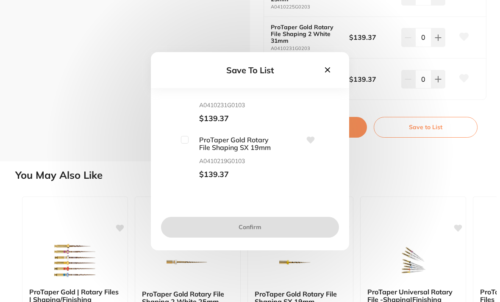
scroll to position [0, 0]
click at [187, 144] on input "checkbox" at bounding box center [185, 140] width 8 height 8
checkbox input "true"
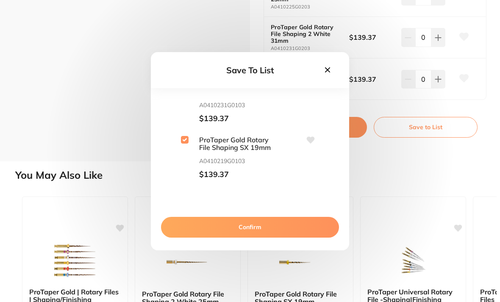
click at [251, 237] on button "Confirm" at bounding box center [250, 227] width 178 height 20
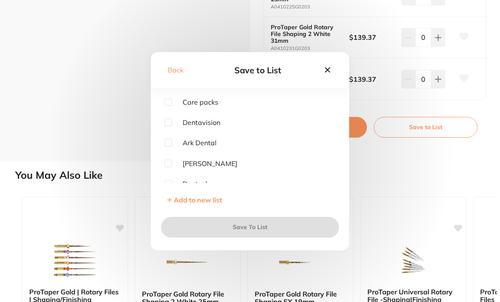
click at [168, 180] on input "checkbox" at bounding box center [168, 184] width 8 height 8
checkbox input "true"
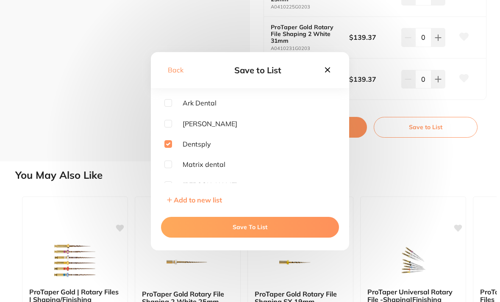
click at [255, 237] on button "Save To List" at bounding box center [250, 227] width 178 height 20
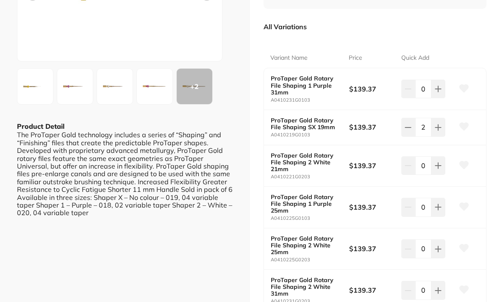
scroll to position [127, 0]
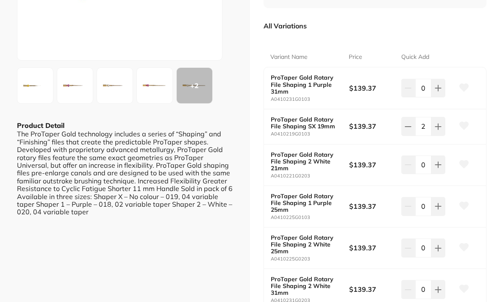
click at [439, 123] on icon at bounding box center [437, 126] width 7 height 7
type input "3"
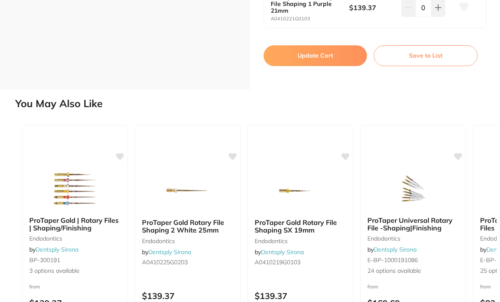
click at [310, 47] on button "Update Cart" at bounding box center [314, 55] width 103 height 20
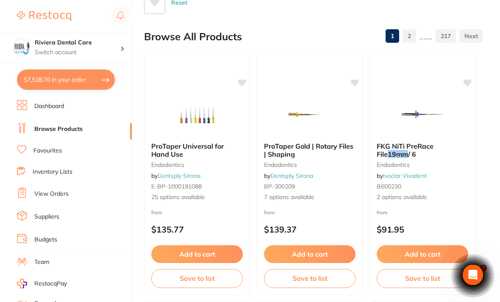
click at [312, 48] on div "Browse All Products 1 2 ...... 217" at bounding box center [313, 36] width 339 height 28
